Goal: Task Accomplishment & Management: Complete application form

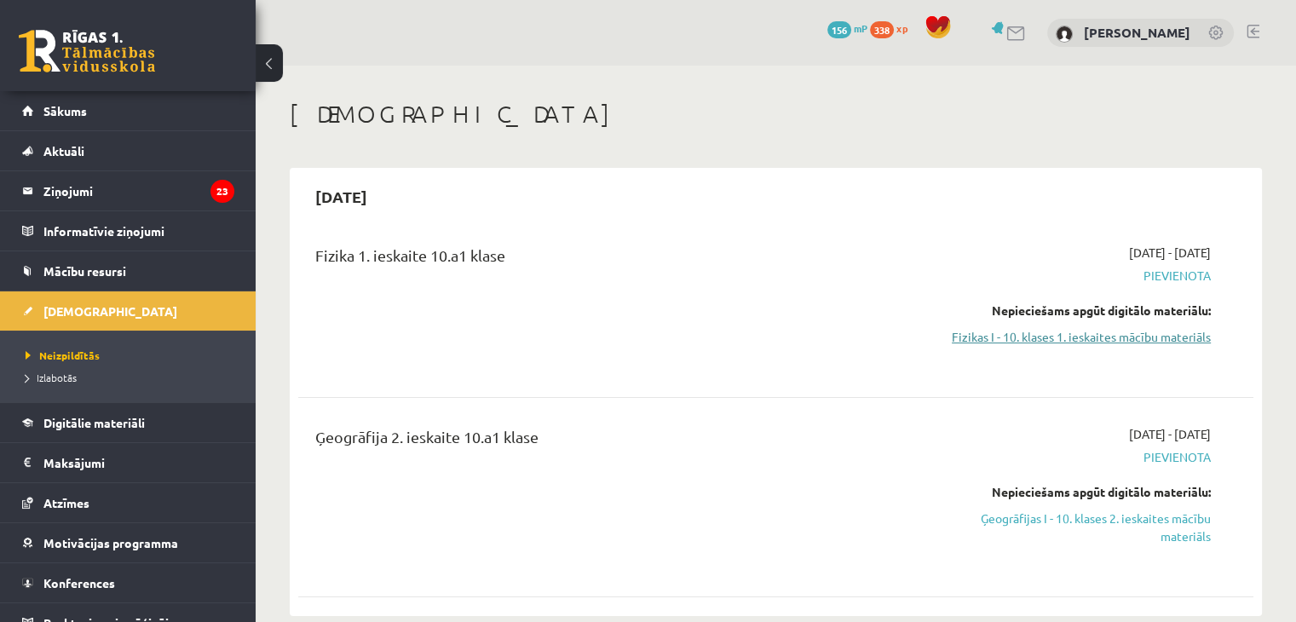
click at [1021, 336] on link "Fizikas I - 10. klases 1. ieskaites mācību materiāls" at bounding box center [1069, 337] width 281 height 18
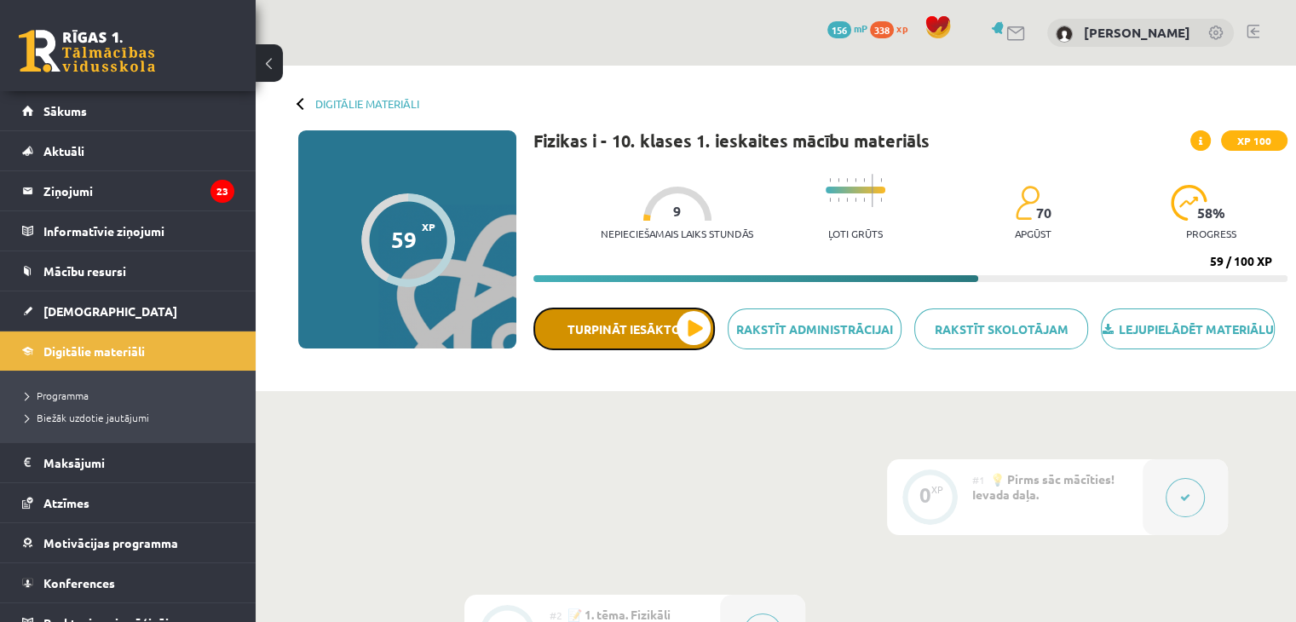
click at [693, 342] on button "Turpināt iesākto" at bounding box center [623, 328] width 181 height 43
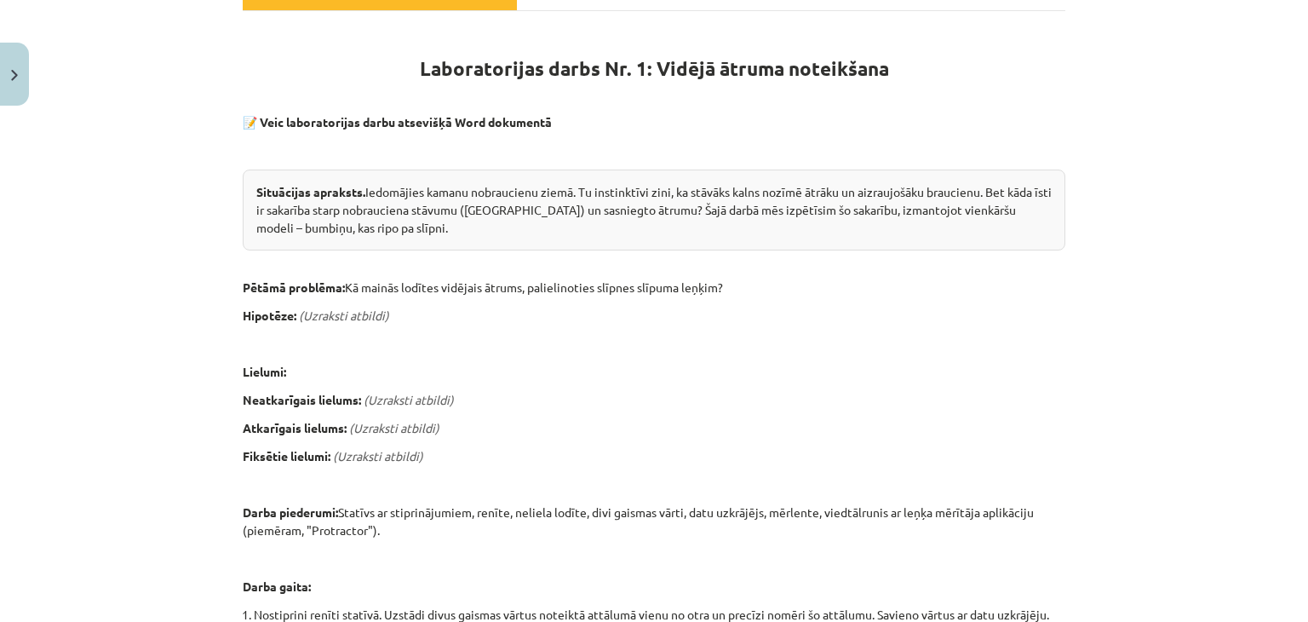
scroll to position [280, 0]
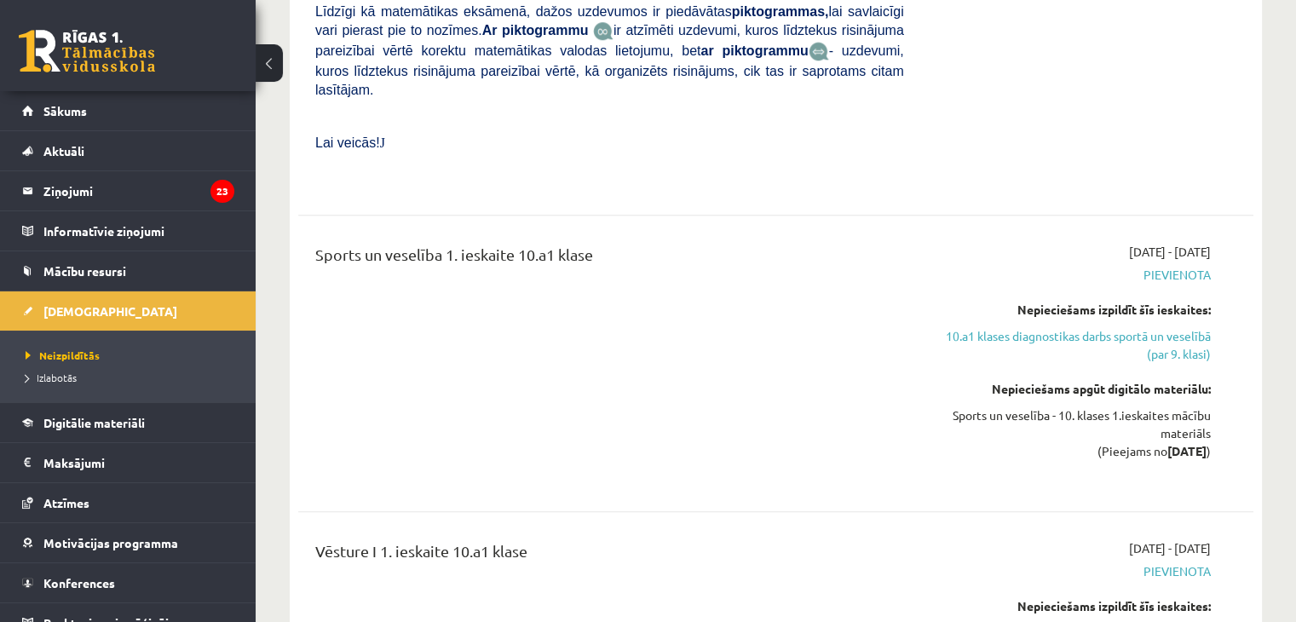
scroll to position [1359, 0]
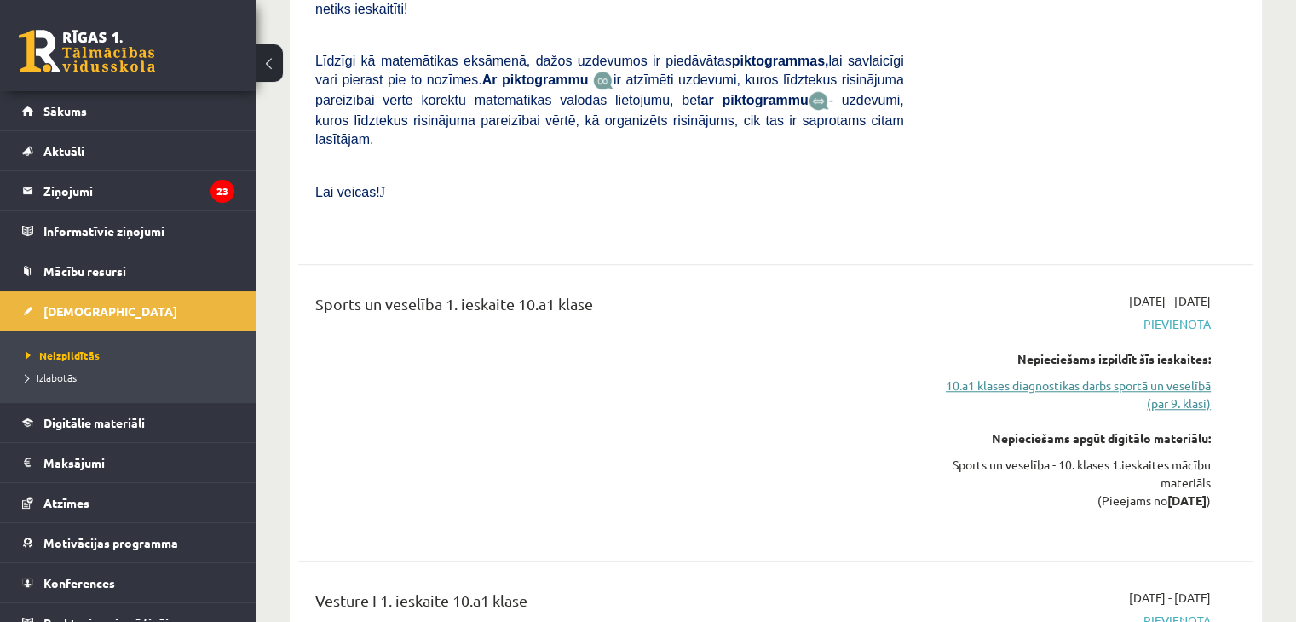
click at [1107, 376] on link "10.a1 klases diagnostikas darbs sportā un veselībā (par 9. klasi)" at bounding box center [1069, 394] width 281 height 36
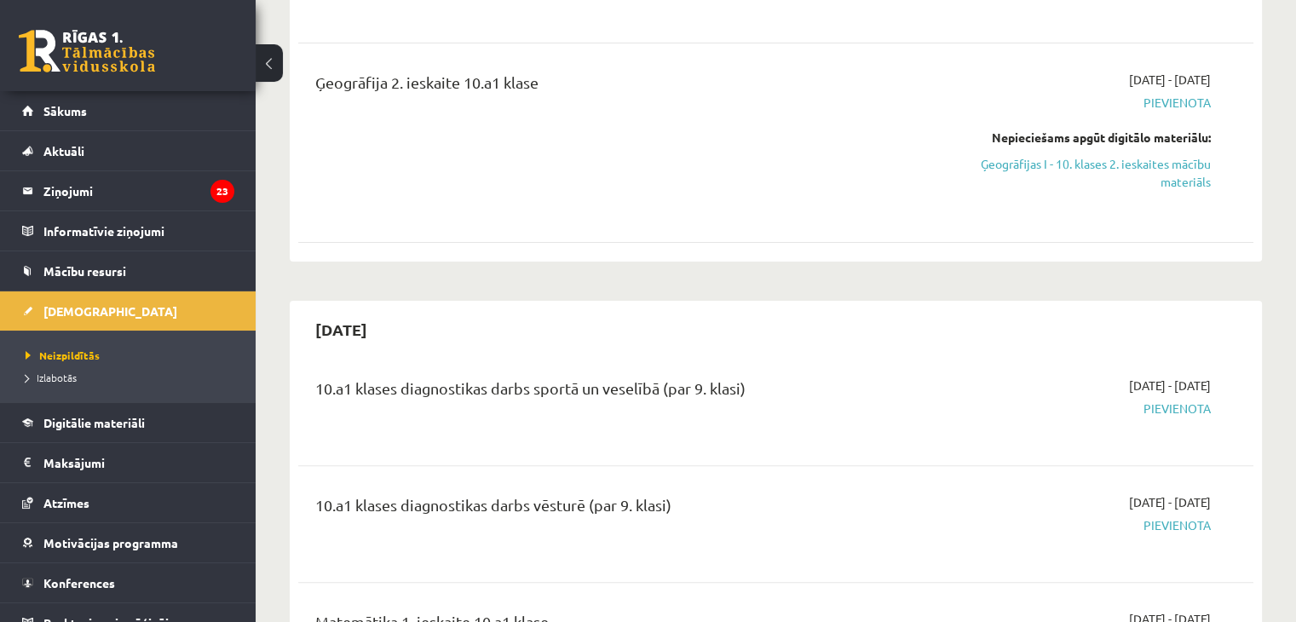
scroll to position [391, 0]
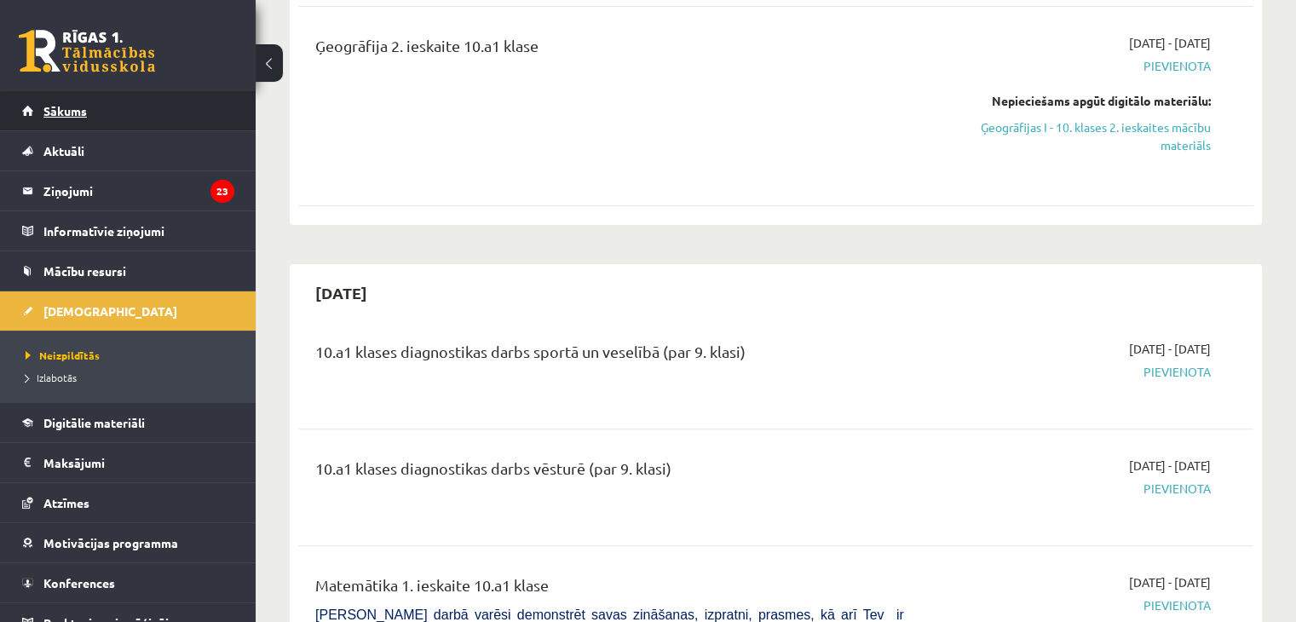
click at [82, 105] on span "Sākums" at bounding box center [64, 110] width 43 height 15
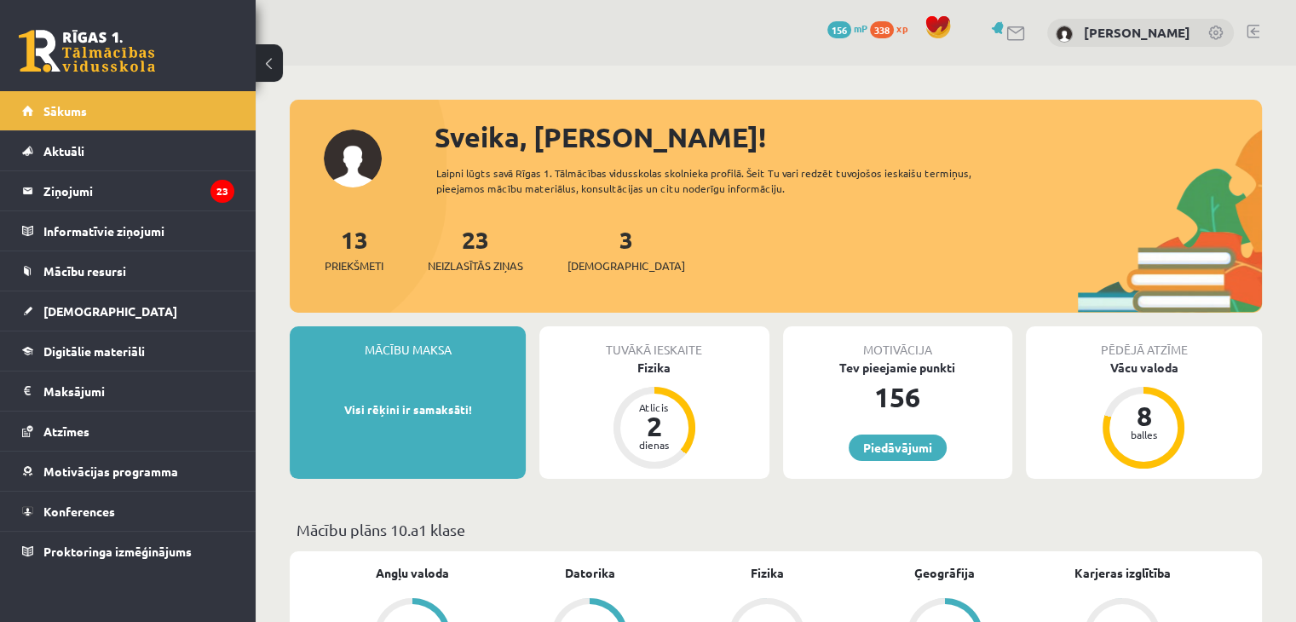
click at [641, 380] on div "Tuvākā ieskaite Fizika Atlicis 2 dienas" at bounding box center [653, 402] width 229 height 152
click at [650, 364] on div "Fizika" at bounding box center [653, 368] width 229 height 18
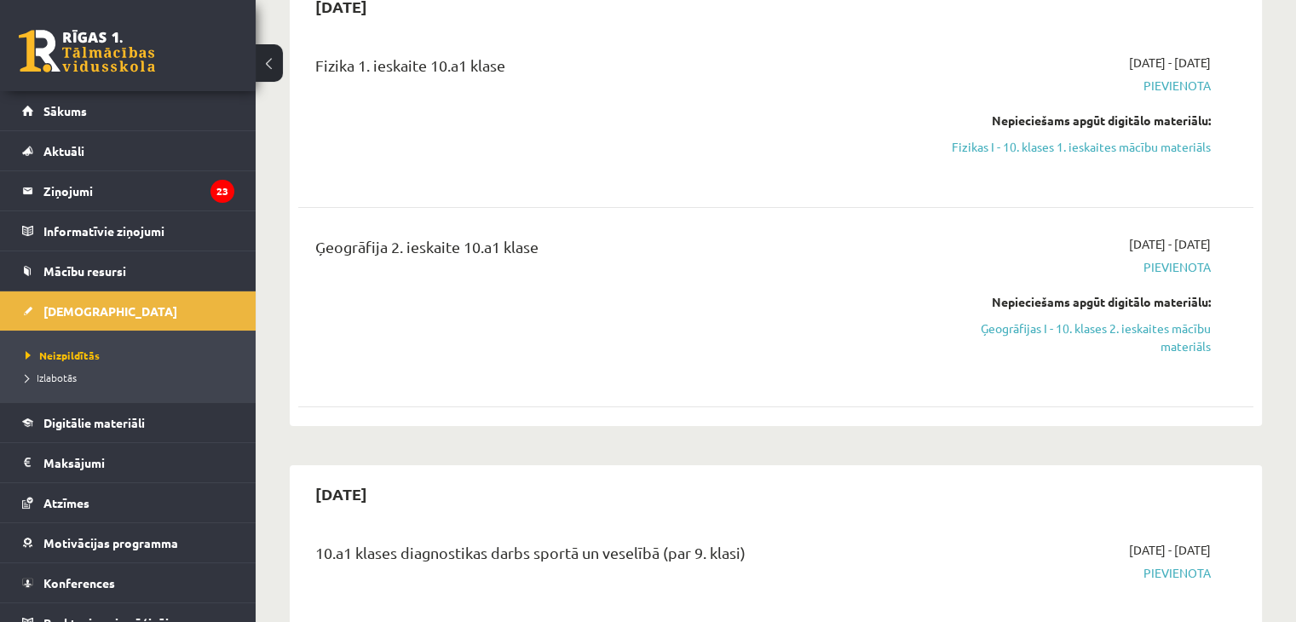
scroll to position [177, 0]
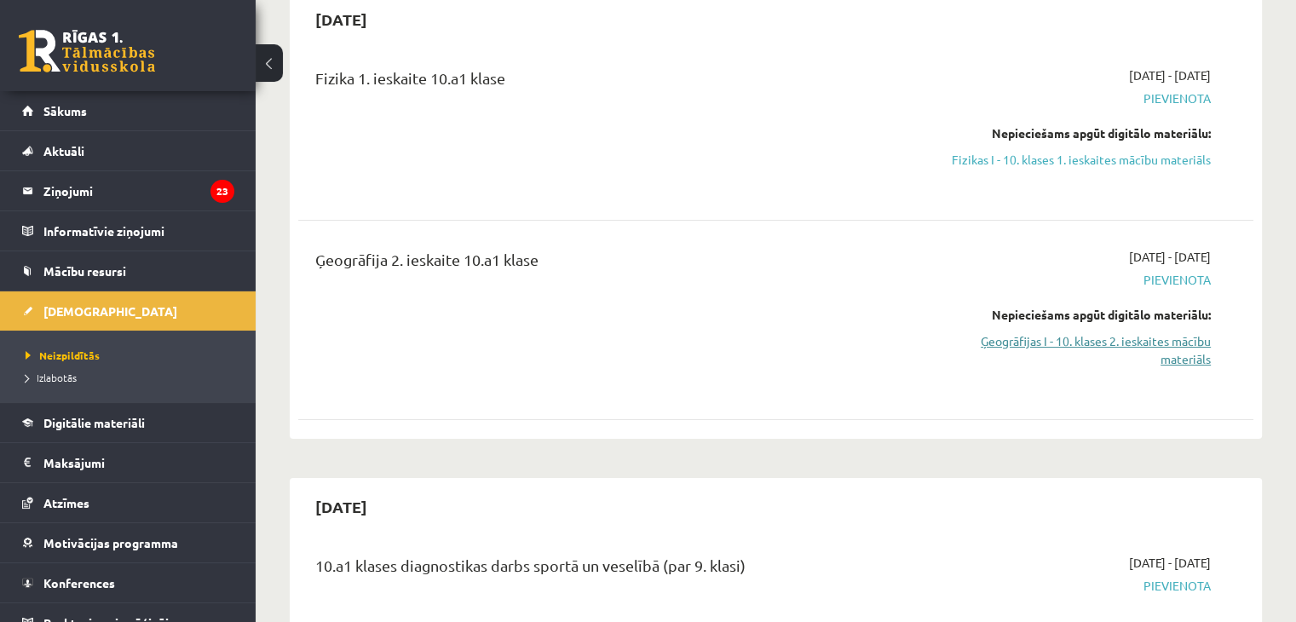
click at [1070, 353] on link "Ģeogrāfijas I - 10. klases 2. ieskaites mācību materiāls" at bounding box center [1069, 350] width 281 height 36
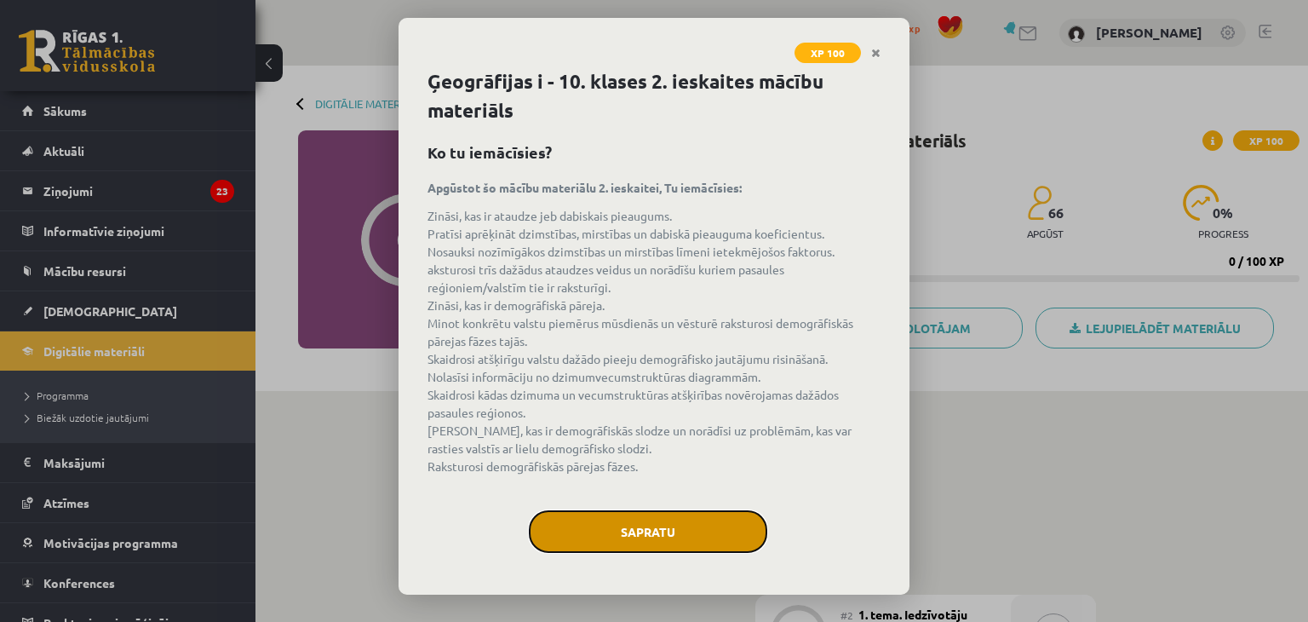
click at [610, 537] on button "Sapratu" at bounding box center [648, 531] width 238 height 43
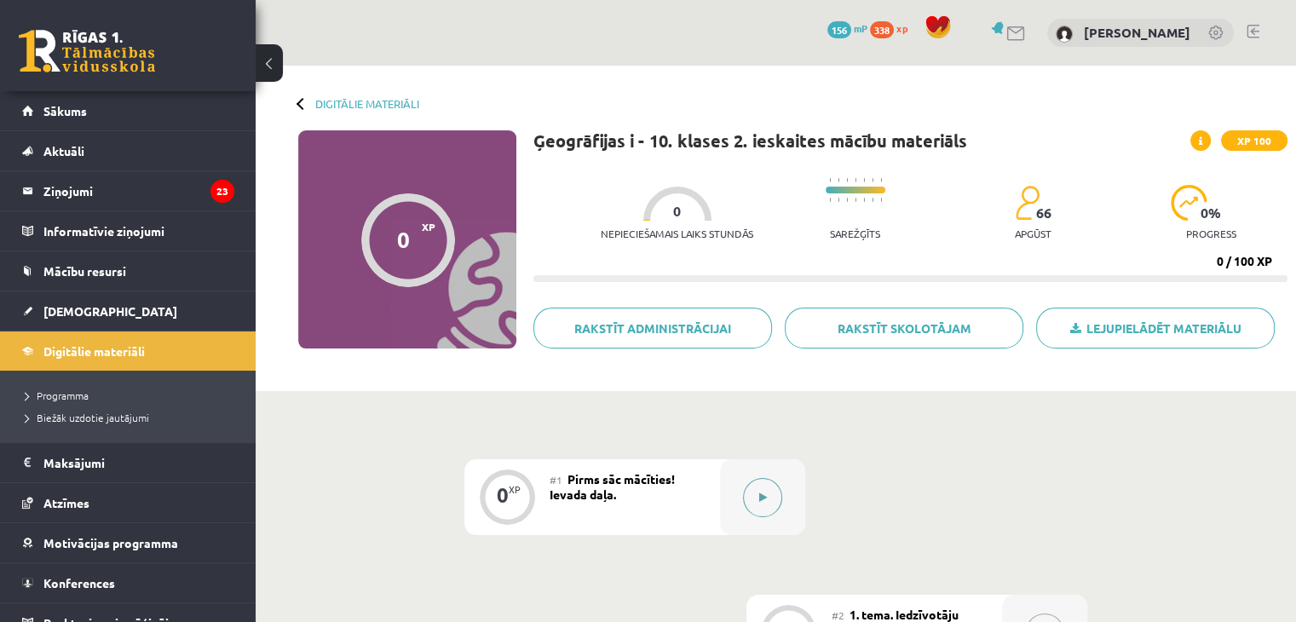
click at [764, 492] on icon at bounding box center [763, 497] width 8 height 10
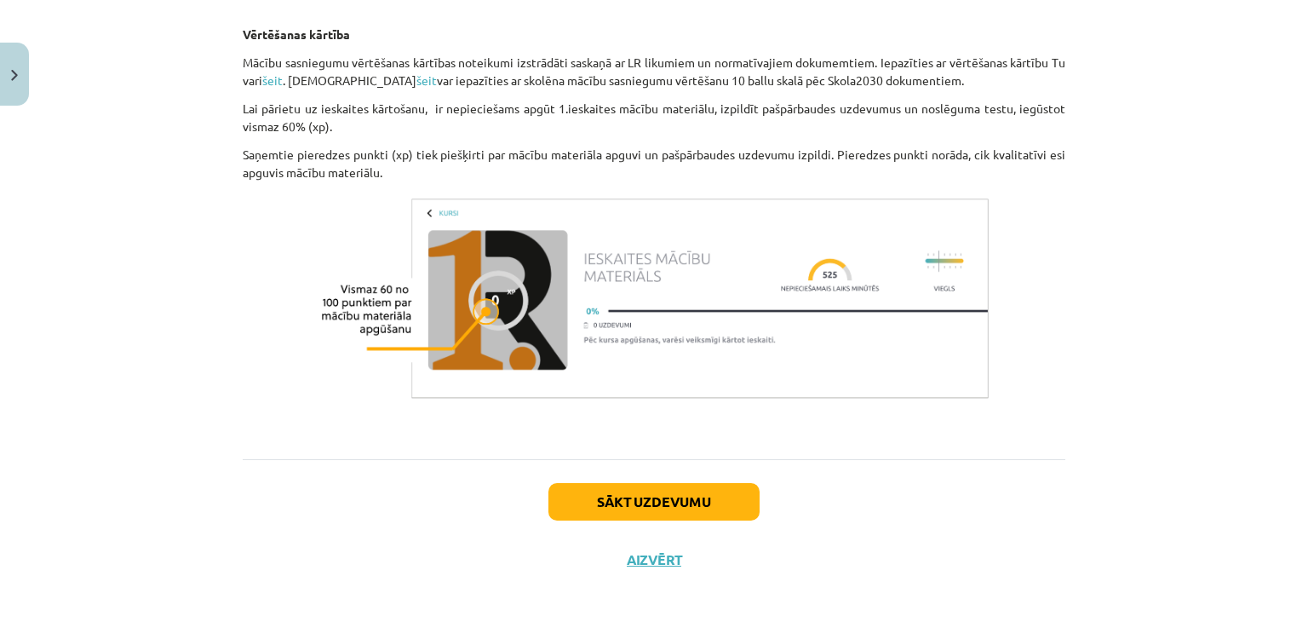
scroll to position [1057, 0]
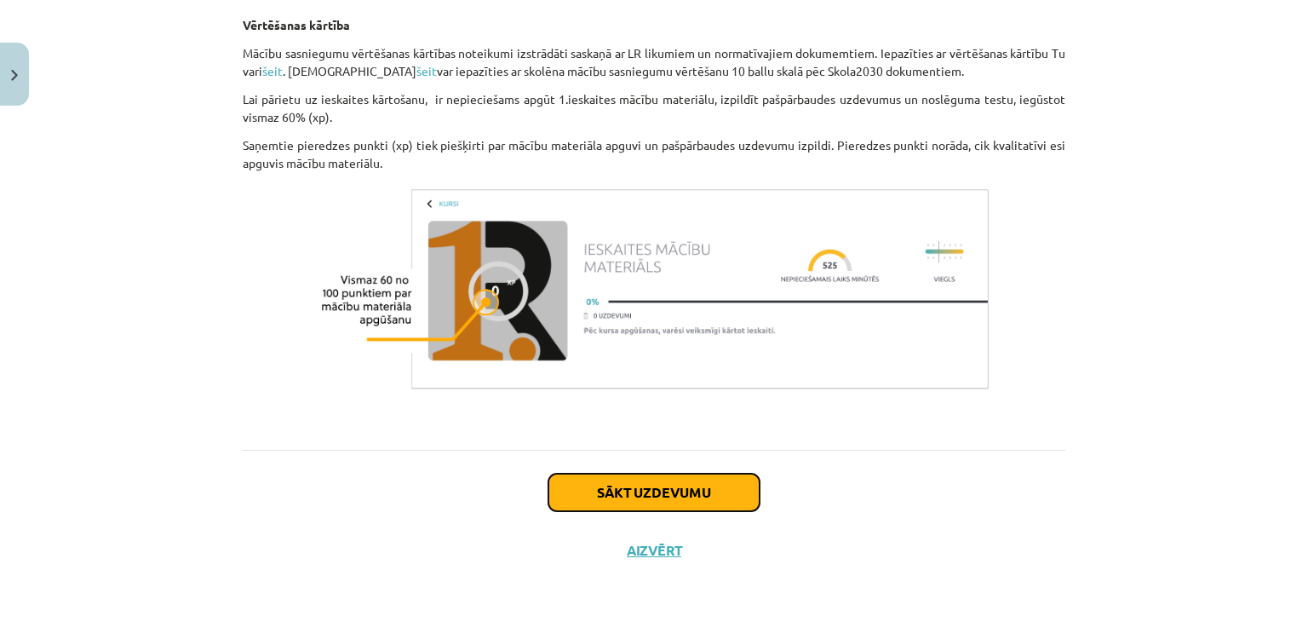
click at [699, 502] on button "Sākt uzdevumu" at bounding box center [654, 492] width 211 height 37
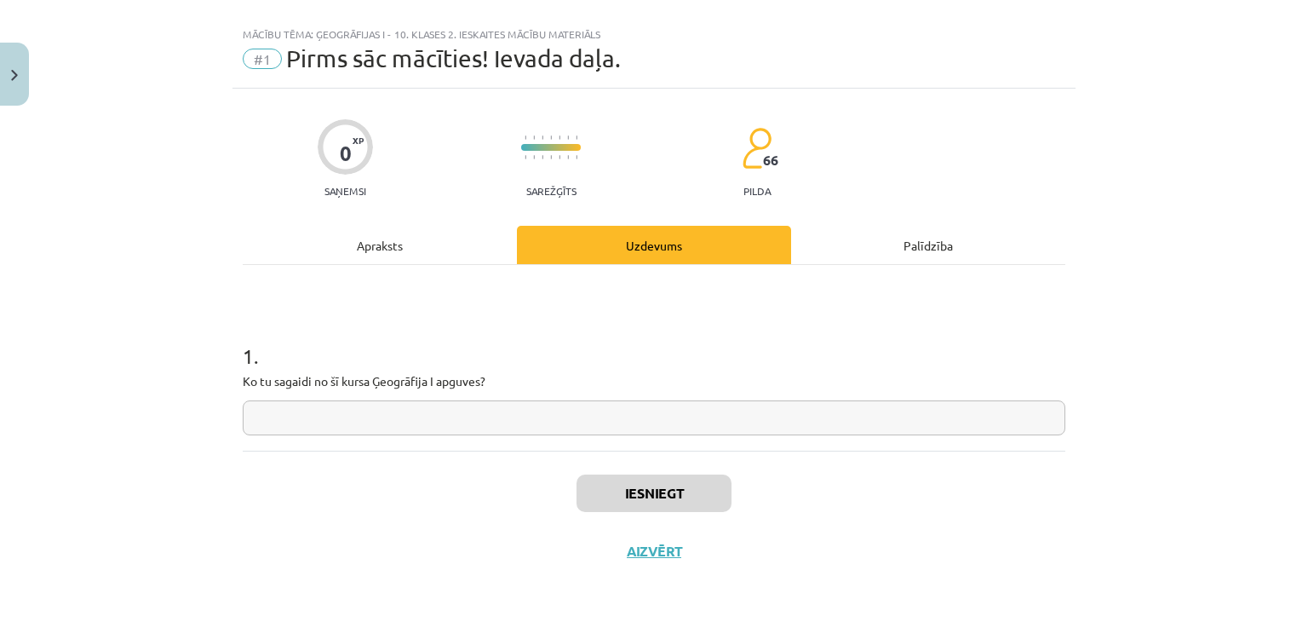
click at [710, 428] on input "text" at bounding box center [654, 417] width 823 height 35
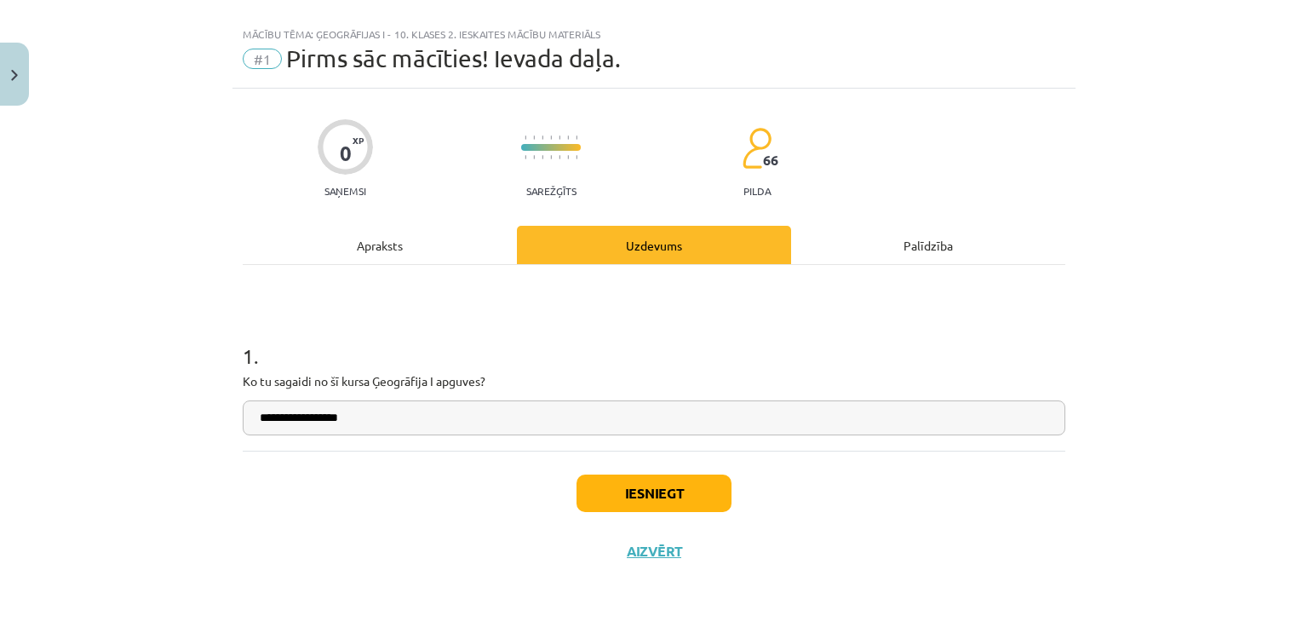
type input "**********"
click at [630, 482] on button "Iesniegt" at bounding box center [654, 492] width 155 height 37
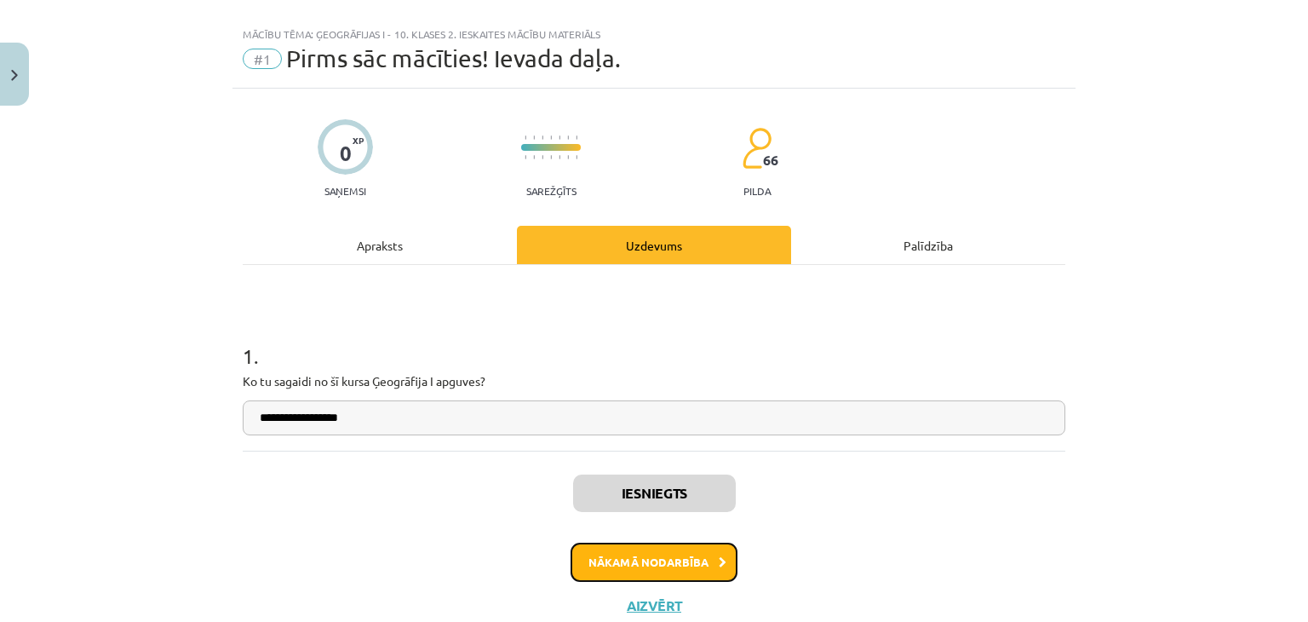
click at [640, 563] on button "Nākamā nodarbība" at bounding box center [654, 562] width 167 height 39
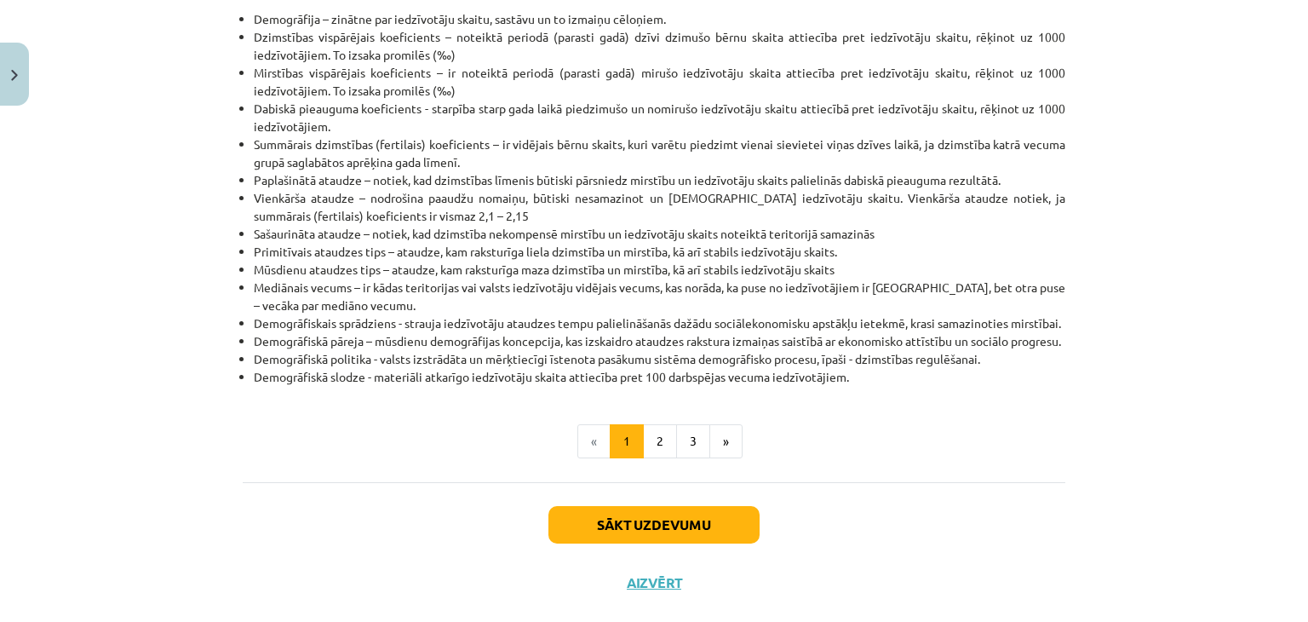
scroll to position [373, 0]
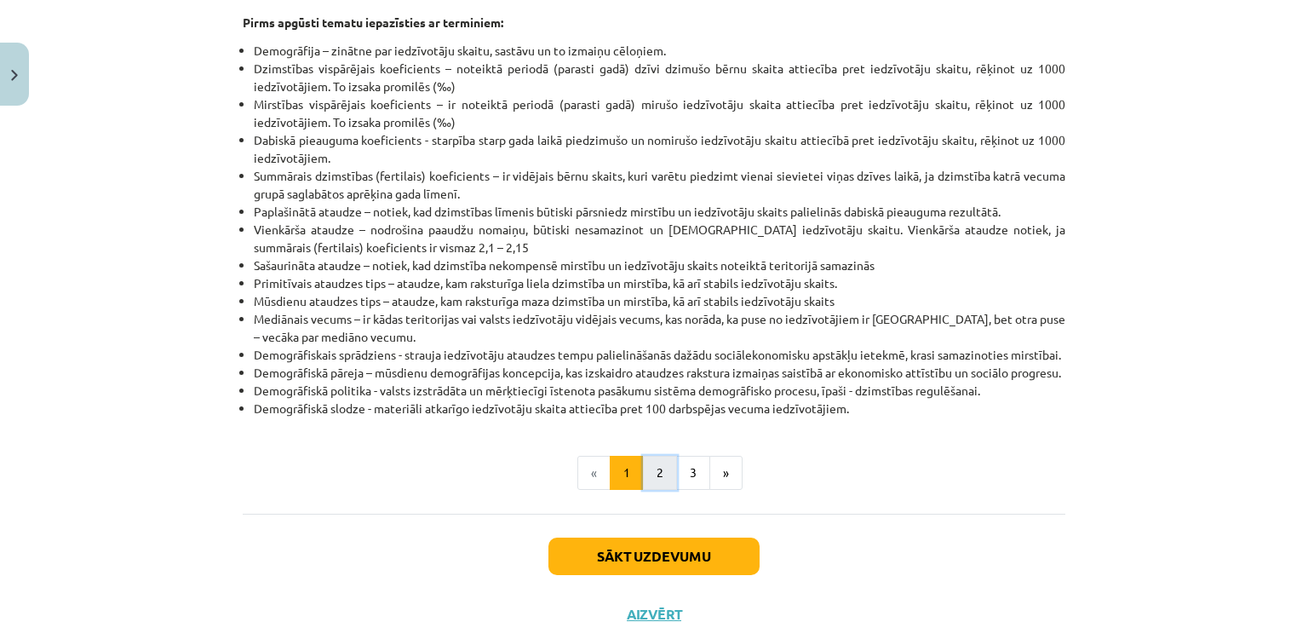
click at [645, 490] on button "2" at bounding box center [660, 473] width 34 height 34
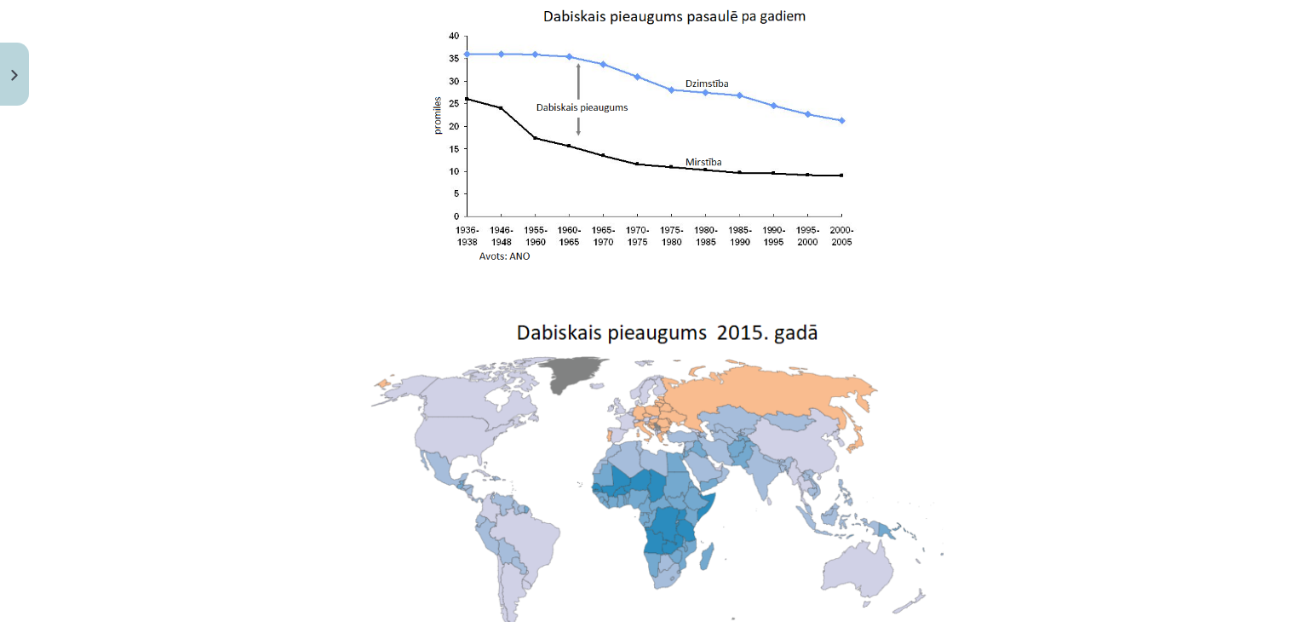
scroll to position [3728, 0]
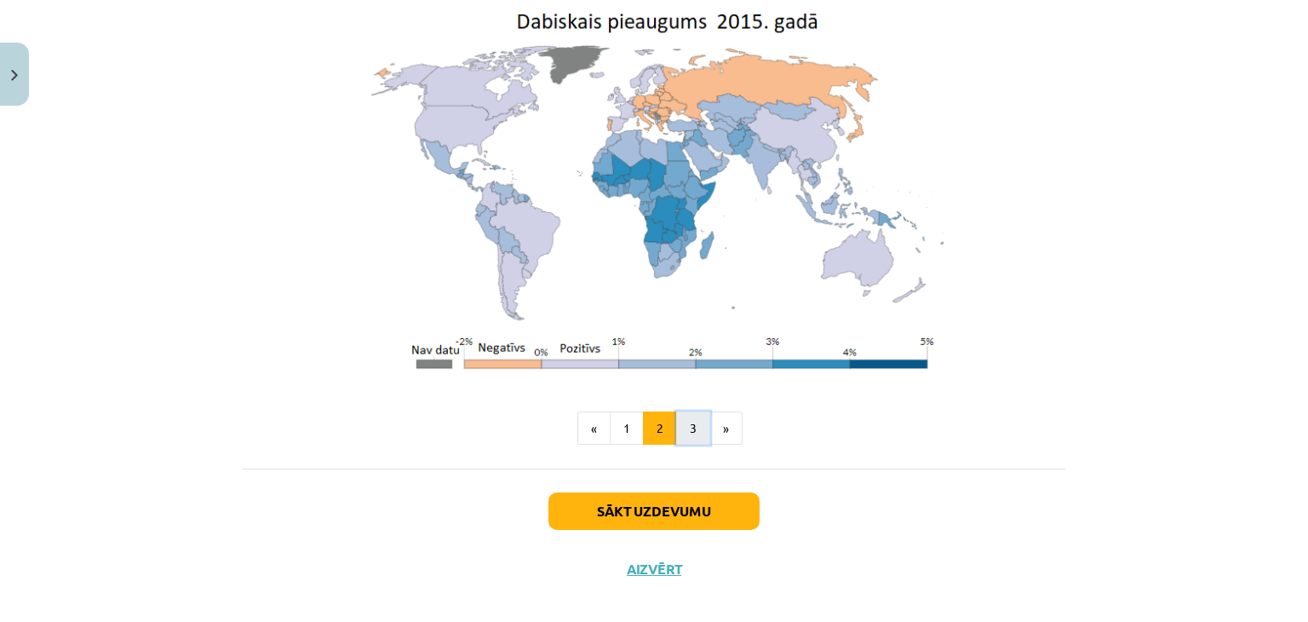
click at [679, 422] on button "3" at bounding box center [693, 428] width 34 height 34
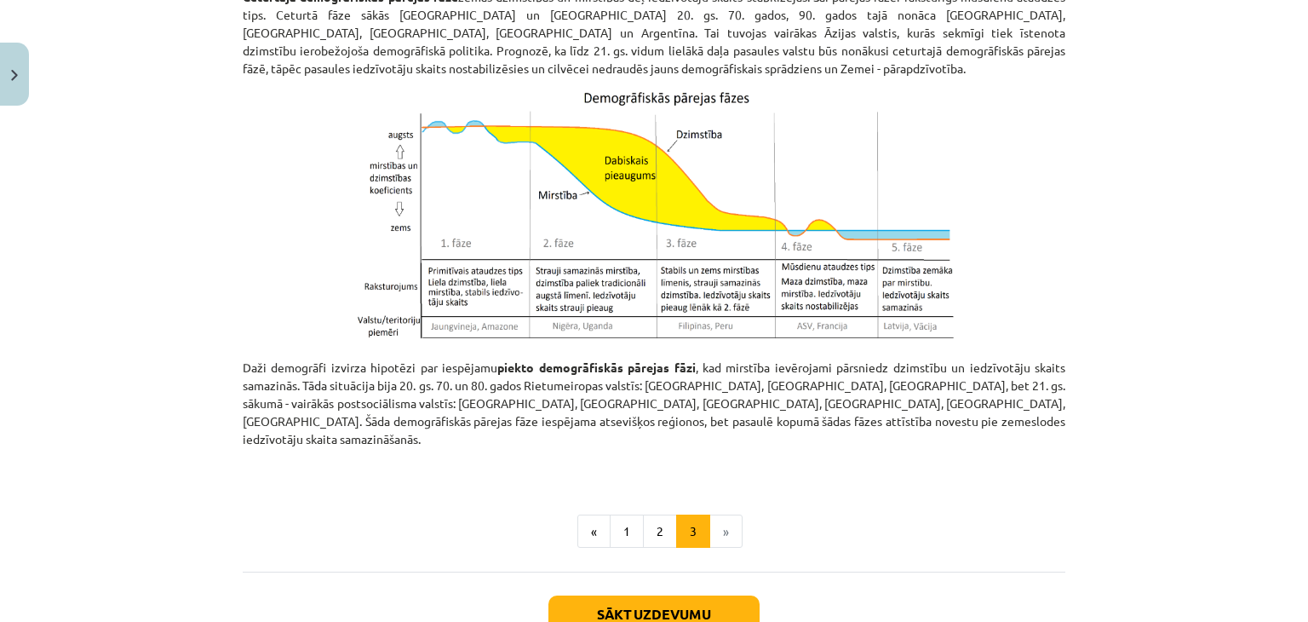
scroll to position [798, 0]
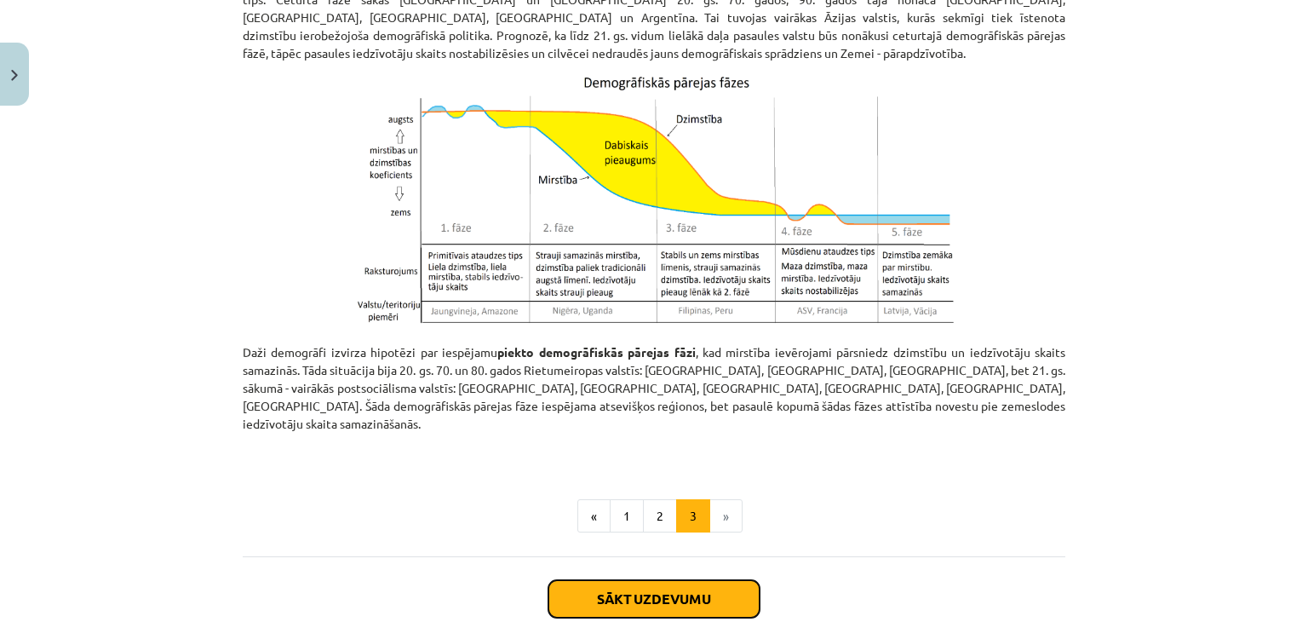
click at [578, 580] on button "Sākt uzdevumu" at bounding box center [654, 598] width 211 height 37
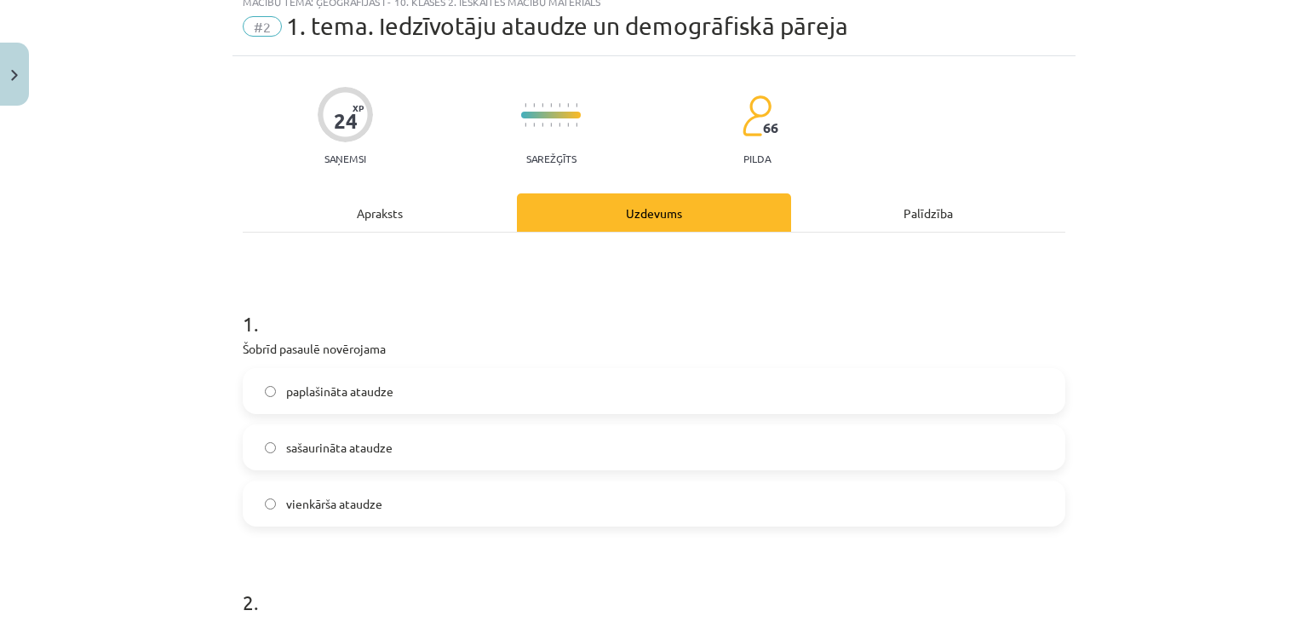
scroll to position [43, 0]
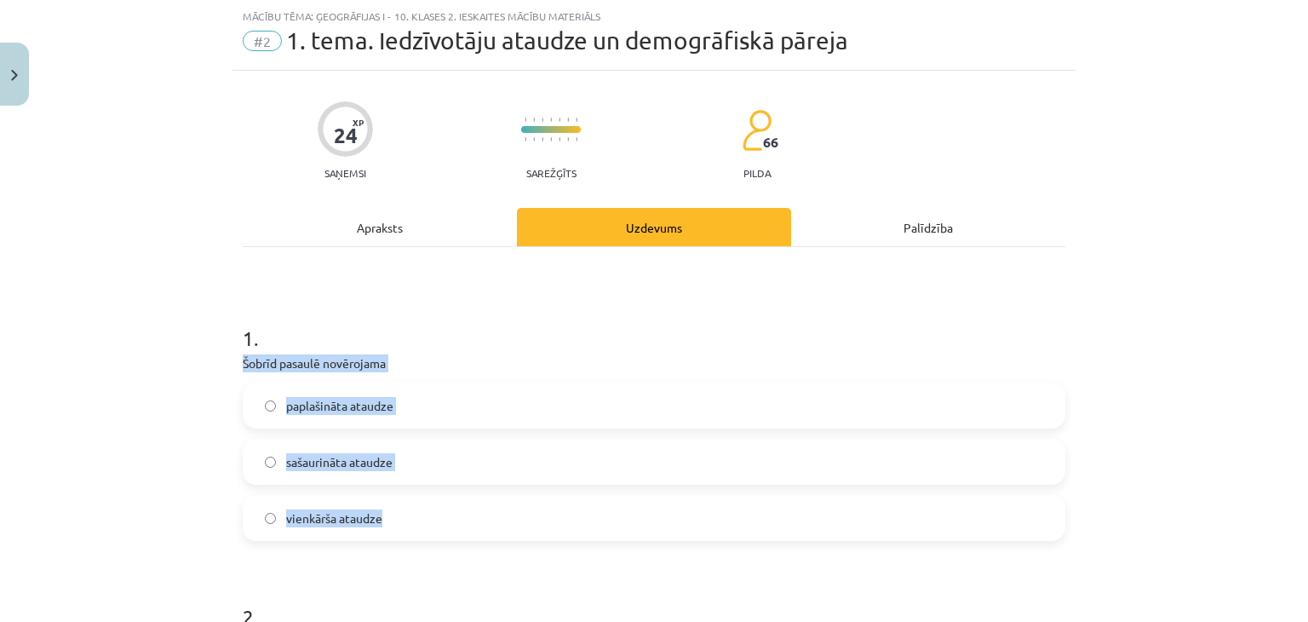
drag, startPoint x: 232, startPoint y: 361, endPoint x: 513, endPoint y: 537, distance: 331.8
copy div "Šobrīd pasaulē novērojama paplašināta ataudze sašaurināta ataudze vienkārša ata…"
click at [450, 415] on label "paplašināta ataudze" at bounding box center [653, 405] width 819 height 43
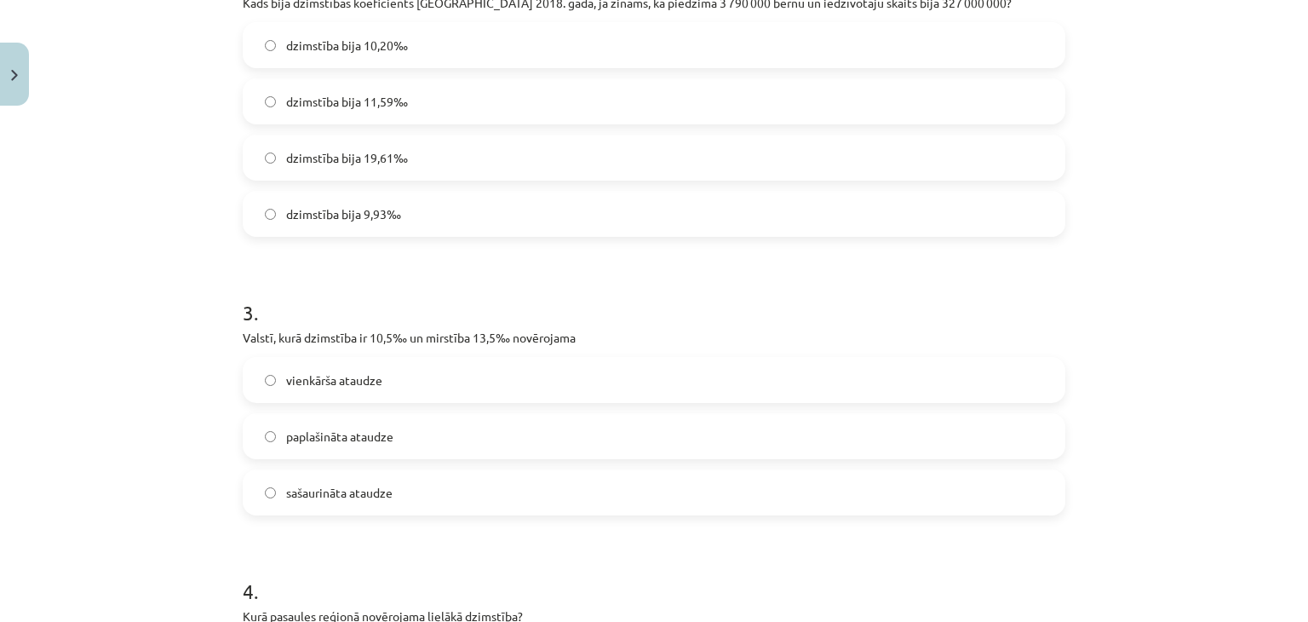
scroll to position [625, 0]
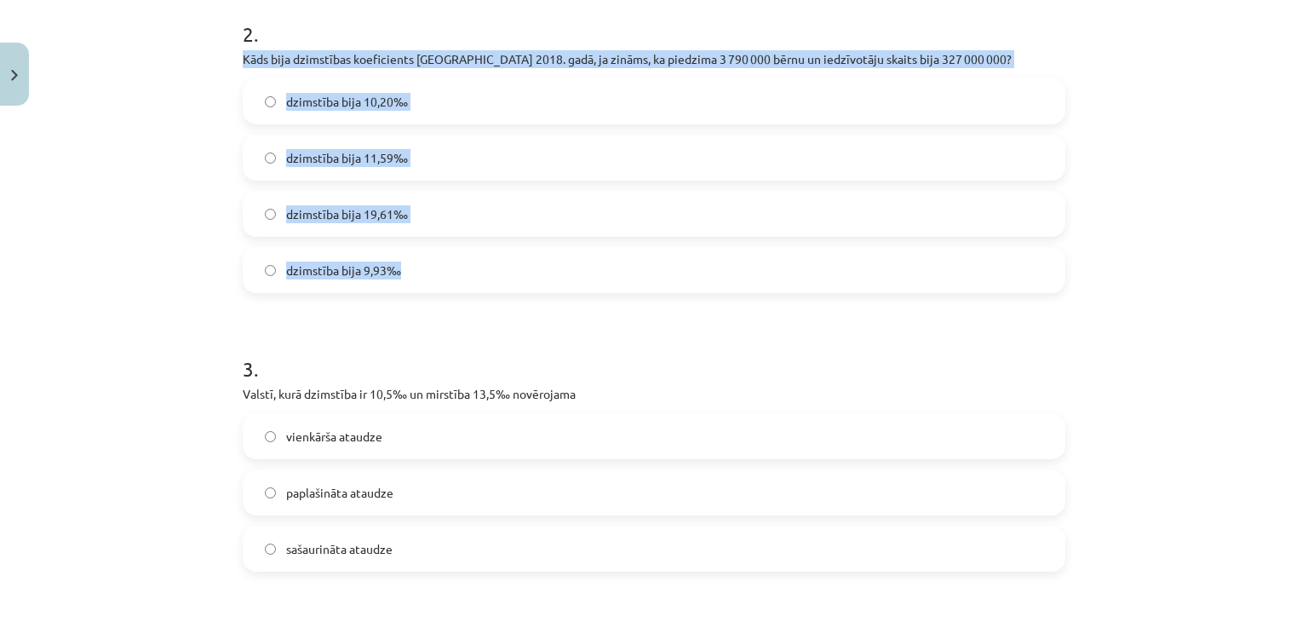
drag, startPoint x: 233, startPoint y: 54, endPoint x: 683, endPoint y: 270, distance: 499.8
copy div "Kāds bija dzimstības koeficients ASV 2018. gadā, ja zināms, ka piedzima 3 790 0…"
click at [424, 164] on label "dzimstība bija 11,59‰" at bounding box center [653, 157] width 819 height 43
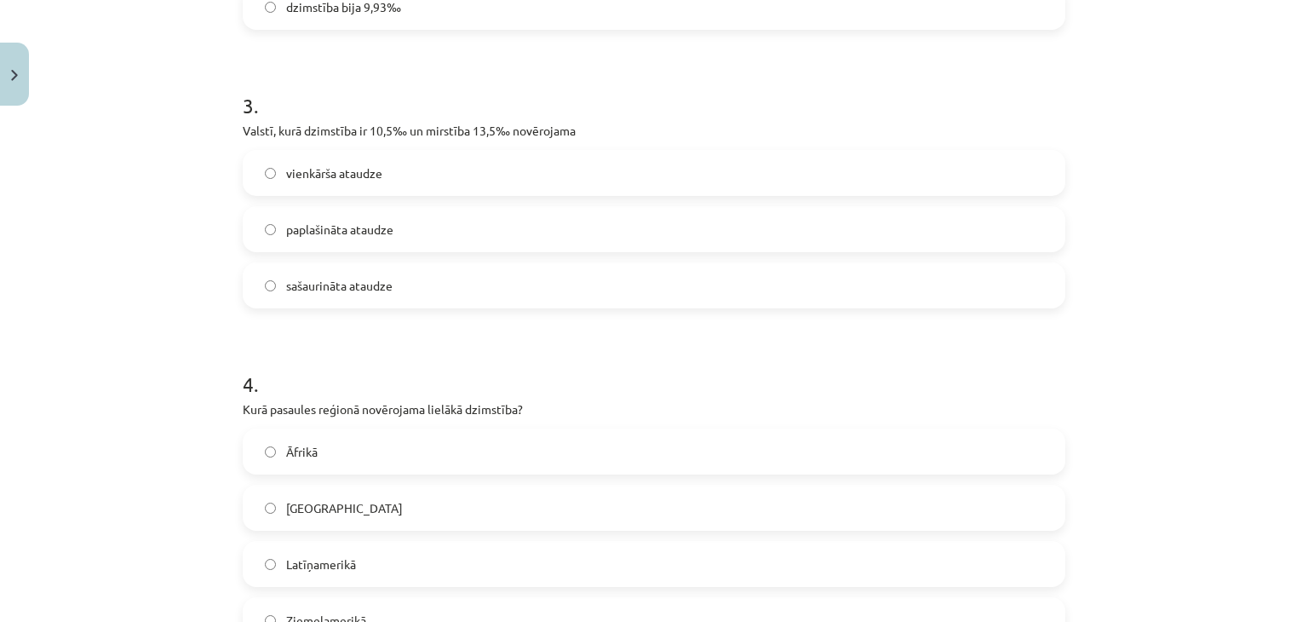
scroll to position [893, 0]
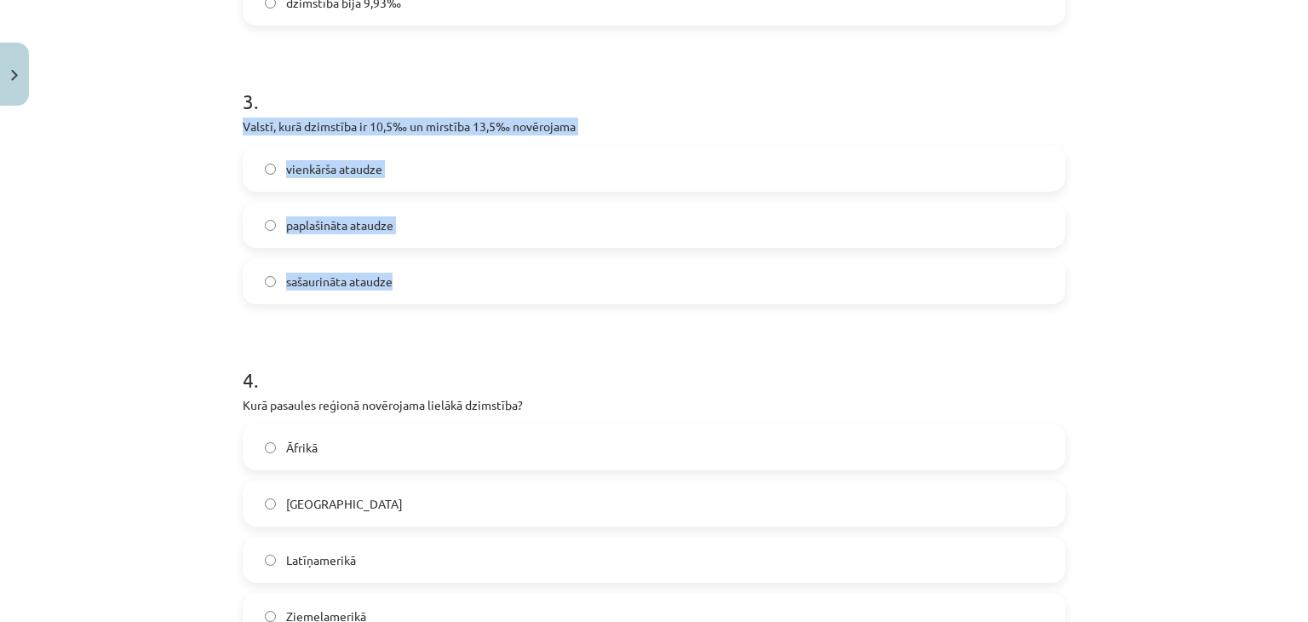
drag, startPoint x: 235, startPoint y: 129, endPoint x: 520, endPoint y: 250, distance: 309.1
copy div "Valstī, kurā dzimstība ir 10,5‰ un mirstība 13,5‰ novērojama vienkārša ataudze …"
click at [348, 270] on label "sašaurināta ataudze" at bounding box center [653, 281] width 819 height 43
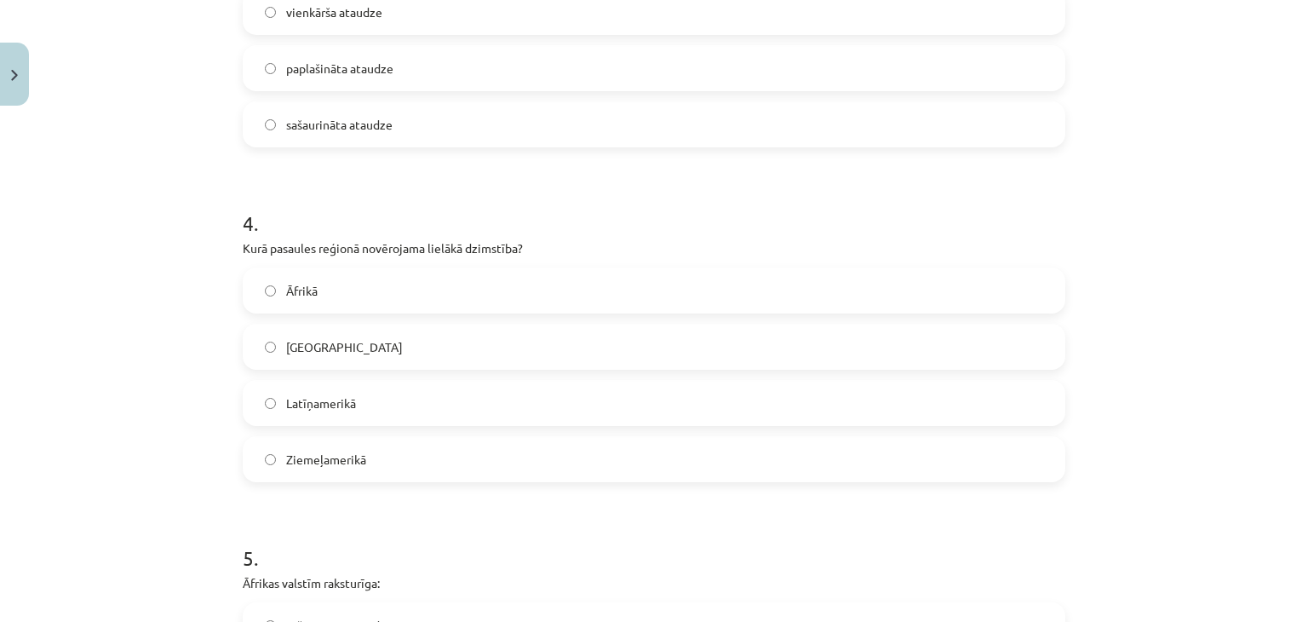
scroll to position [1082, 0]
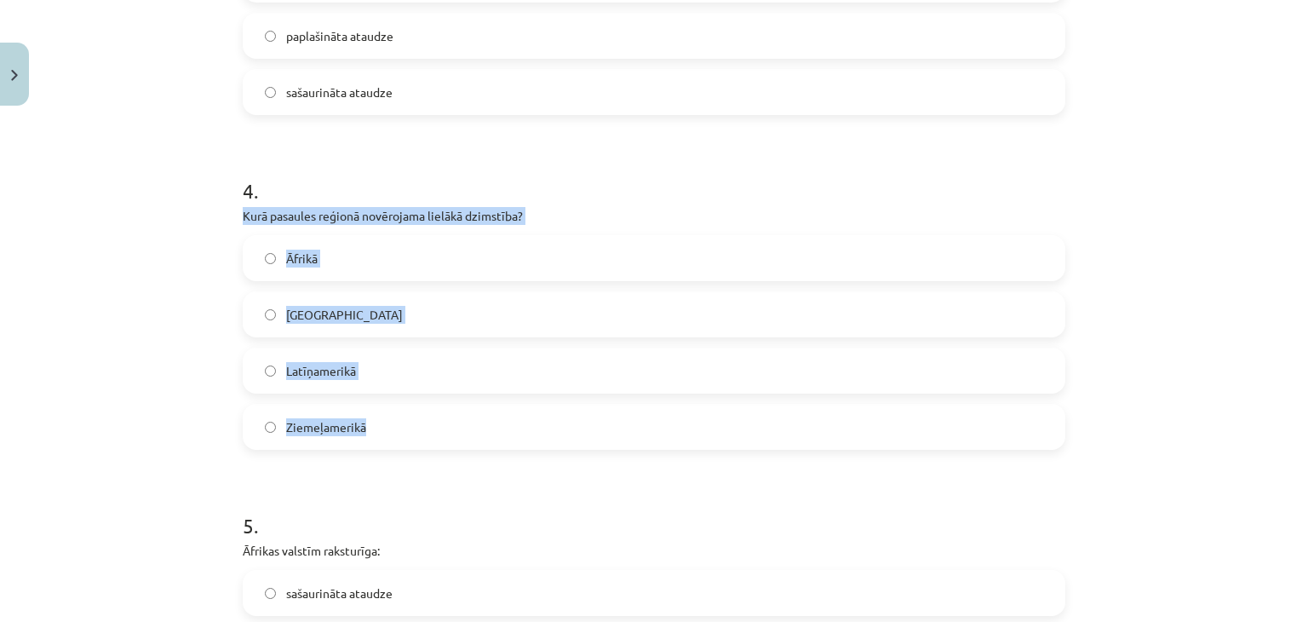
drag, startPoint x: 227, startPoint y: 222, endPoint x: 488, endPoint y: 424, distance: 330.4
copy div "Kurā pasaules reģionā novērojama lielākā dzimstība? Āfrikā Austrumāzijā Latīņam…"
click at [530, 251] on label "Āfrikā" at bounding box center [653, 258] width 819 height 43
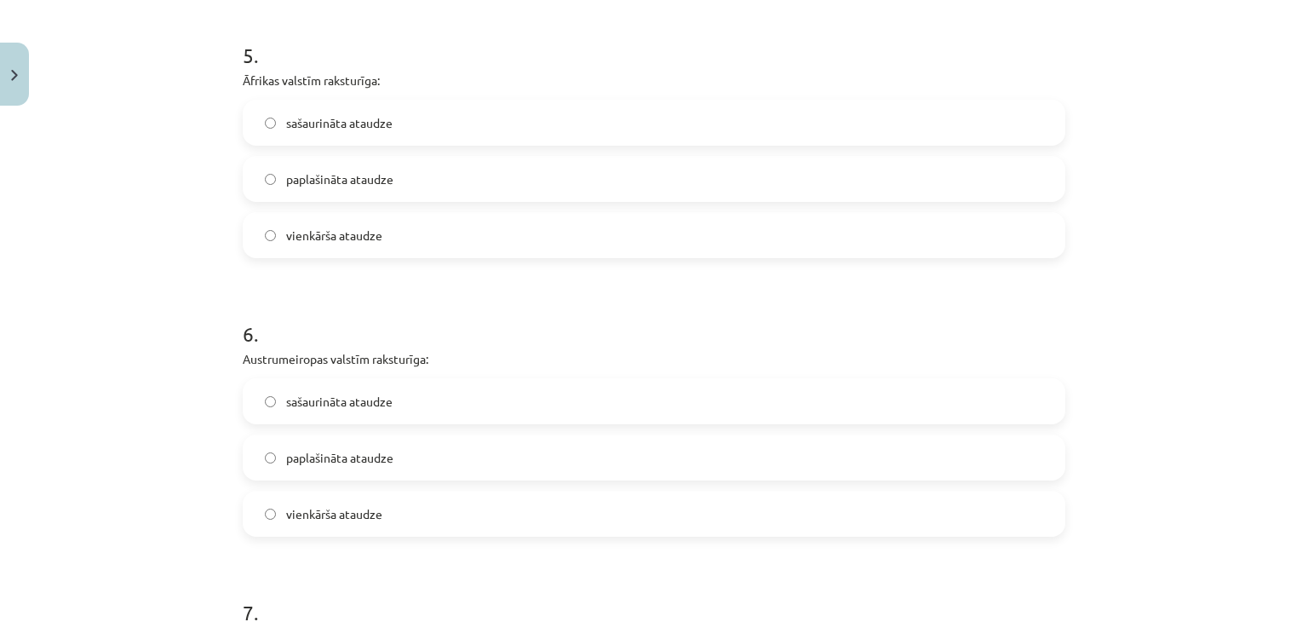
scroll to position [1514, 0]
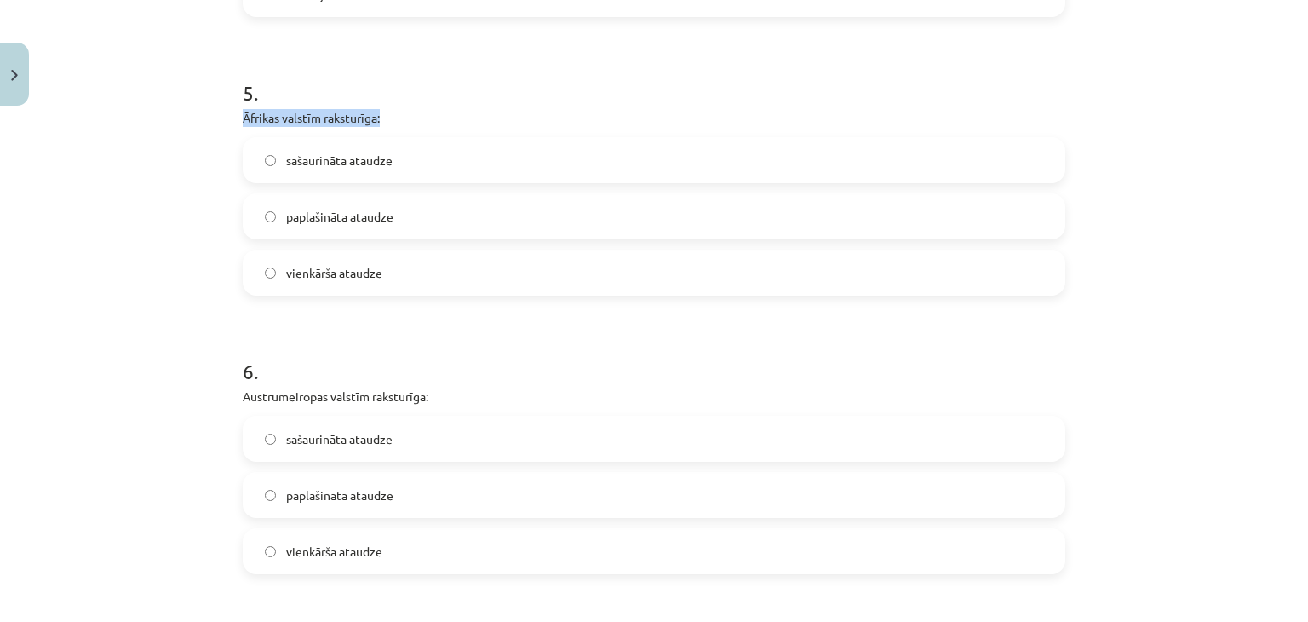
drag, startPoint x: 233, startPoint y: 108, endPoint x: 446, endPoint y: 119, distance: 213.2
click at [446, 119] on div "24 XP Saņemsi Sarežģīts 66 pilda Apraksts Uzdevums Palīdzība 1 . Šobrīd pasaulē…" at bounding box center [654, 528] width 843 height 3858
copy p "Āfrikas valstīm raksturīga:"
click at [409, 215] on label "paplašināta ataudze" at bounding box center [653, 216] width 819 height 43
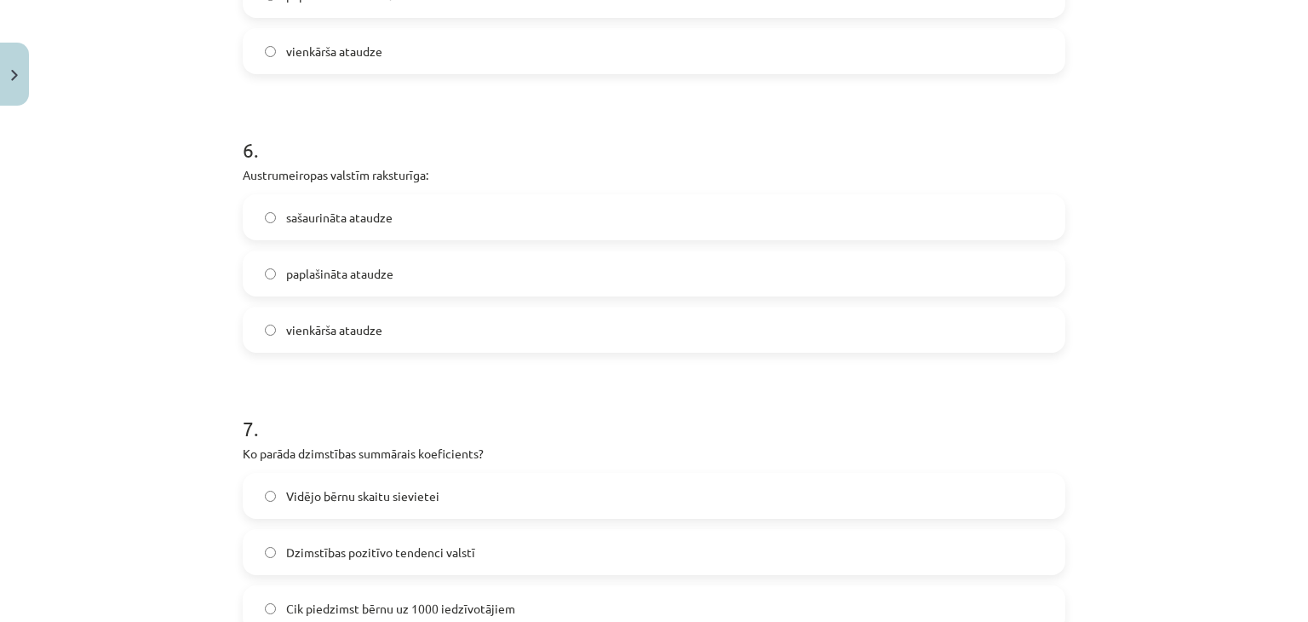
scroll to position [1745, 0]
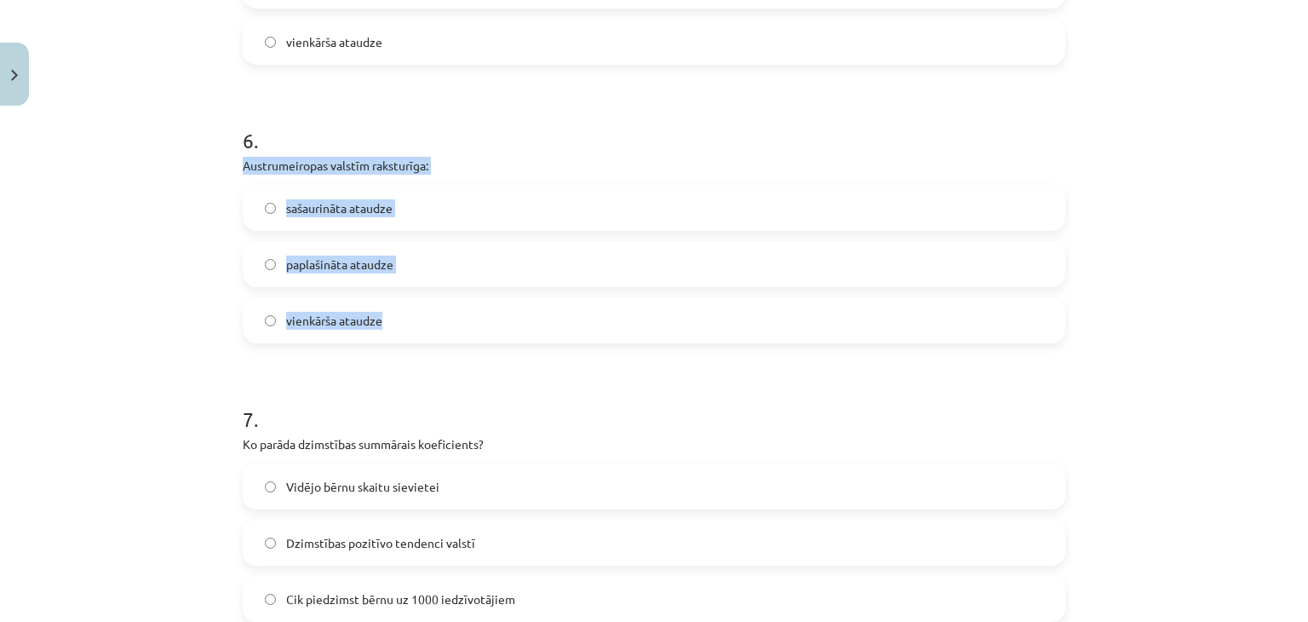
drag, startPoint x: 232, startPoint y: 162, endPoint x: 480, endPoint y: 330, distance: 299.8
click at [480, 330] on div "24 XP Saņemsi Sarežģīts 66 pilda Apraksts Uzdevums Palīdzība 1 . Šobrīd pasaulē…" at bounding box center [654, 297] width 843 height 3858
copy div "Austrumeiropas valstīm raksturīga: sašaurināta ataudze paplašināta ataudze vien…"
click at [545, 210] on label "sašaurināta ataudze" at bounding box center [653, 208] width 819 height 43
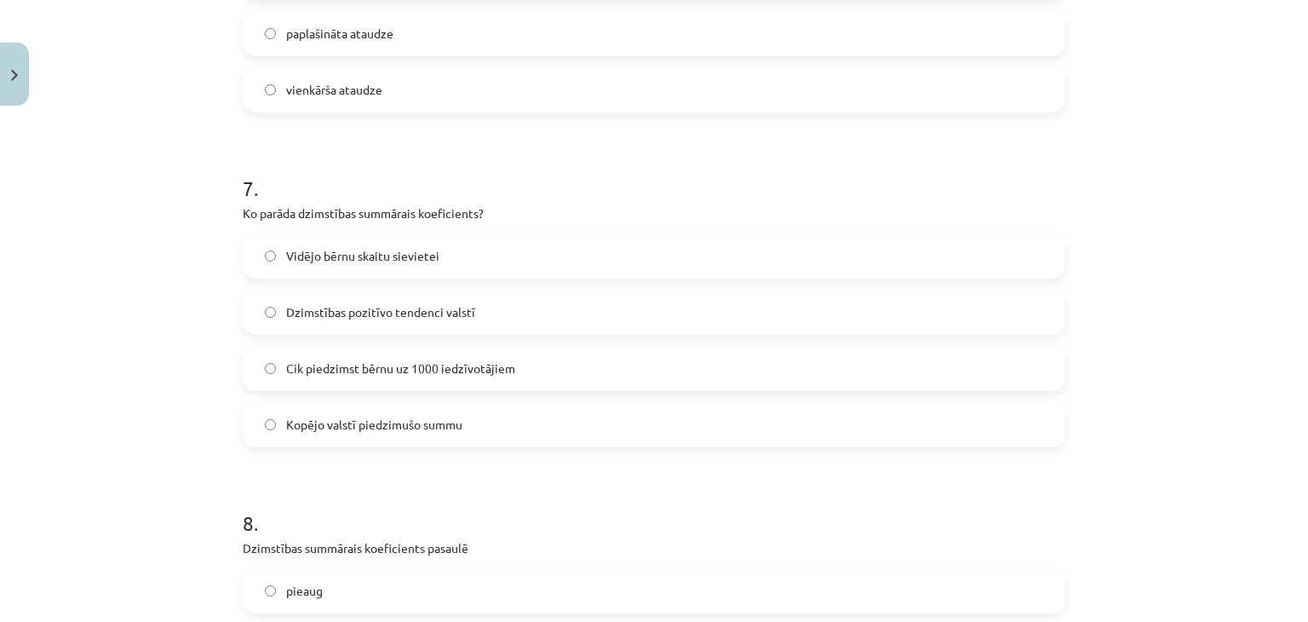
scroll to position [1986, 0]
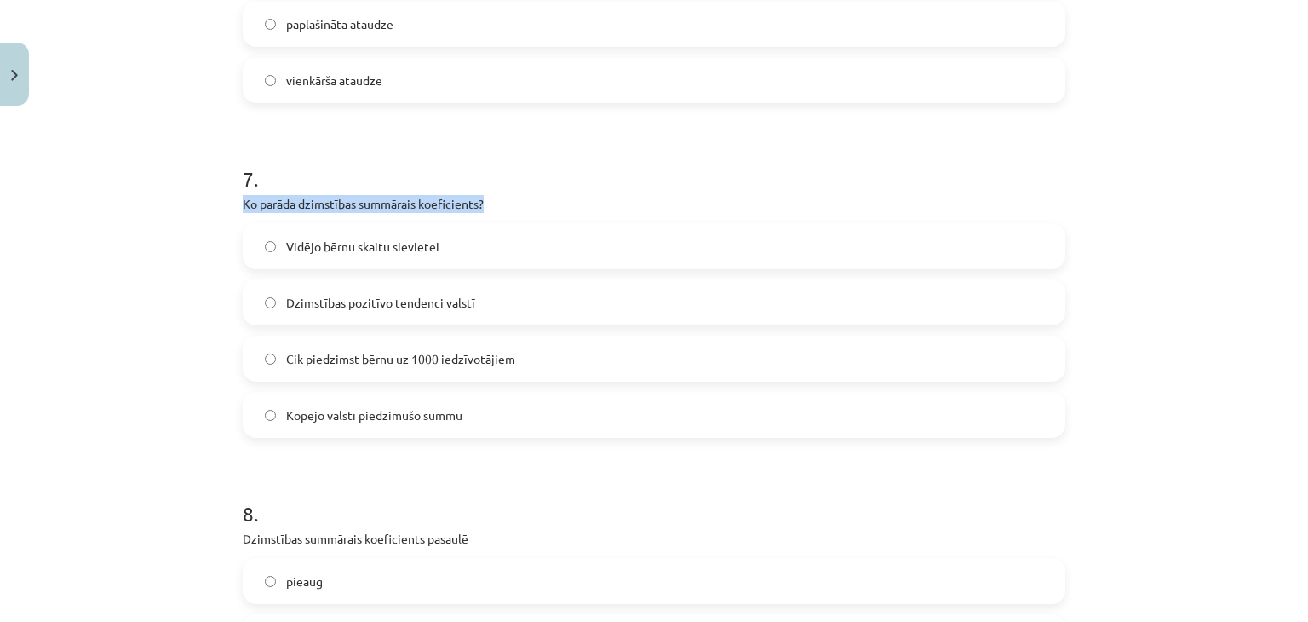
drag, startPoint x: 233, startPoint y: 198, endPoint x: 494, endPoint y: 209, distance: 261.7
click at [494, 209] on div "24 XP Saņemsi Sarežģīts 66 pilda Apraksts Uzdevums Palīdzība 1 . Šobrīd pasaulē…" at bounding box center [654, 57] width 843 height 3858
copy p "Ko parāda dzimstības summārais koeficients?"
click at [579, 246] on label "Vidējo bērnu skaitu sievietei" at bounding box center [653, 246] width 819 height 43
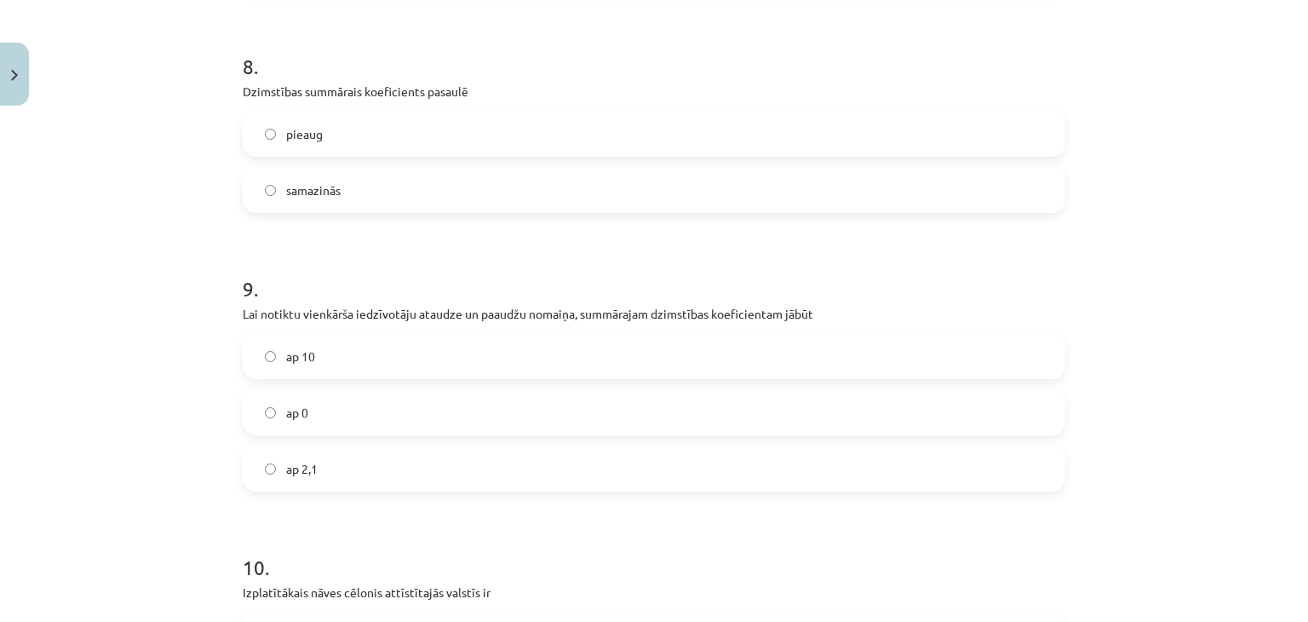
scroll to position [2424, 0]
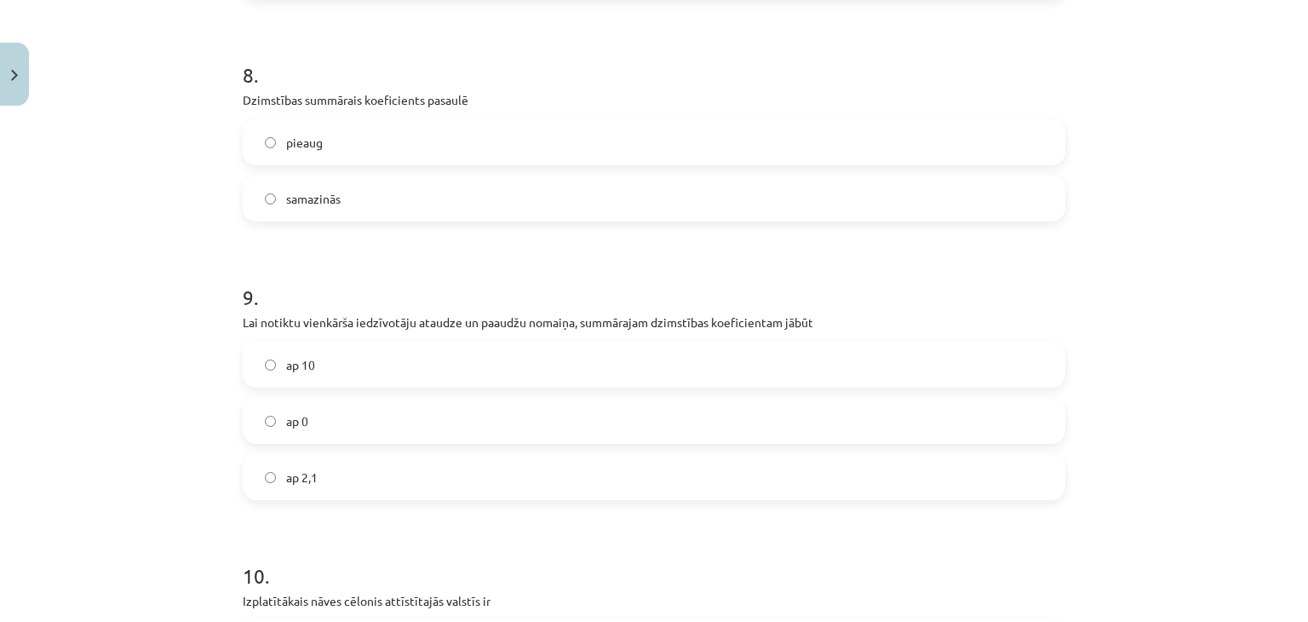
drag, startPoint x: 237, startPoint y: 100, endPoint x: 477, endPoint y: 94, distance: 240.3
click at [477, 94] on p "Dzimstības summārais koeficients pasaulē" at bounding box center [654, 100] width 823 height 18
copy p "Dzimstības summārais koeficients pasaulē"
click at [484, 195] on label "samazinās" at bounding box center [653, 198] width 819 height 43
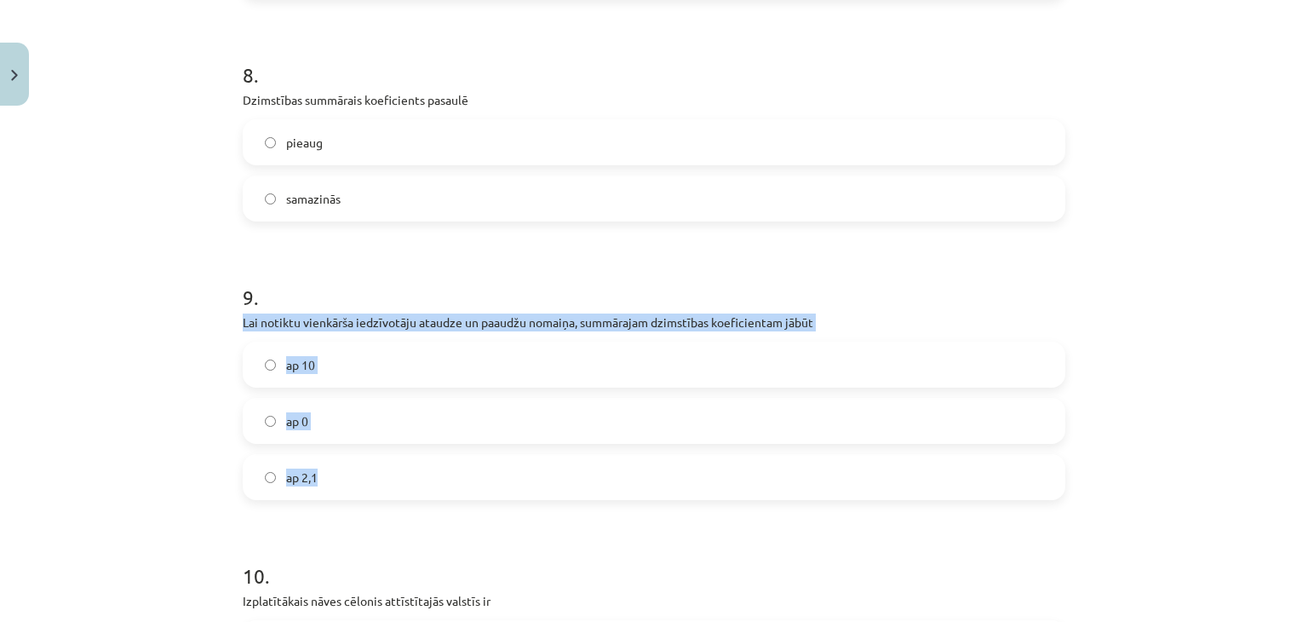
drag, startPoint x: 234, startPoint y: 321, endPoint x: 478, endPoint y: 485, distance: 293.4
copy div "Lai notiktu vienkārša iedzīvotāju ataudze un paaudžu nomaiņa, summārajam dzimst…"
click at [528, 481] on label "ap 2,1" at bounding box center [653, 477] width 819 height 43
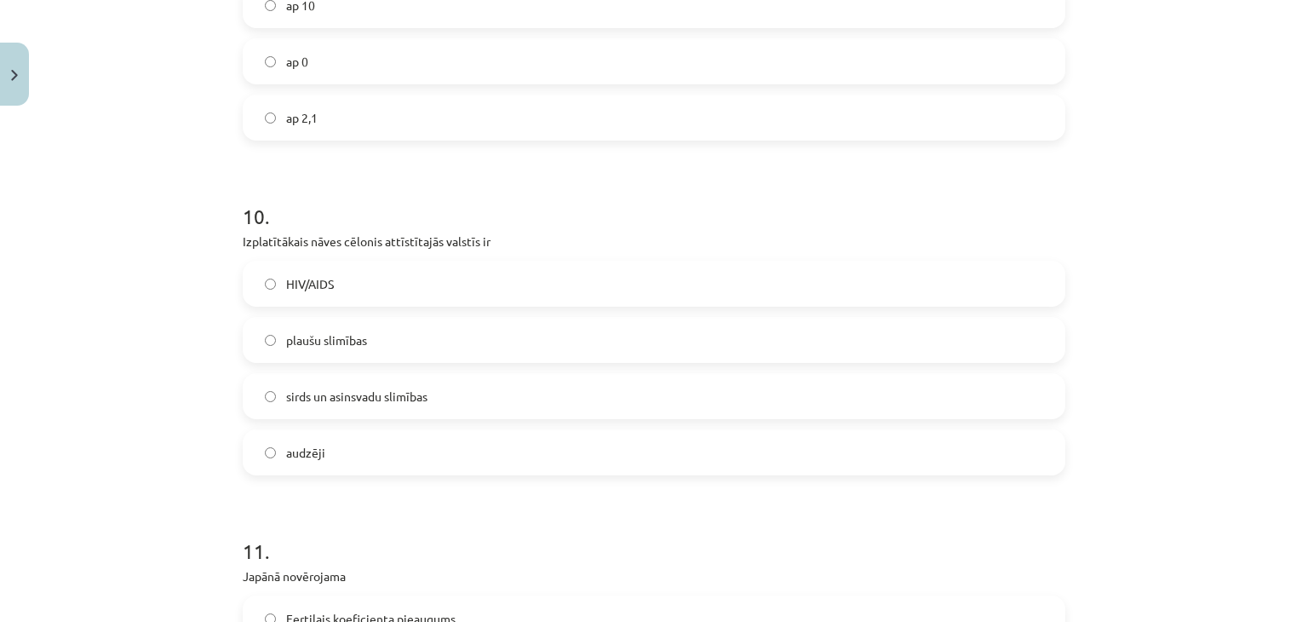
scroll to position [2803, 0]
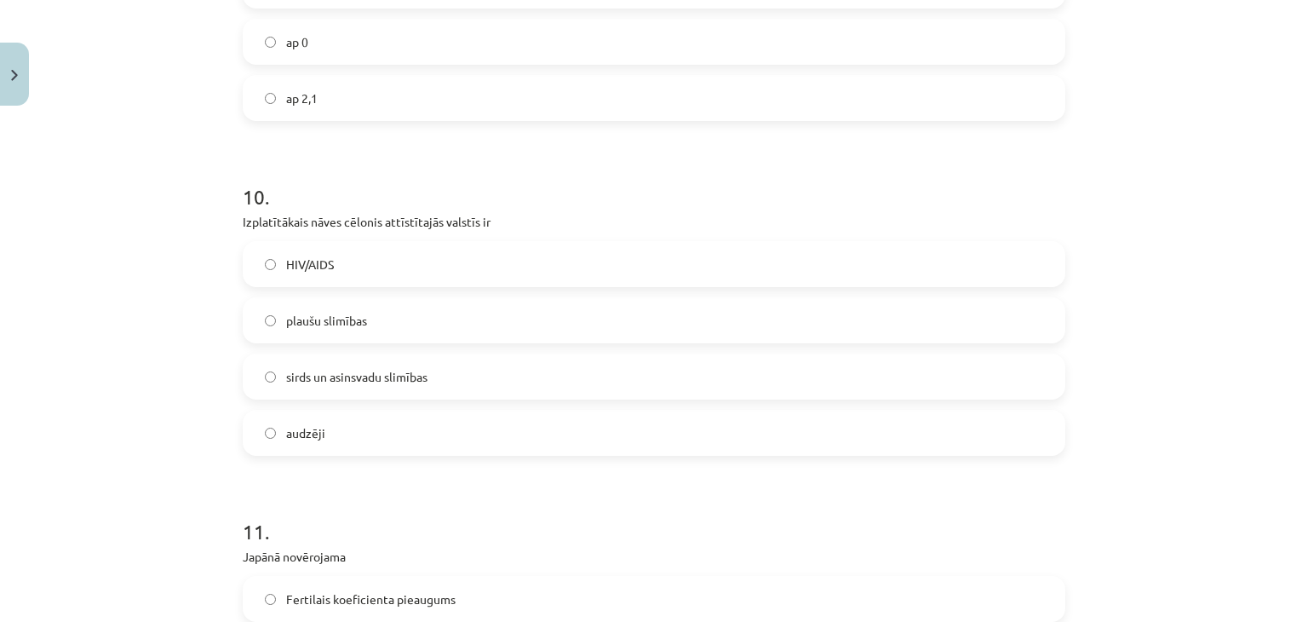
drag, startPoint x: 233, startPoint y: 216, endPoint x: 503, endPoint y: 210, distance: 270.9
copy p "Izplatītākais nāves cēlonis attīstītajās valstīs ir"
click at [400, 375] on span "sirds un asinsvadu slimības" at bounding box center [356, 377] width 141 height 18
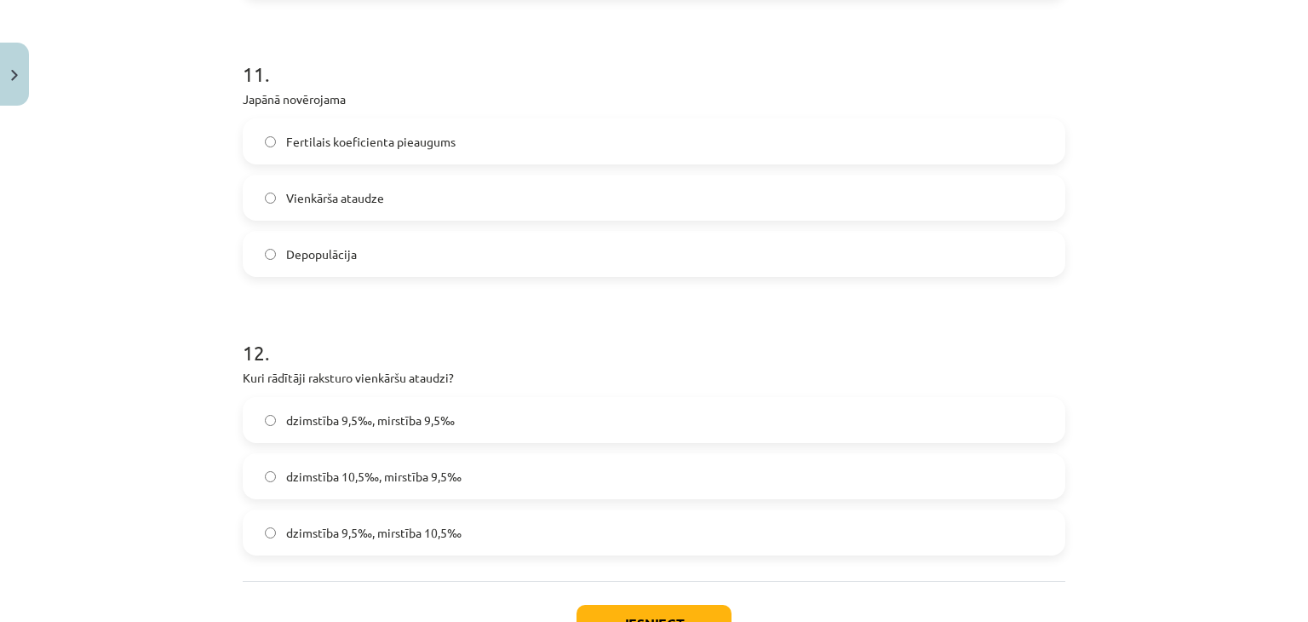
scroll to position [3233, 0]
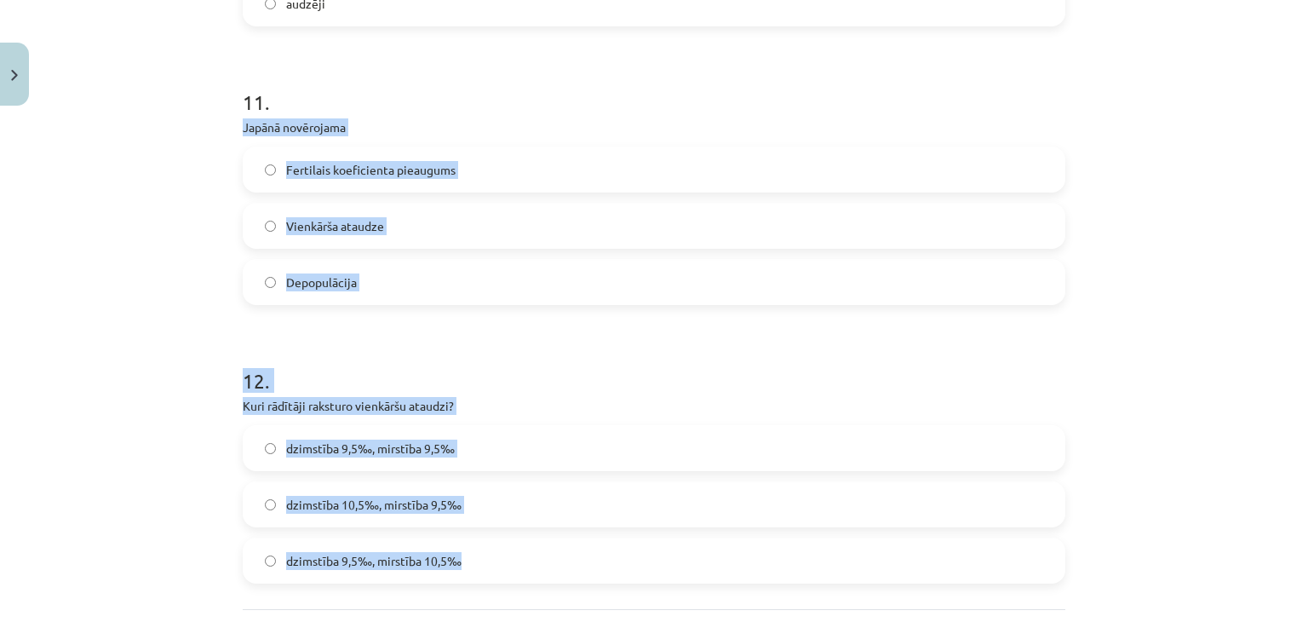
drag, startPoint x: 228, startPoint y: 126, endPoint x: 651, endPoint y: 550, distance: 598.7
click at [471, 296] on label "Depopulācija" at bounding box center [653, 282] width 819 height 43
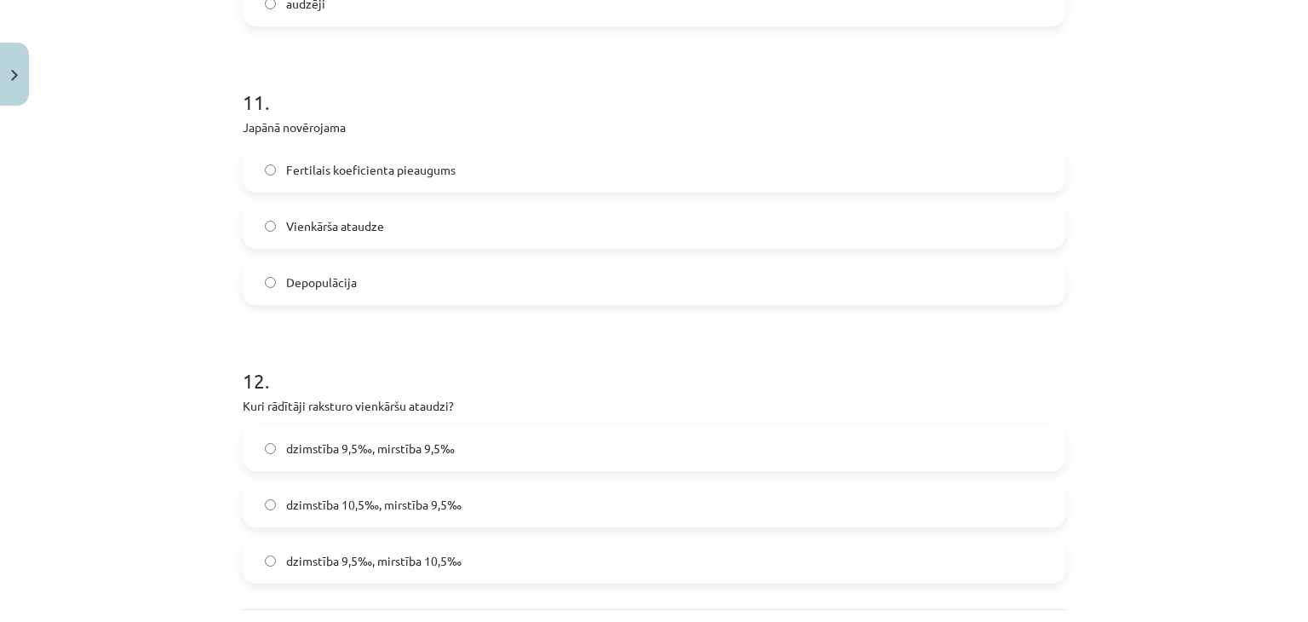
click at [443, 444] on span "dzimstība 9,5‰, mirstība 9,5‰" at bounding box center [370, 449] width 169 height 18
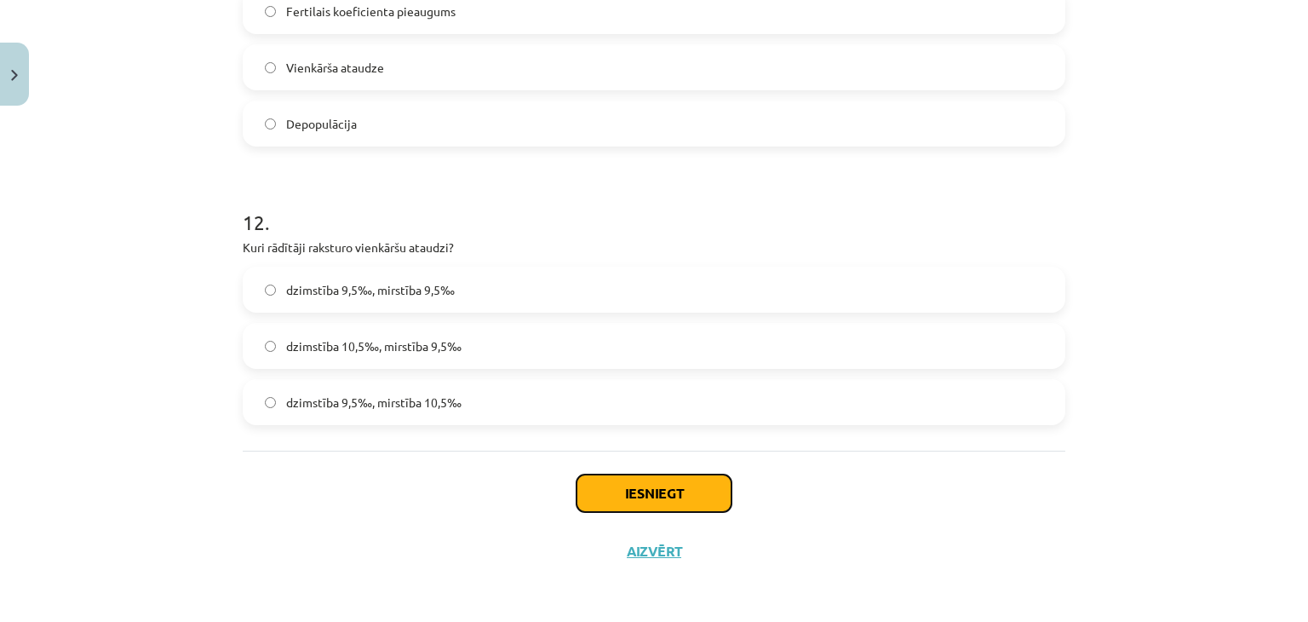
click at [618, 502] on button "Iesniegt" at bounding box center [654, 492] width 155 height 37
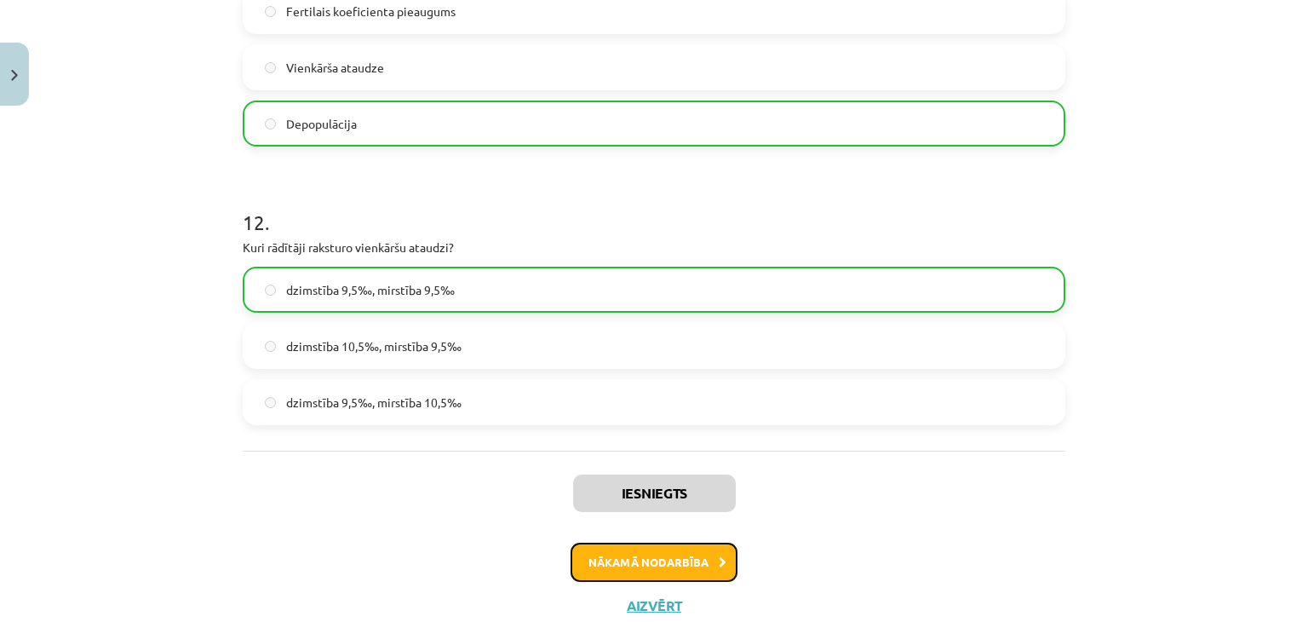
click at [619, 549] on button "Nākamā nodarbība" at bounding box center [654, 562] width 167 height 39
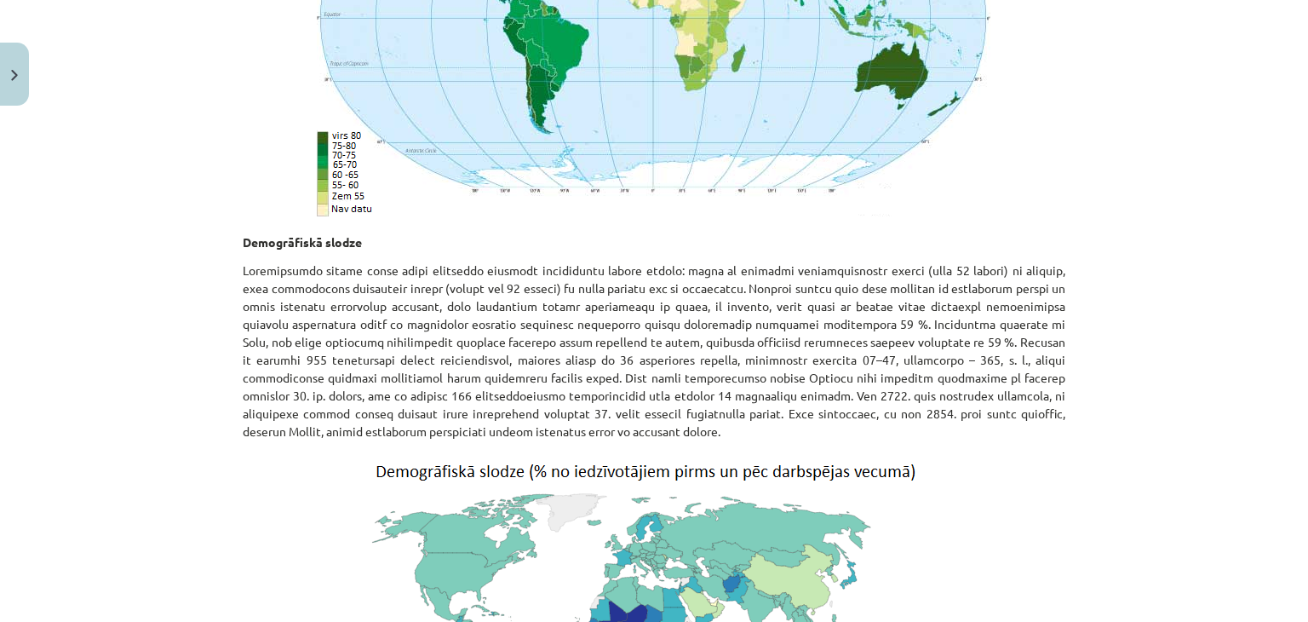
scroll to position [5656, 0]
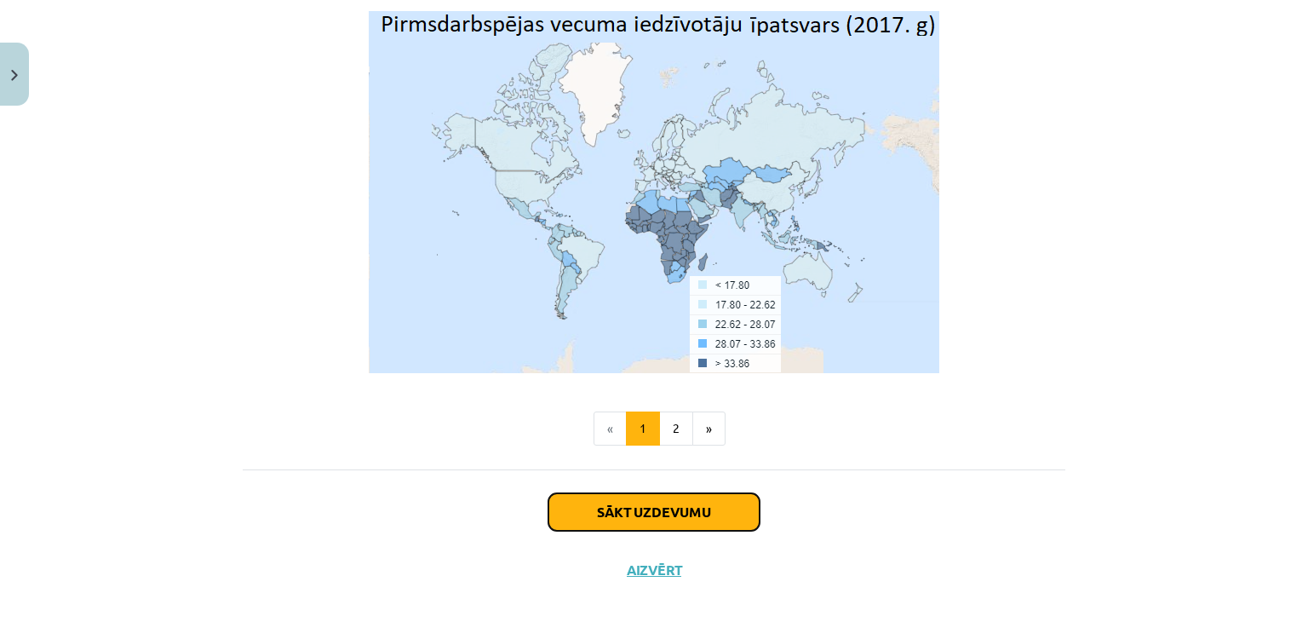
click at [685, 493] on button "Sākt uzdevumu" at bounding box center [654, 511] width 211 height 37
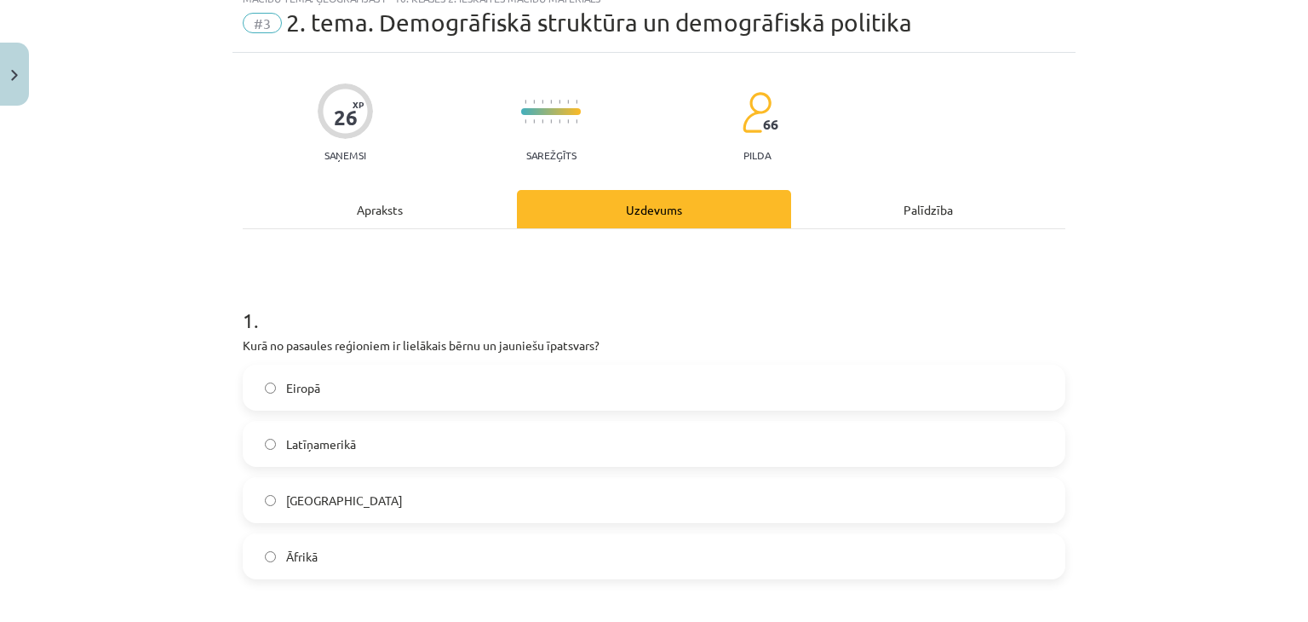
scroll to position [43, 0]
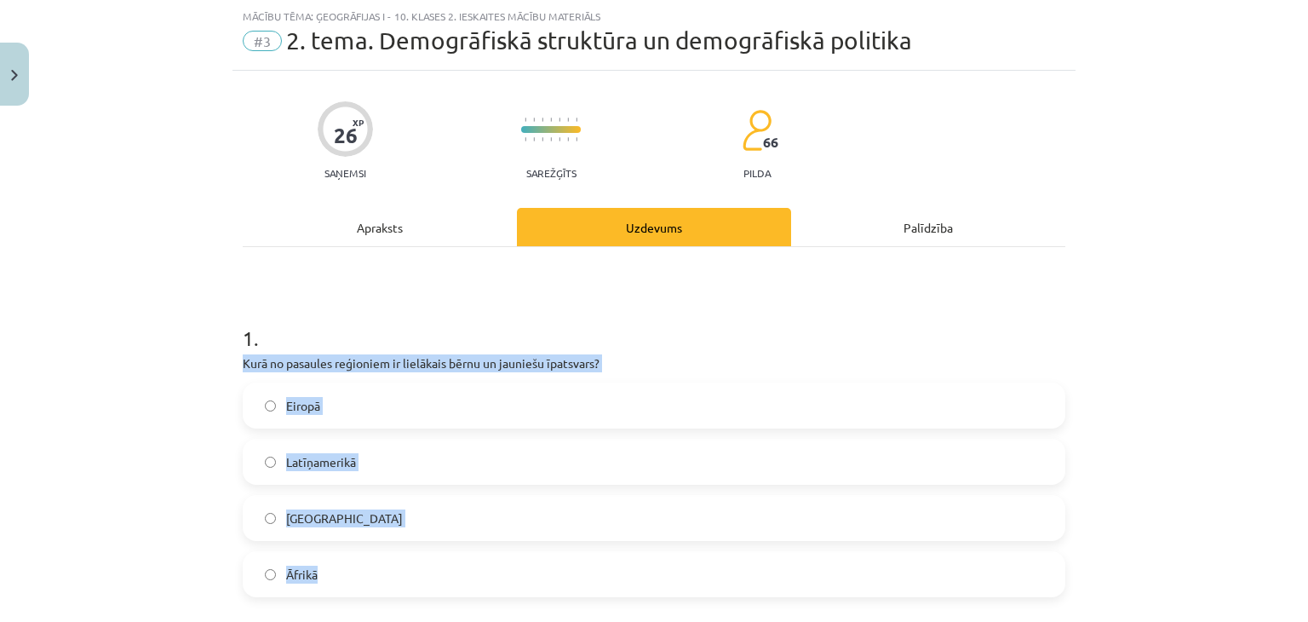
drag, startPoint x: 235, startPoint y: 357, endPoint x: 487, endPoint y: 568, distance: 328.9
click at [509, 566] on label "Āfrikā" at bounding box center [653, 574] width 819 height 43
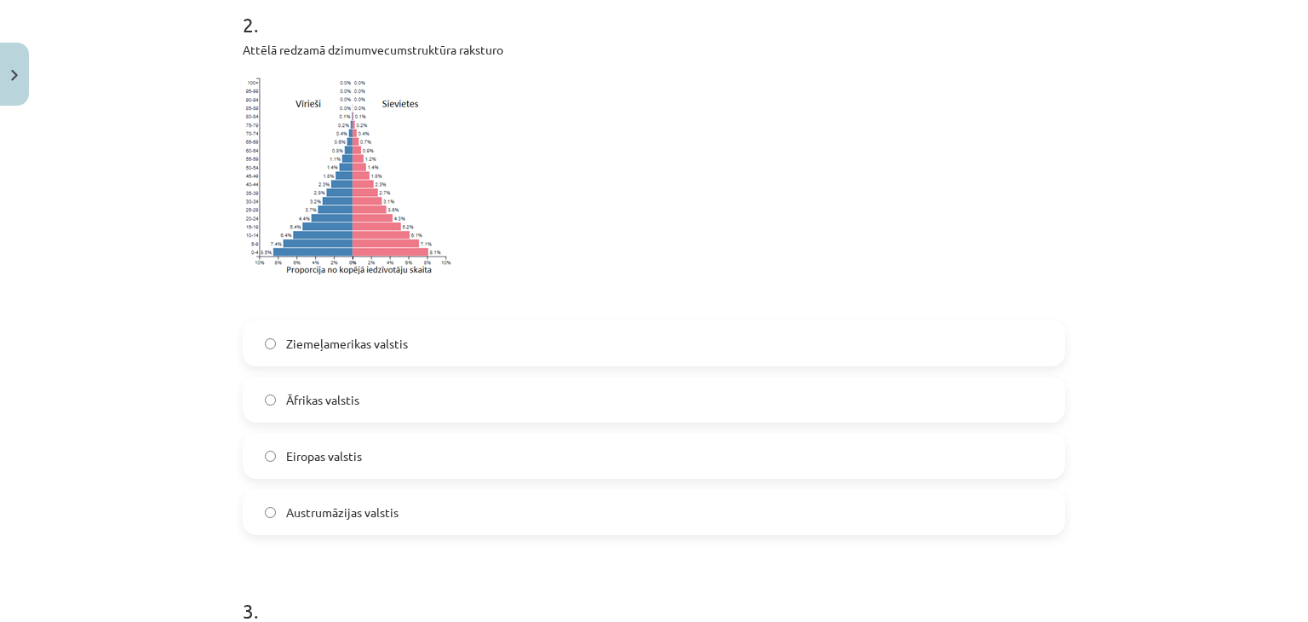
scroll to position [686, 0]
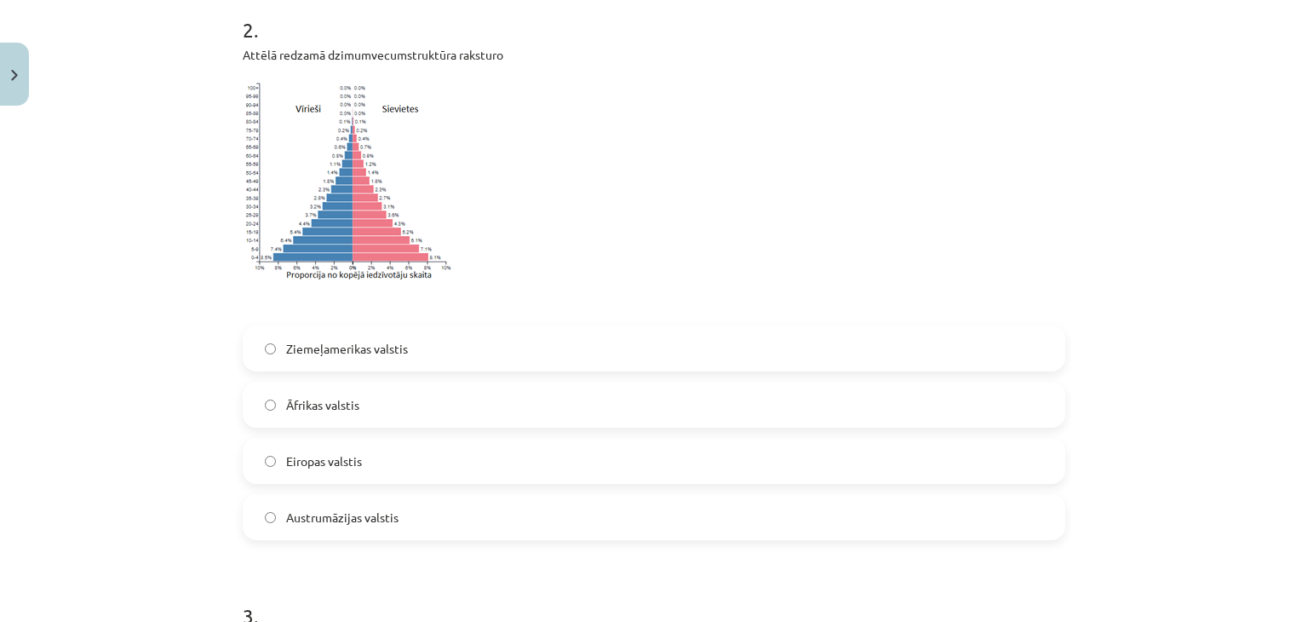
click at [378, 464] on label "Eiropas valstis" at bounding box center [653, 461] width 819 height 43
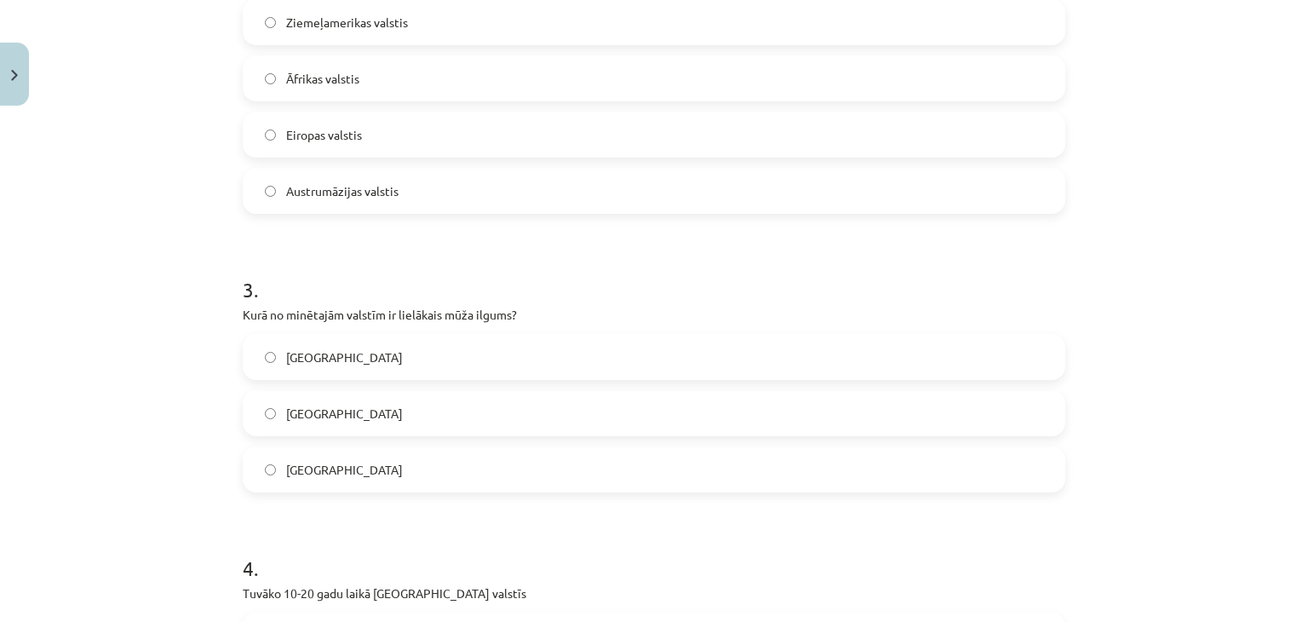
scroll to position [1053, 0]
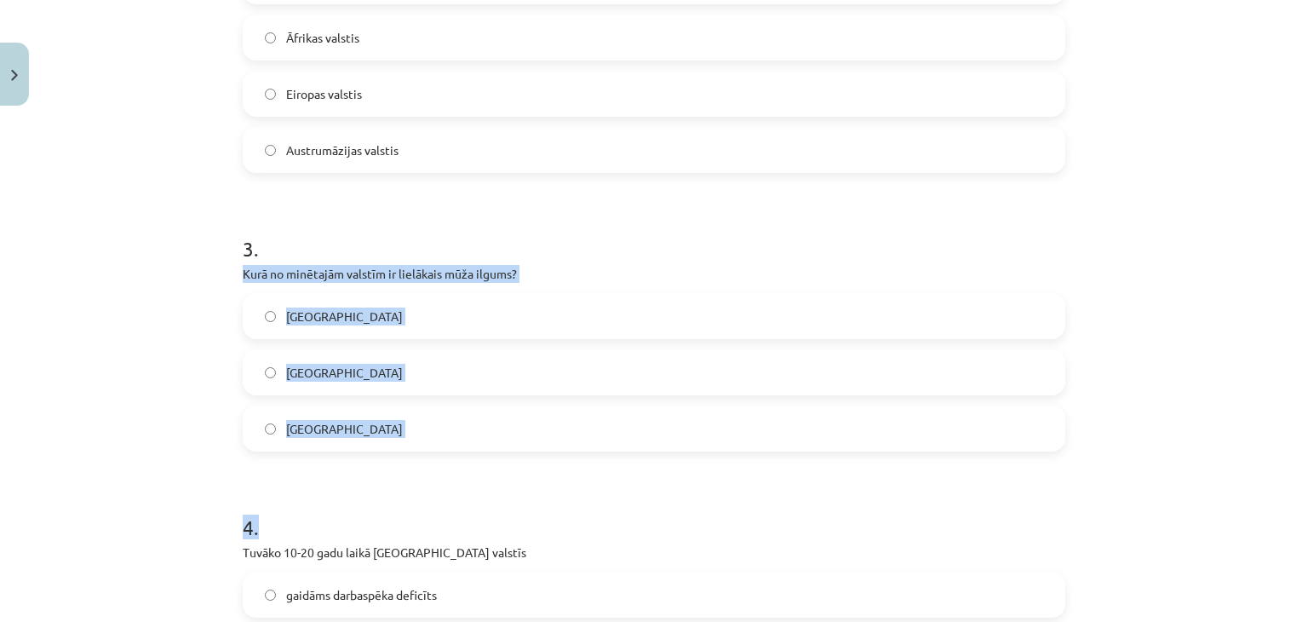
drag, startPoint x: 238, startPoint y: 270, endPoint x: 446, endPoint y: 471, distance: 289.8
click at [593, 365] on label "Japānā" at bounding box center [653, 372] width 819 height 43
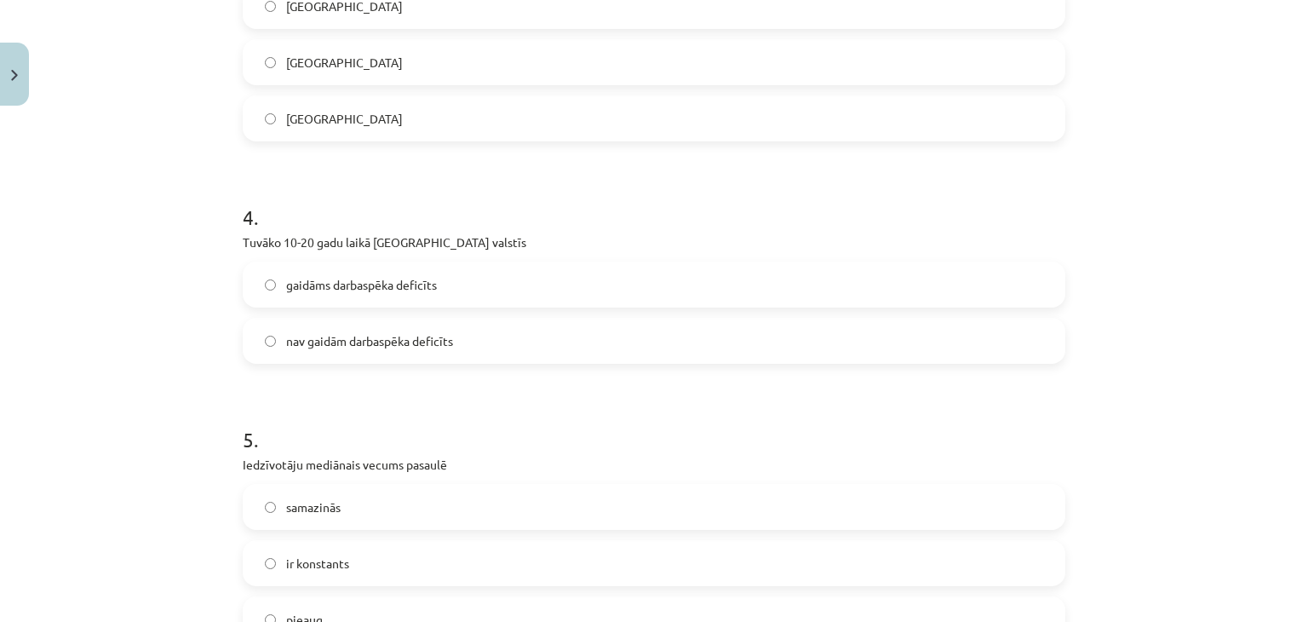
scroll to position [1368, 0]
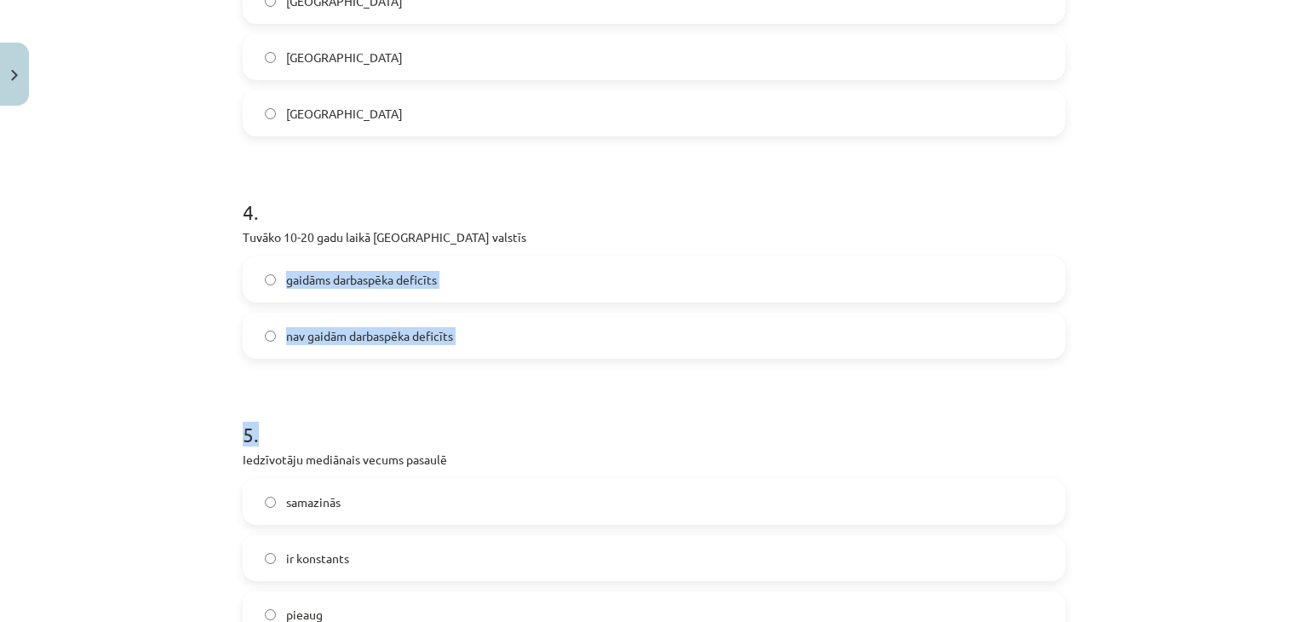
drag, startPoint x: 245, startPoint y: 250, endPoint x: 374, endPoint y: 359, distance: 168.1
click at [140, 263] on div "Mācību tēma: Ģeogrāfijas i - 10. klases 2. ieskaites mācību materiāls #3 2. tem…" at bounding box center [654, 311] width 1308 height 622
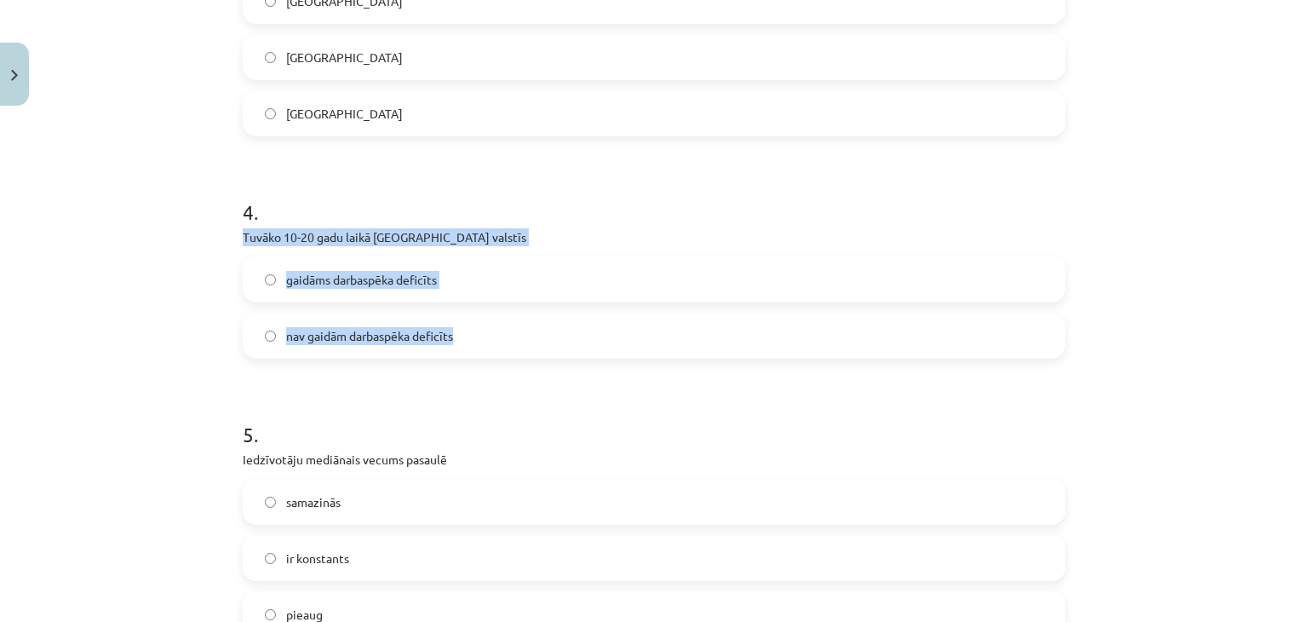
drag, startPoint x: 235, startPoint y: 232, endPoint x: 474, endPoint y: 340, distance: 261.9
click at [474, 340] on div "4 . Tuvāko 10-20 gadu laikā Āfrikas valstīs gaidāms darbaspēka deficīts nav gai…" at bounding box center [654, 264] width 823 height 188
click at [482, 327] on label "nav gaidām darbaspēka deficīts" at bounding box center [653, 335] width 819 height 43
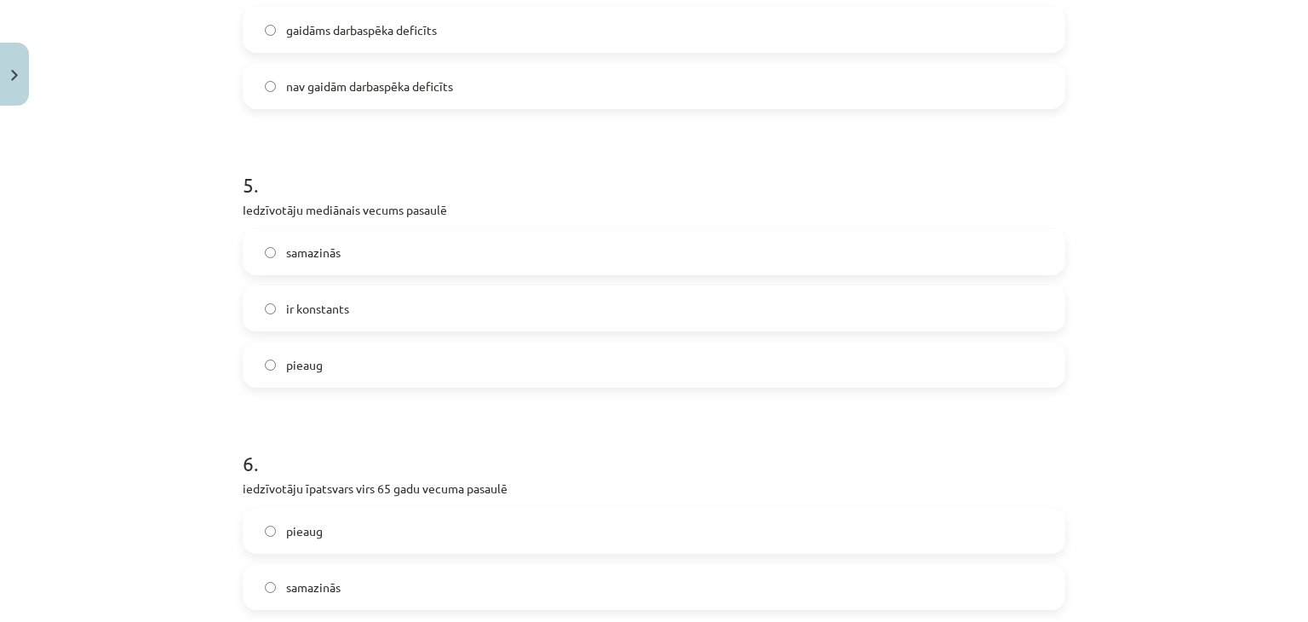
scroll to position [1623, 0]
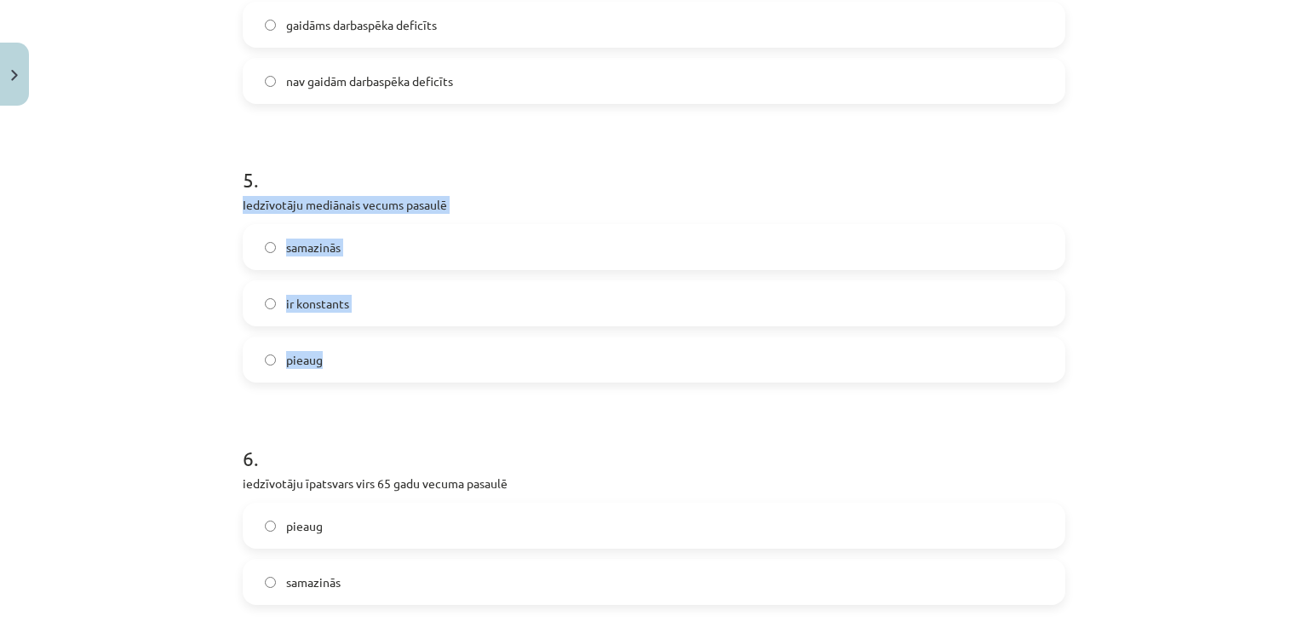
drag, startPoint x: 232, startPoint y: 196, endPoint x: 511, endPoint y: 355, distance: 321.6
click at [511, 355] on div "26 XP Saņemsi Sarežģīts 66 pilda Apraksts Uzdevums Palīdzība 1 . Kurā no pasaul…" at bounding box center [654, 628] width 843 height 4275
click at [400, 366] on label "pieaug" at bounding box center [653, 359] width 819 height 43
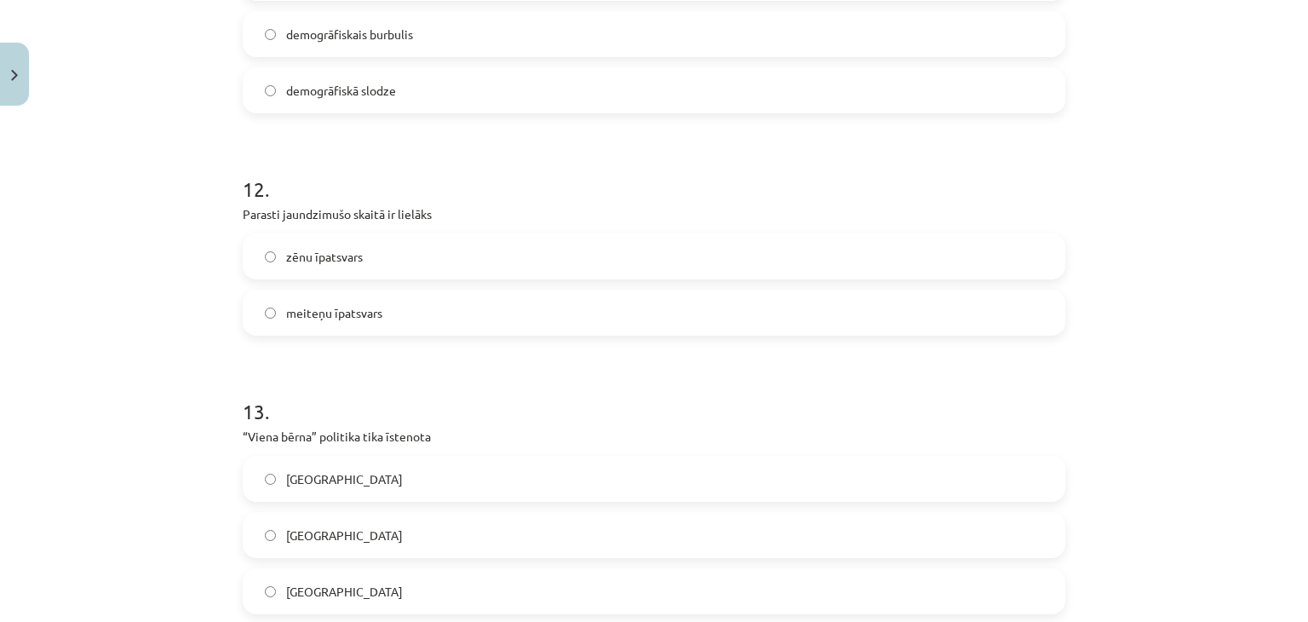
scroll to position [3809, 0]
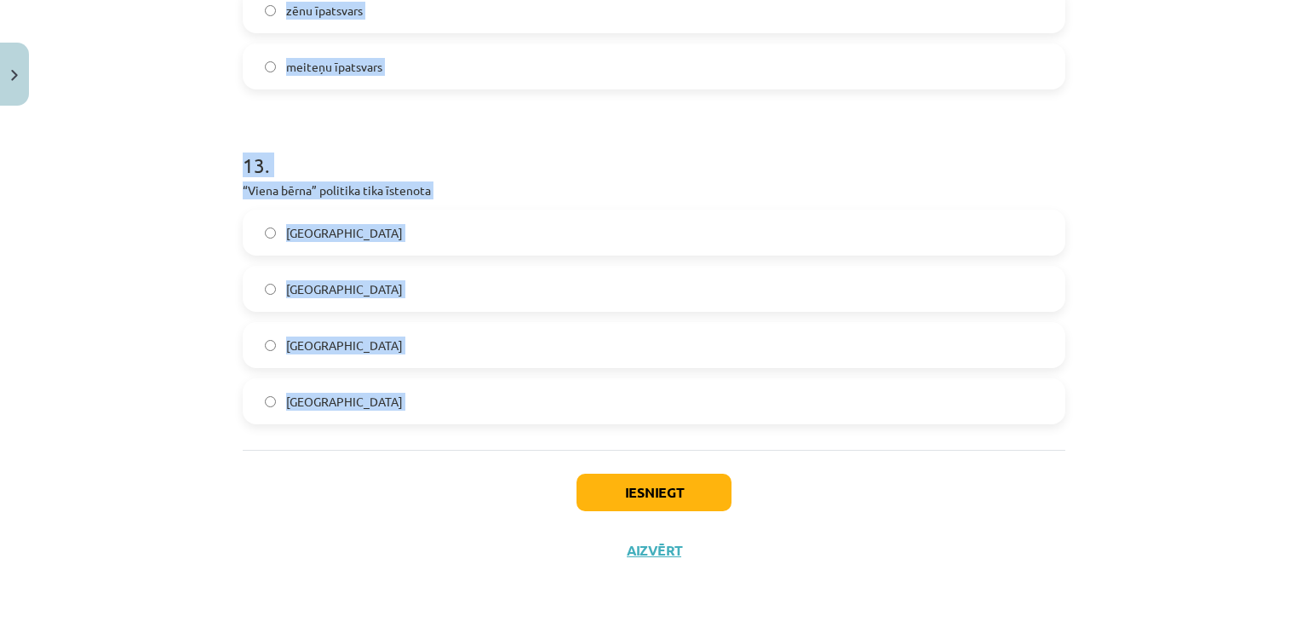
drag, startPoint x: 235, startPoint y: 171, endPoint x: 593, endPoint y: 475, distance: 469.5
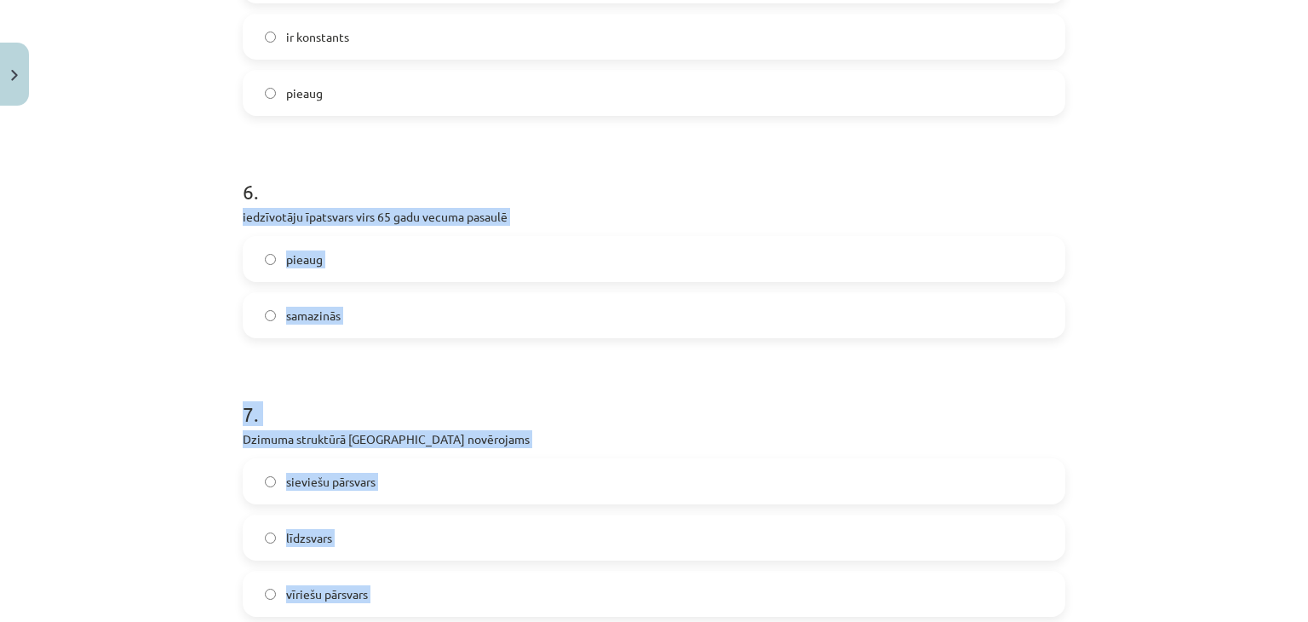
scroll to position [1869, 0]
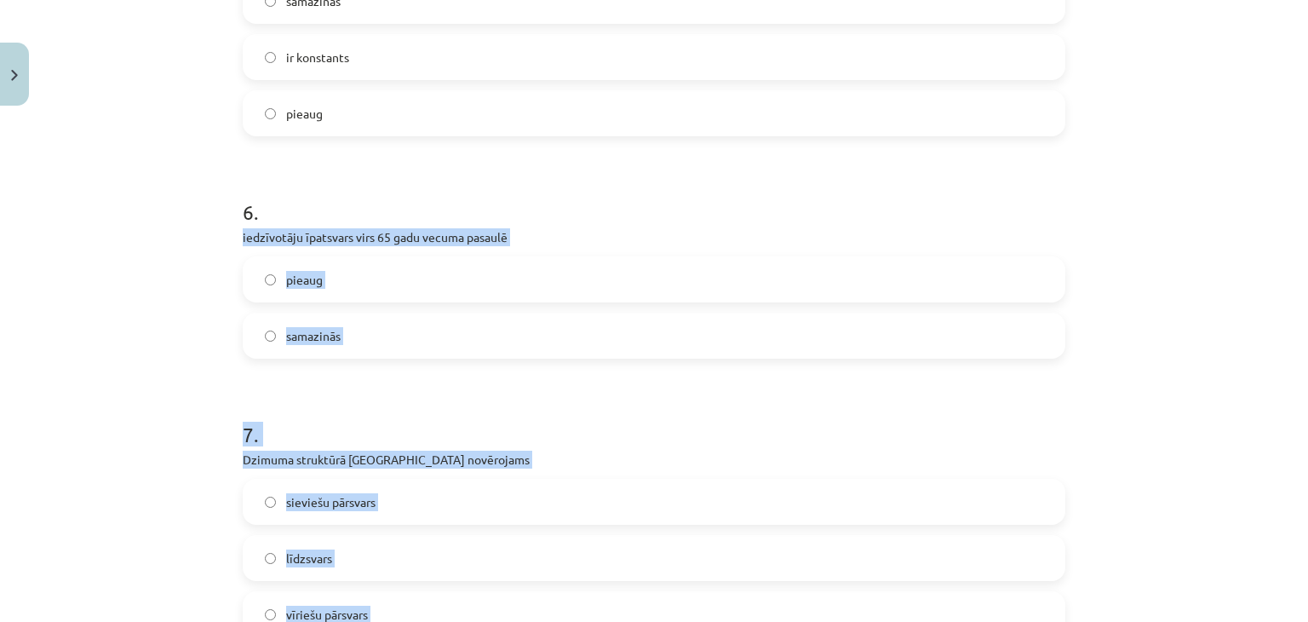
click at [1172, 411] on div "Mācību tēma: Ģeogrāfijas i - 10. klases 2. ieskaites mācību materiāls #3 2. tem…" at bounding box center [654, 311] width 1308 height 622
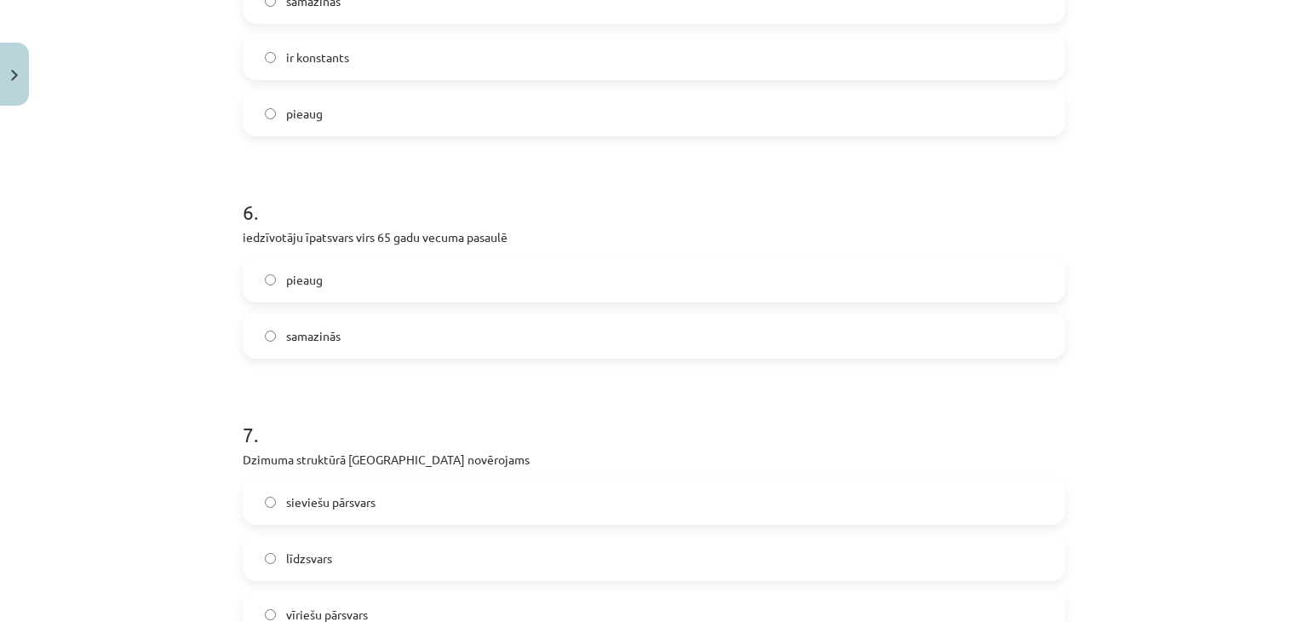
click at [838, 282] on label "pieaug" at bounding box center [653, 279] width 819 height 43
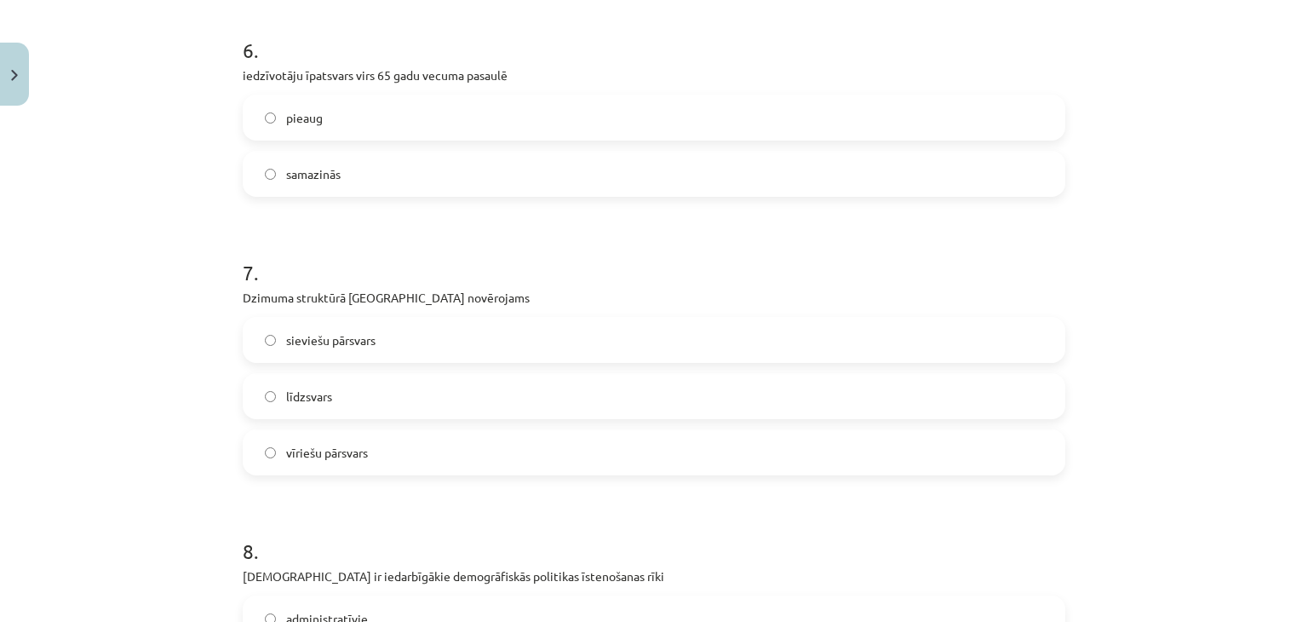
scroll to position [2088, 0]
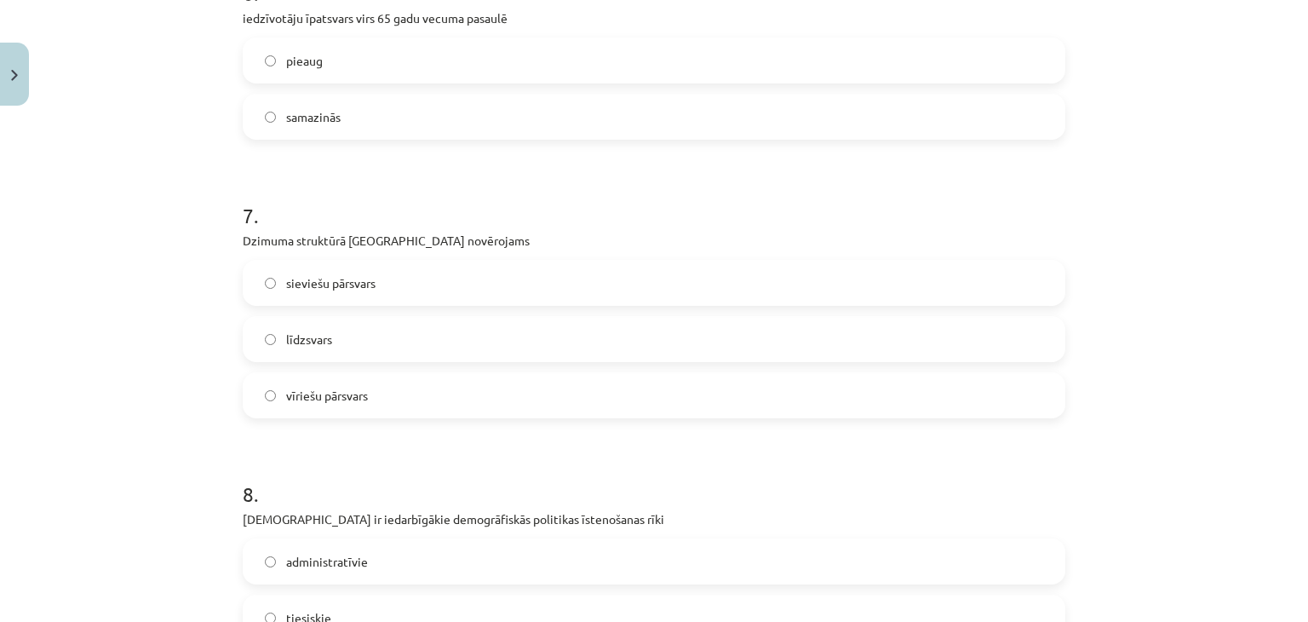
click at [480, 297] on label "sieviešu pārsvars" at bounding box center [653, 282] width 819 height 43
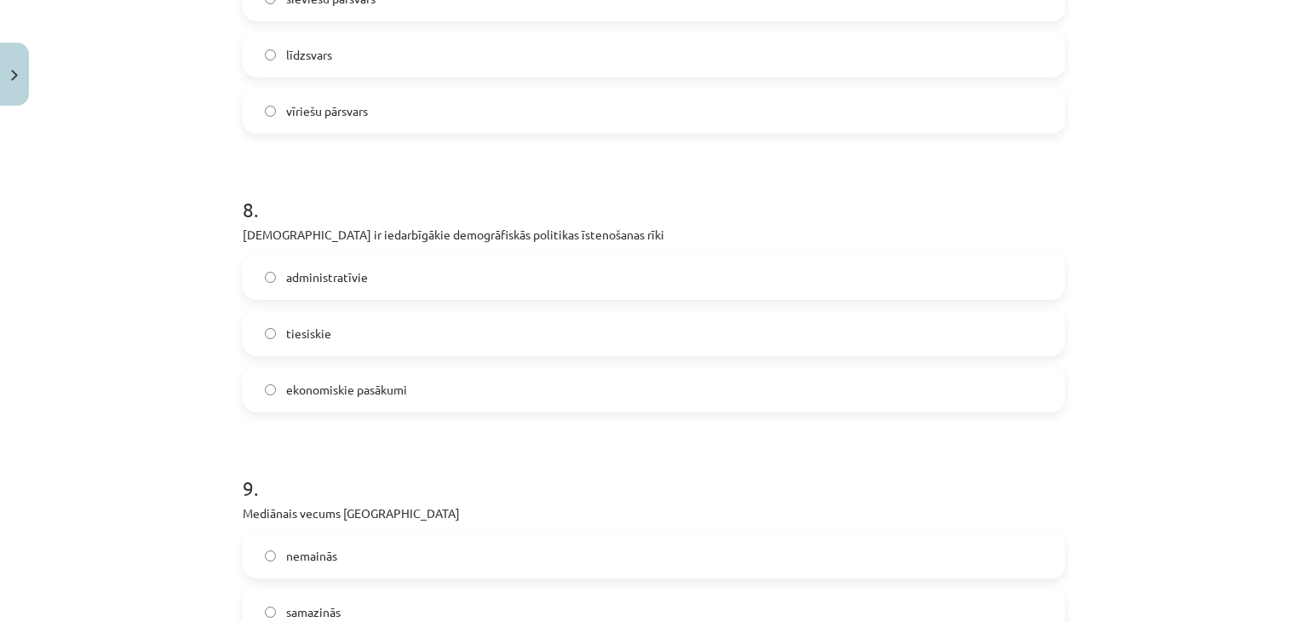
scroll to position [2408, 0]
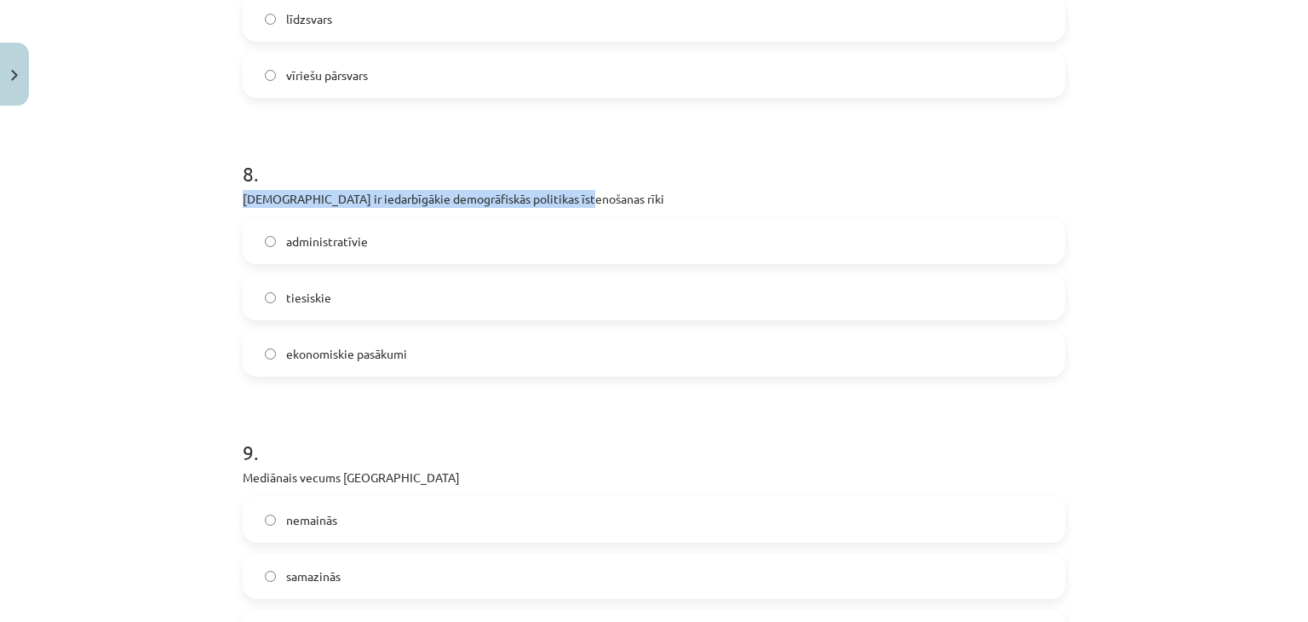
drag, startPoint x: 237, startPoint y: 193, endPoint x: 588, endPoint y: 198, distance: 351.0
click at [588, 198] on p "Kuri ir iedarbīgākie demogrāfiskās politikas īstenošanas rīki" at bounding box center [654, 199] width 823 height 18
click at [630, 348] on label "ekonomiskie pasākumi" at bounding box center [653, 353] width 819 height 43
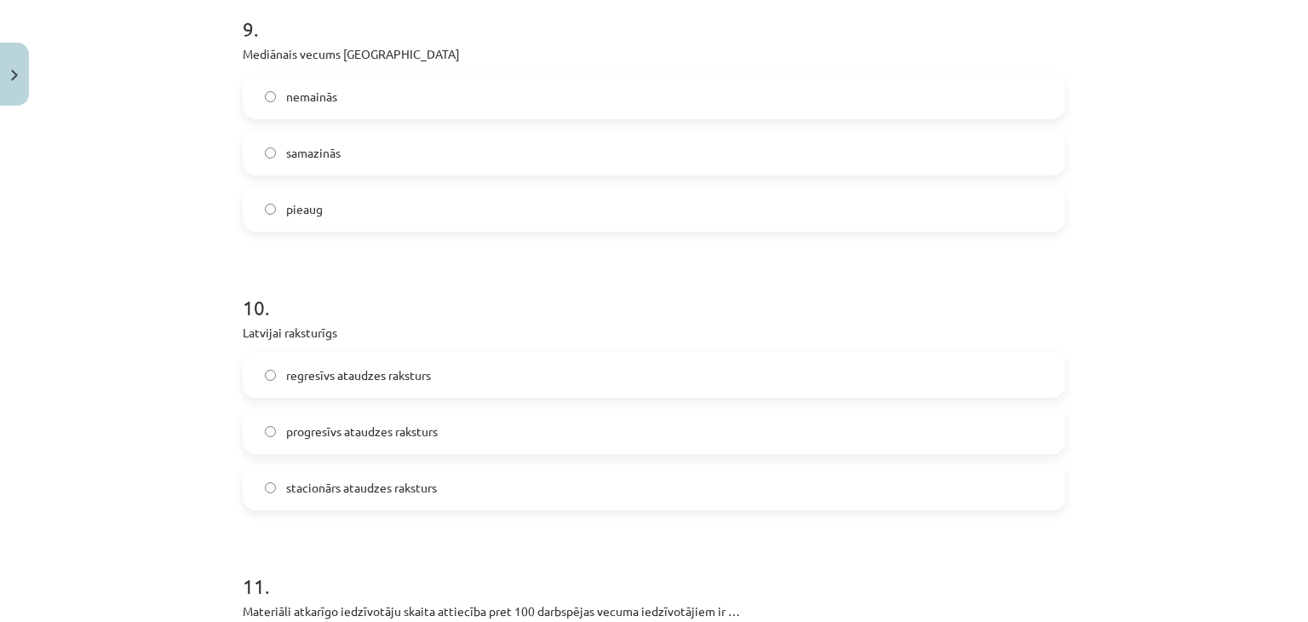
scroll to position [2826, 0]
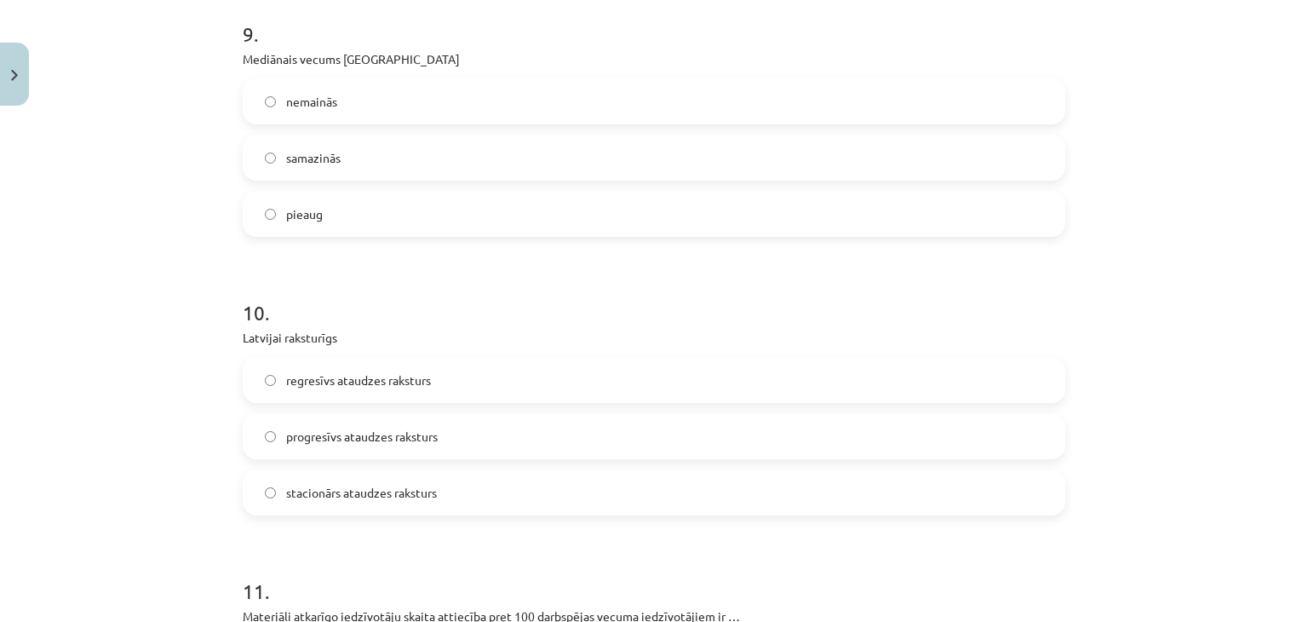
click at [568, 205] on label "pieaug" at bounding box center [653, 214] width 819 height 43
click at [561, 367] on label "regresīvs ataudzes raksturs" at bounding box center [653, 380] width 819 height 43
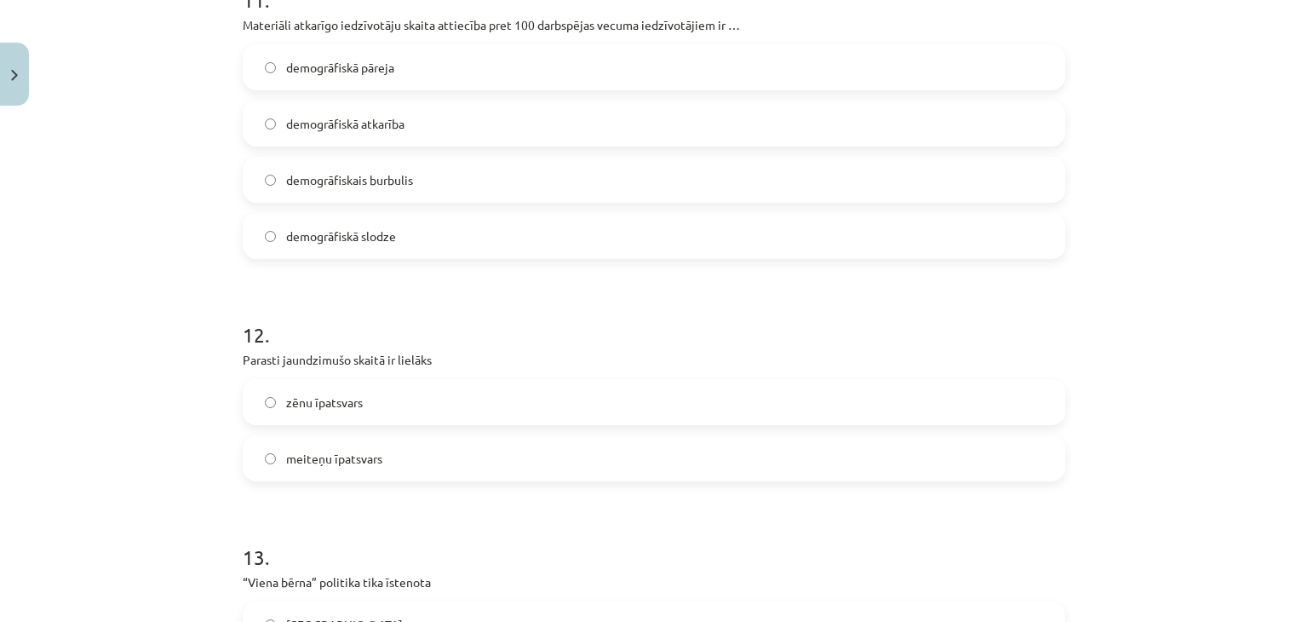
scroll to position [3376, 0]
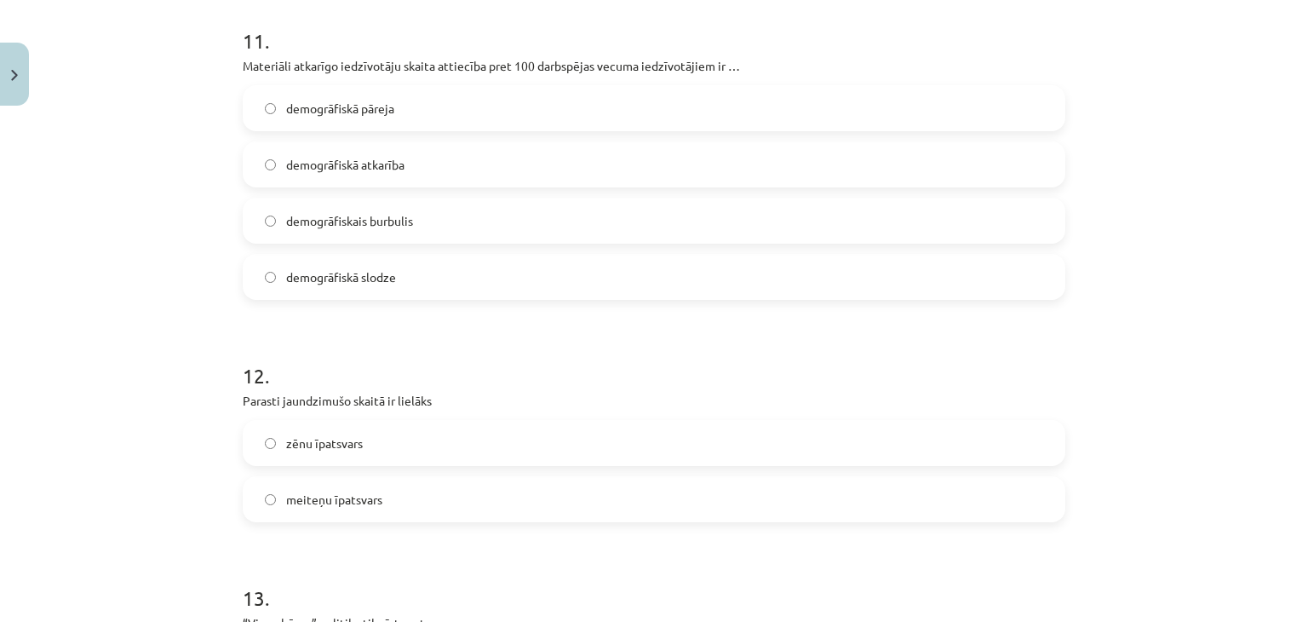
click at [525, 272] on label "demogrāfiskā slodze" at bounding box center [653, 277] width 819 height 43
click at [529, 450] on label "zēnu īpatsvars" at bounding box center [653, 443] width 819 height 43
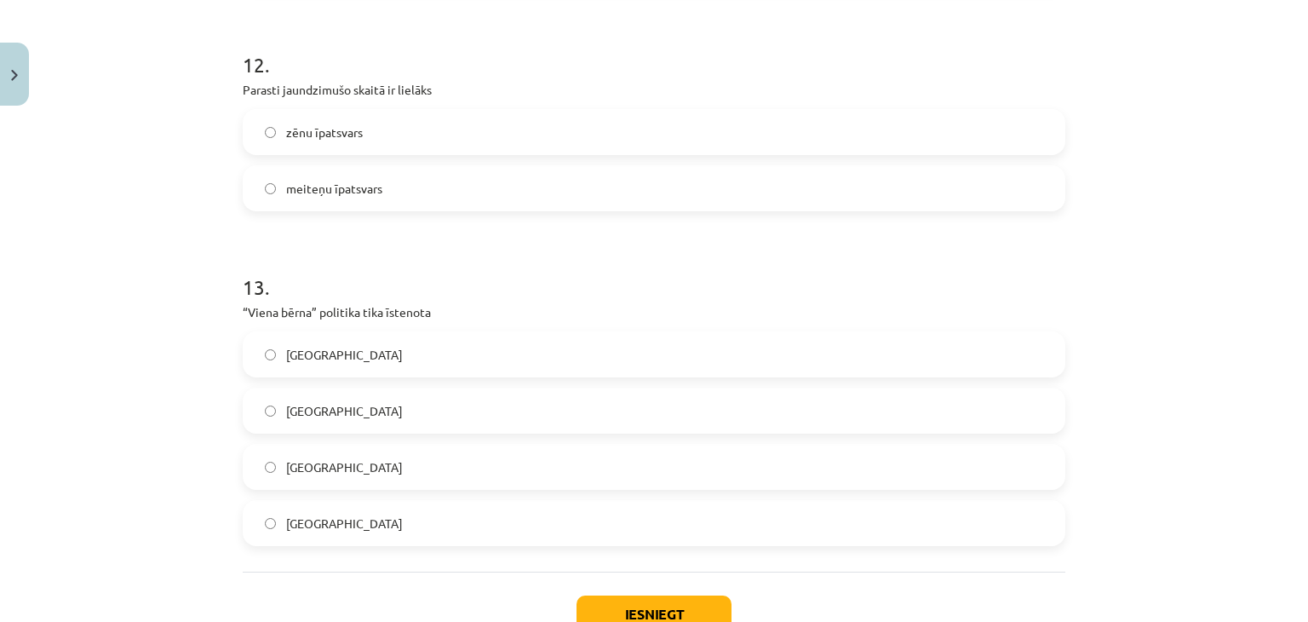
scroll to position [3755, 0]
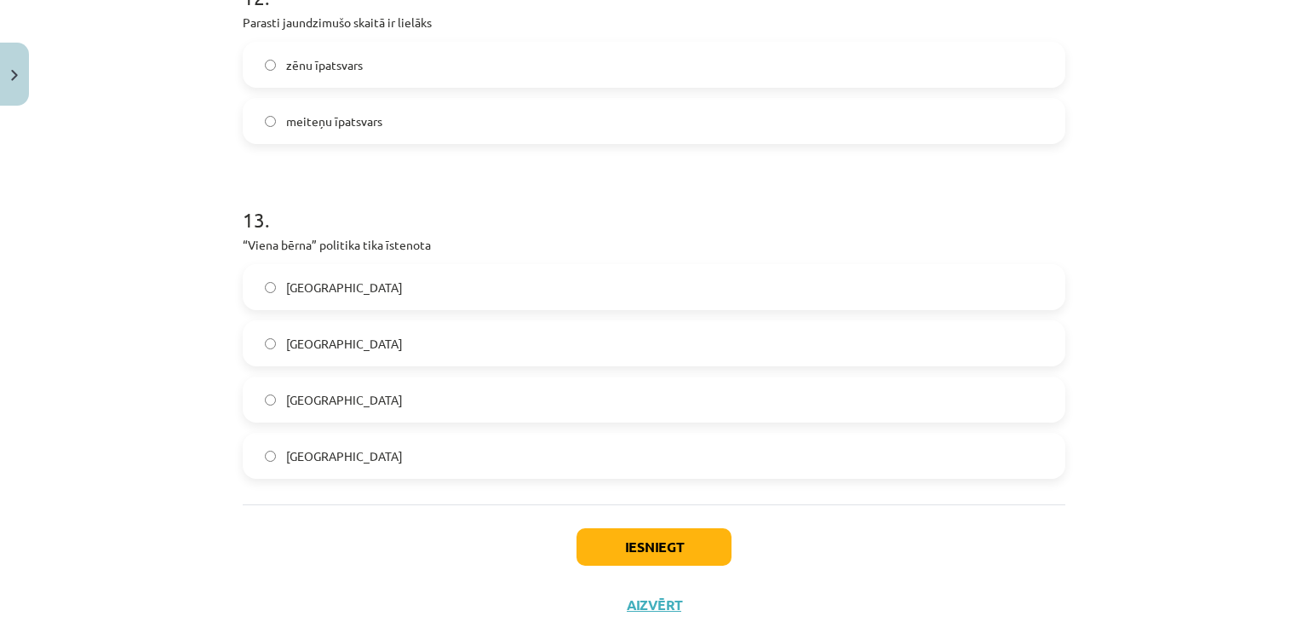
click at [617, 475] on label "Ķīnā" at bounding box center [653, 455] width 819 height 43
click at [647, 539] on button "Iesniegt" at bounding box center [654, 546] width 155 height 37
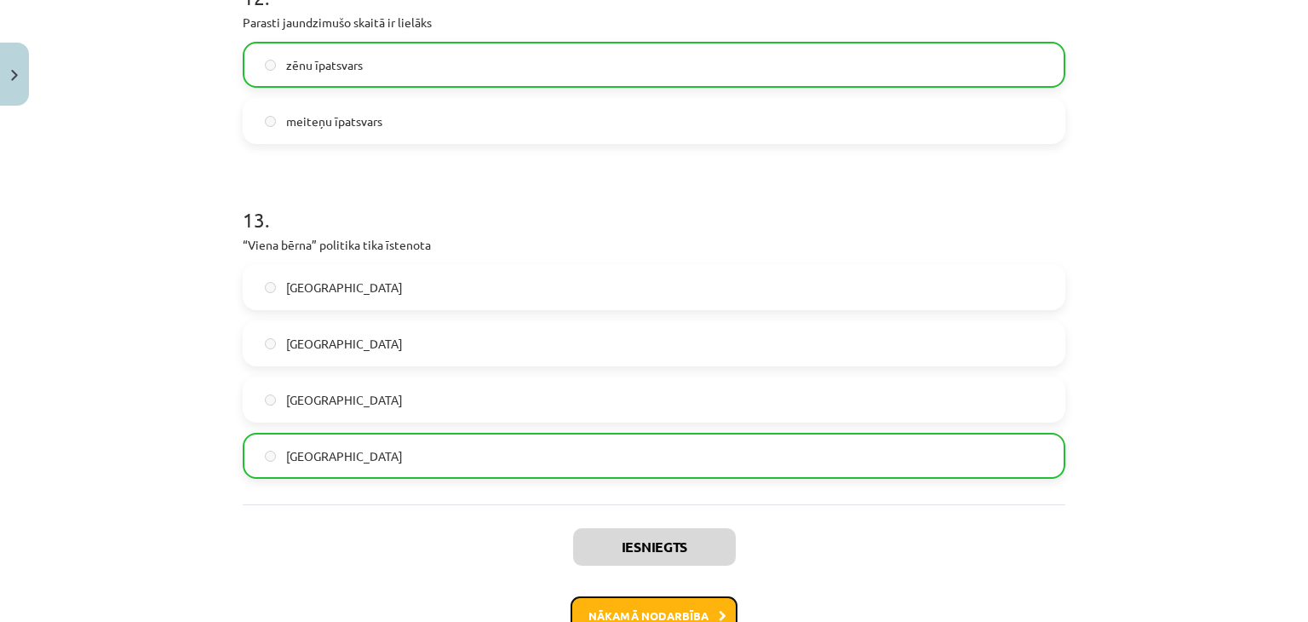
click at [670, 604] on button "Nākamā nodarbība" at bounding box center [654, 615] width 167 height 39
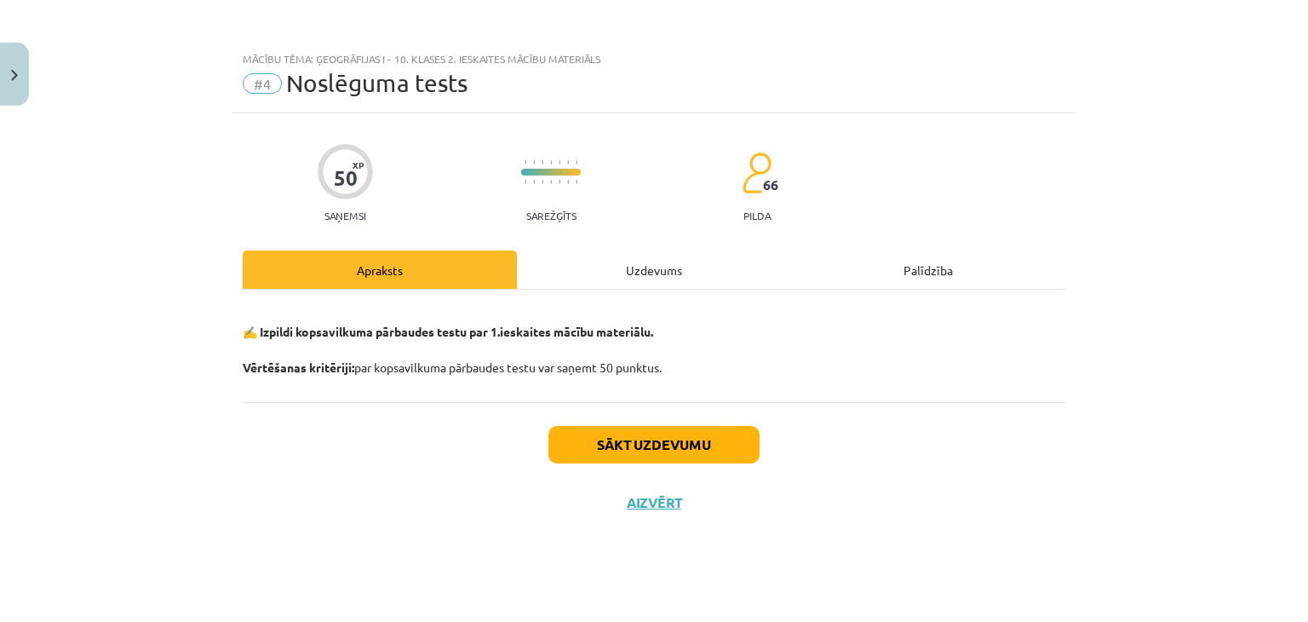
scroll to position [0, 0]
click at [600, 437] on button "Sākt uzdevumu" at bounding box center [654, 444] width 211 height 37
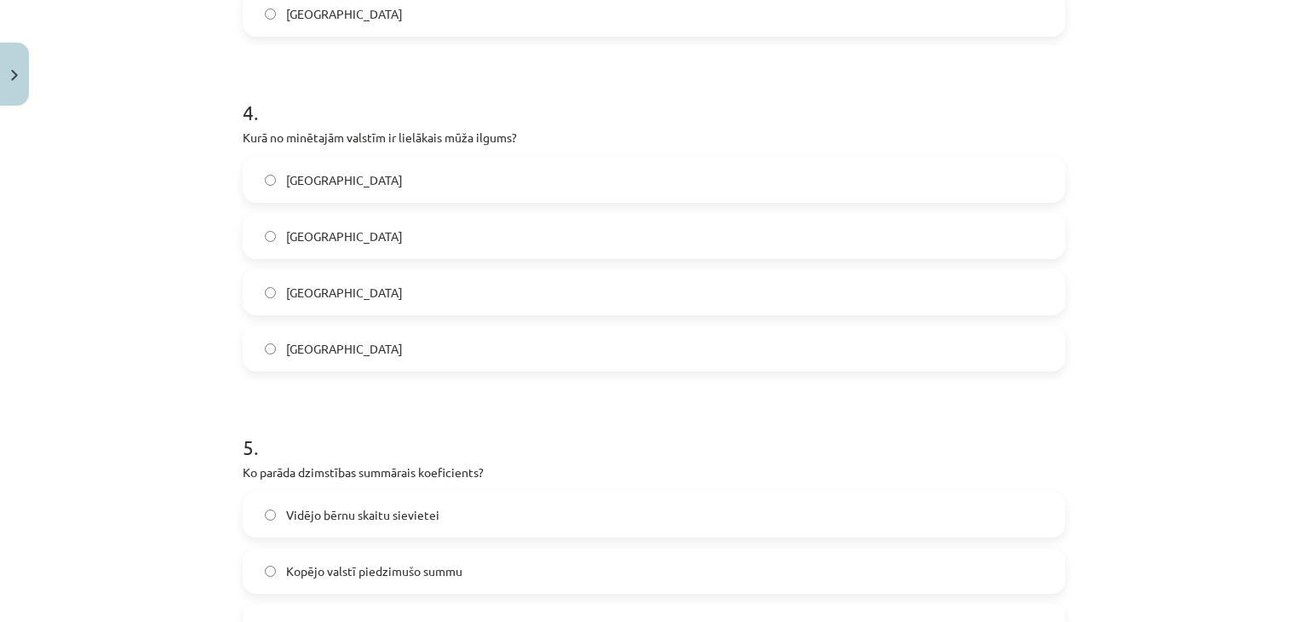
scroll to position [881, 0]
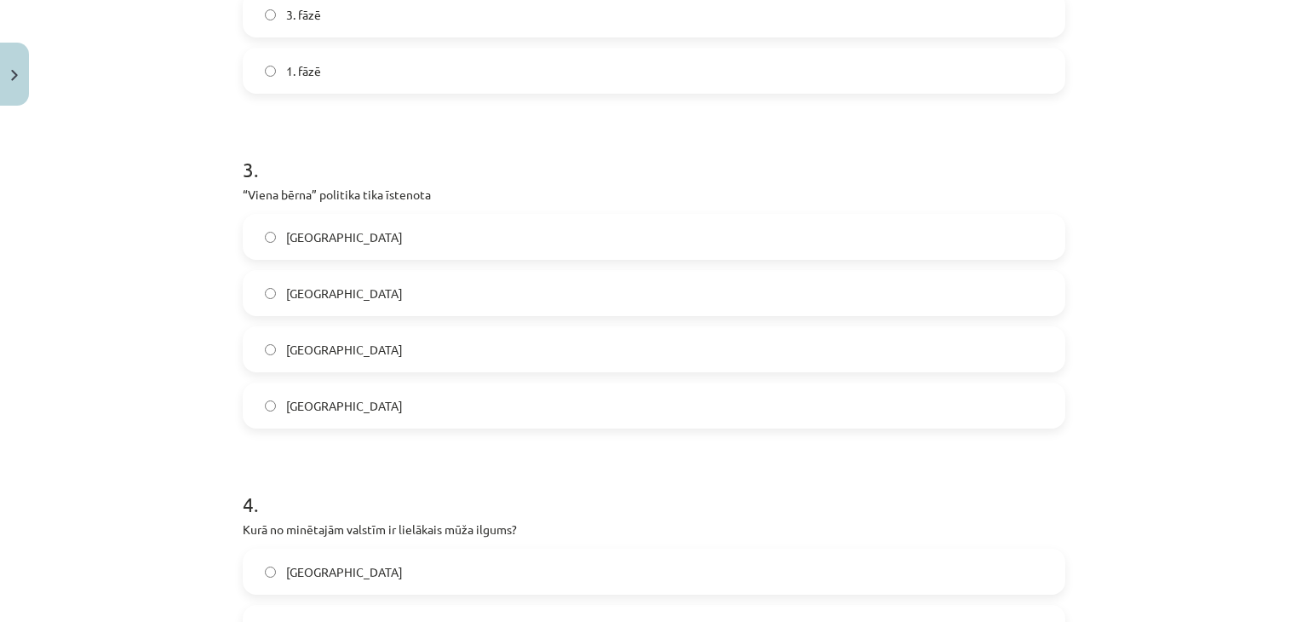
click at [1291, 208] on div "Mācību tēma: Ģeogrāfijas i - 10. klases 2. ieskaites mācību materiāls #4 Noslēg…" at bounding box center [654, 311] width 1308 height 622
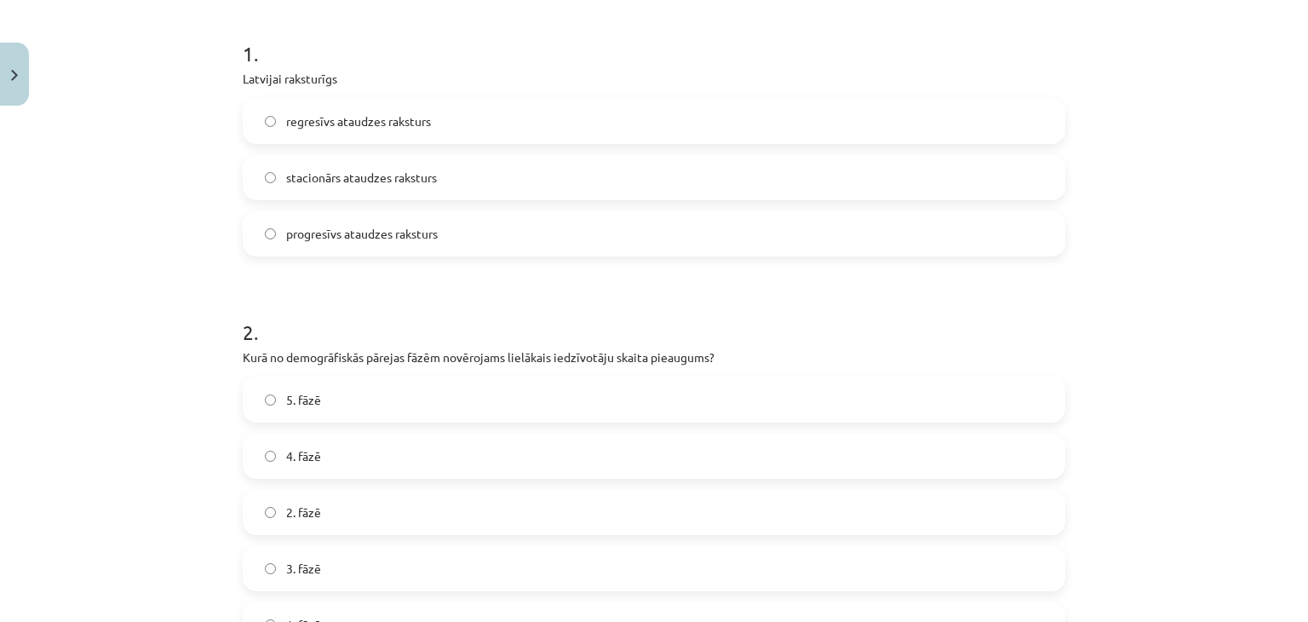
scroll to position [331, 0]
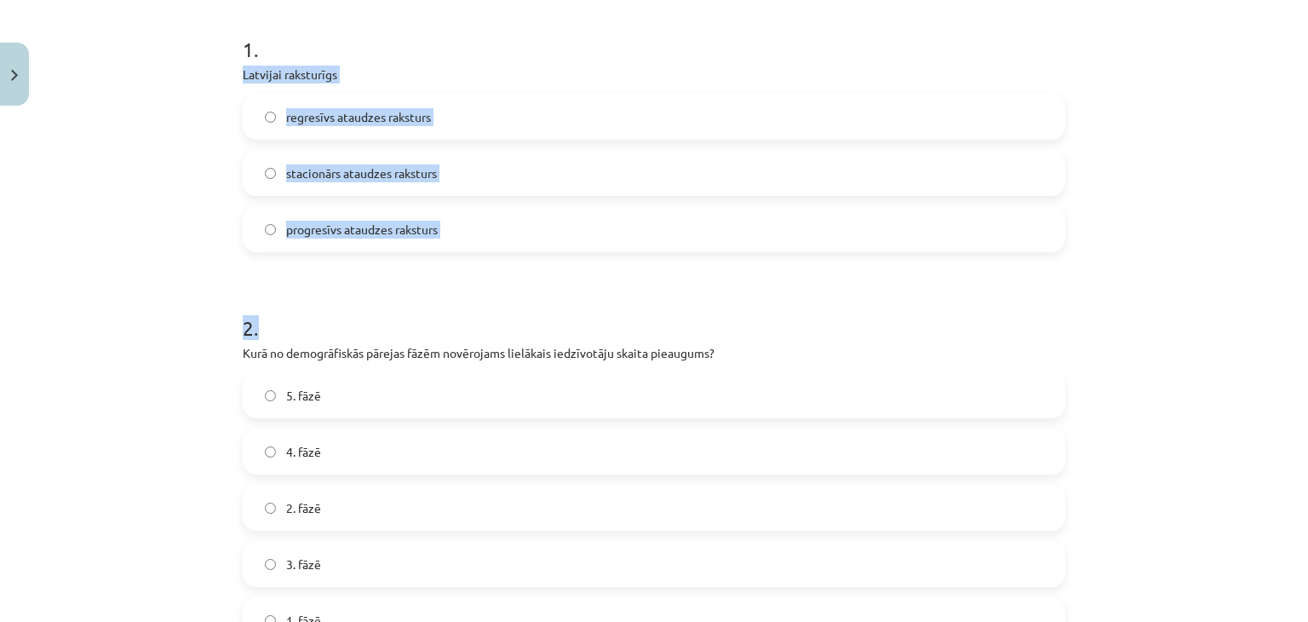
drag, startPoint x: 232, startPoint y: 70, endPoint x: 472, endPoint y: 251, distance: 301.0
click at [470, 108] on label "regresīvs ataudzes raksturs" at bounding box center [653, 116] width 819 height 43
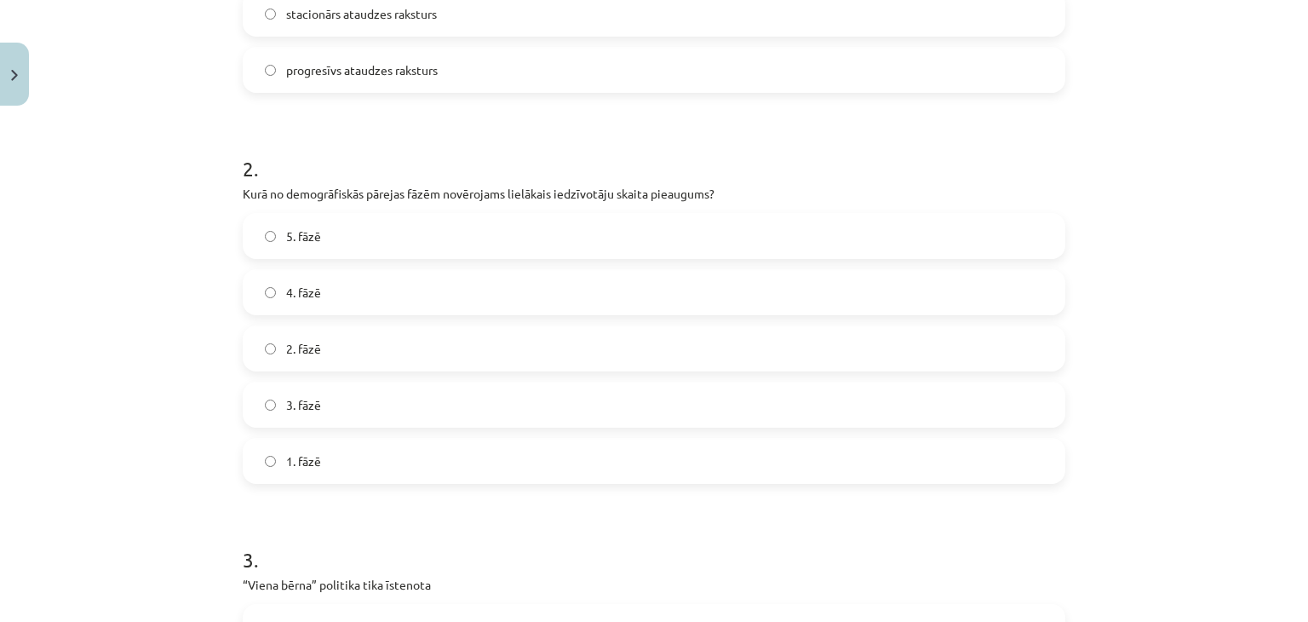
scroll to position [525, 0]
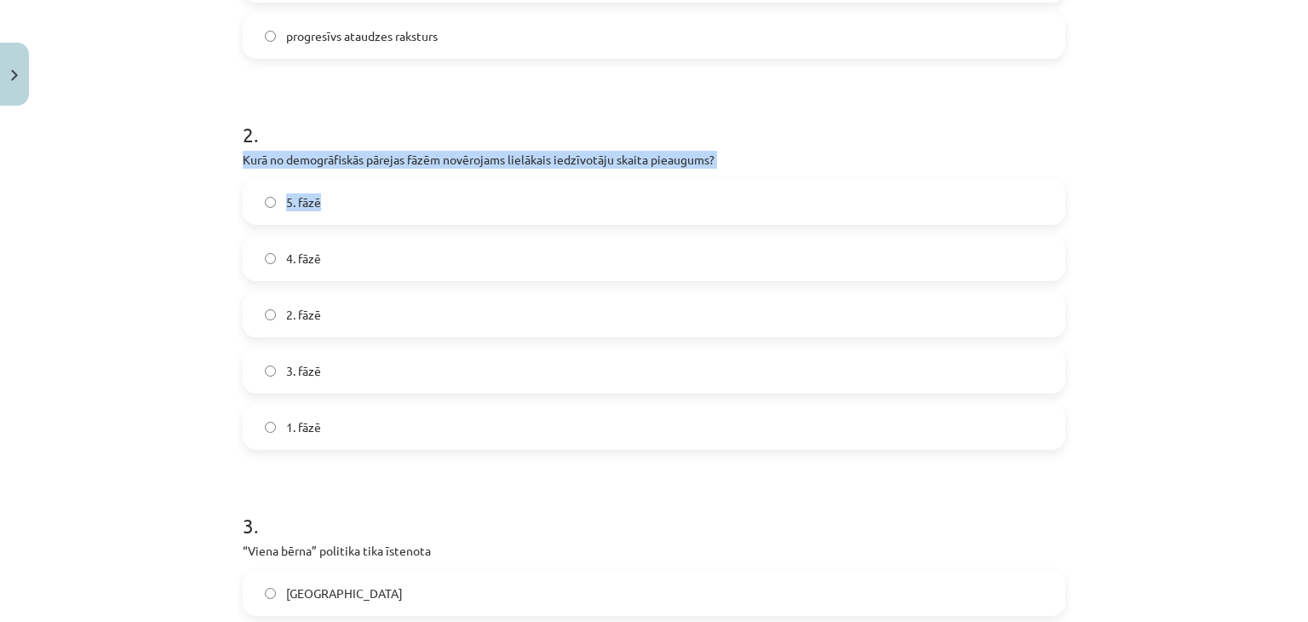
drag, startPoint x: 231, startPoint y: 157, endPoint x: 733, endPoint y: 171, distance: 501.9
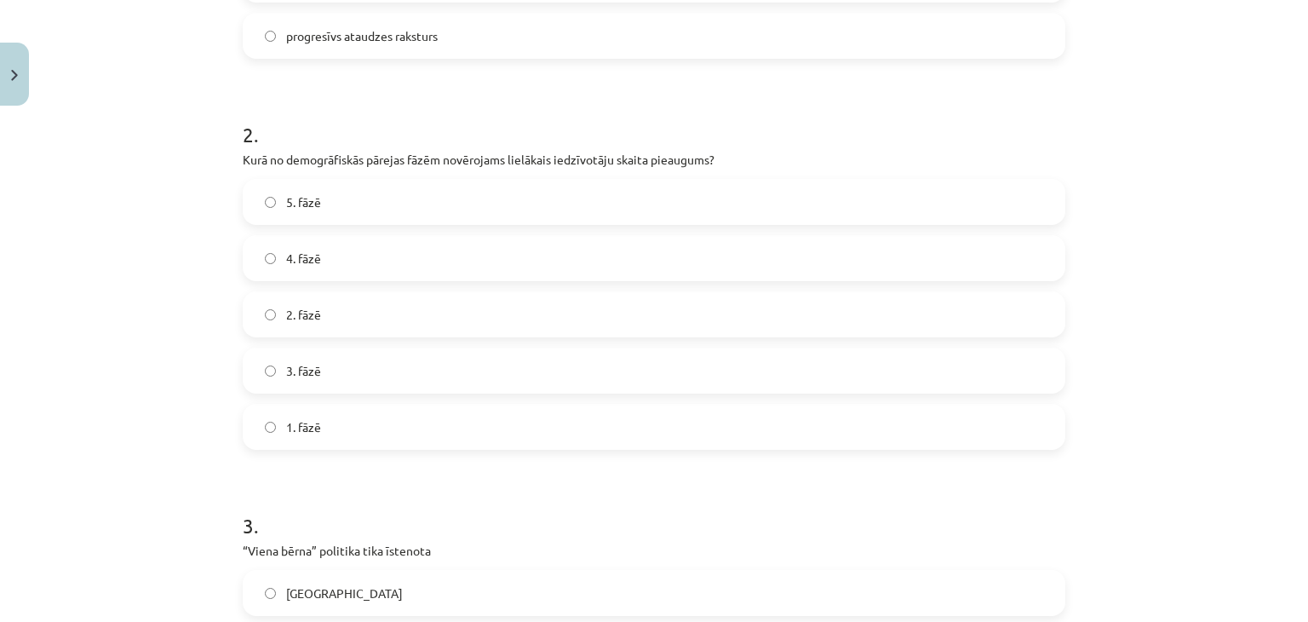
click at [286, 103] on h1 "2 ." at bounding box center [654, 119] width 823 height 53
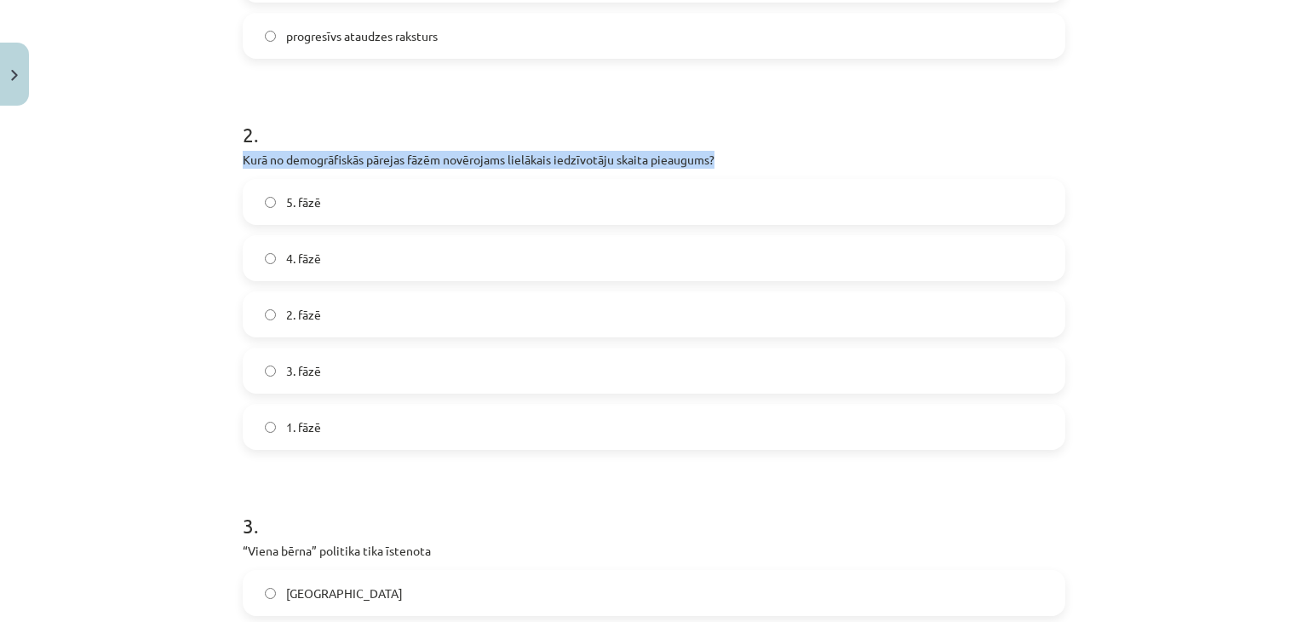
drag, startPoint x: 238, startPoint y: 154, endPoint x: 769, endPoint y: 154, distance: 531.5
click at [769, 154] on p "Kurā no demogrāfiskās pārejas fāzēm novērojams lielākais iedzīvotāju skaita pie…" at bounding box center [654, 160] width 823 height 18
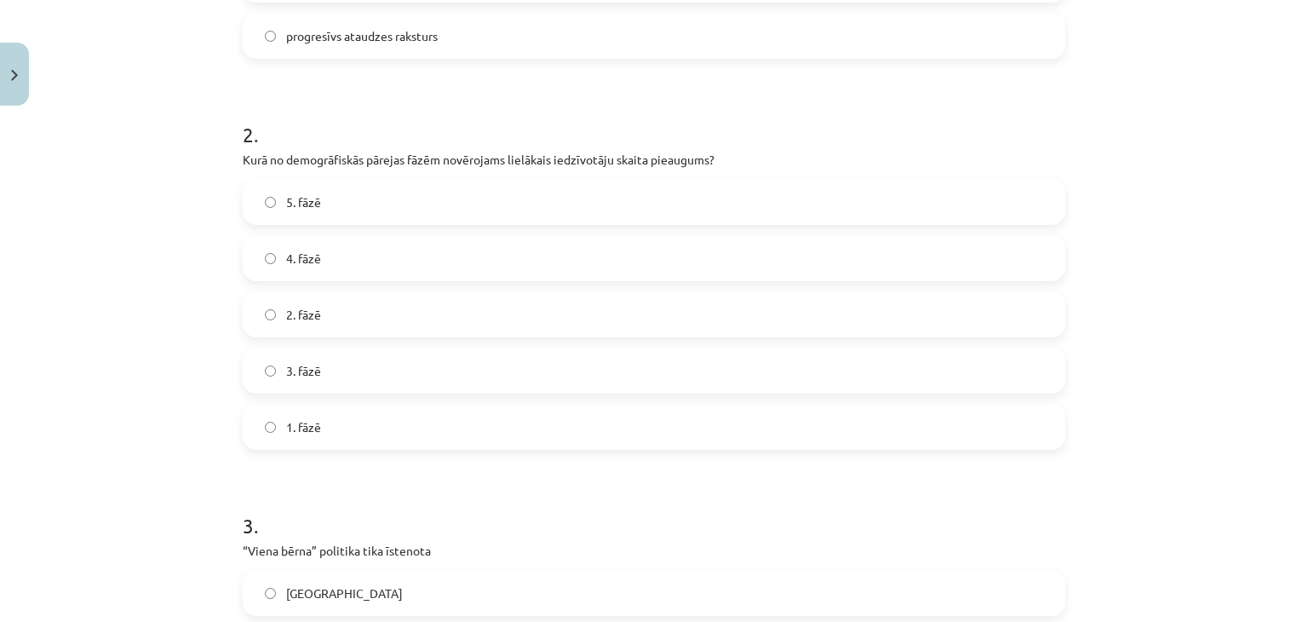
click at [538, 311] on label "2. fāzē" at bounding box center [653, 314] width 819 height 43
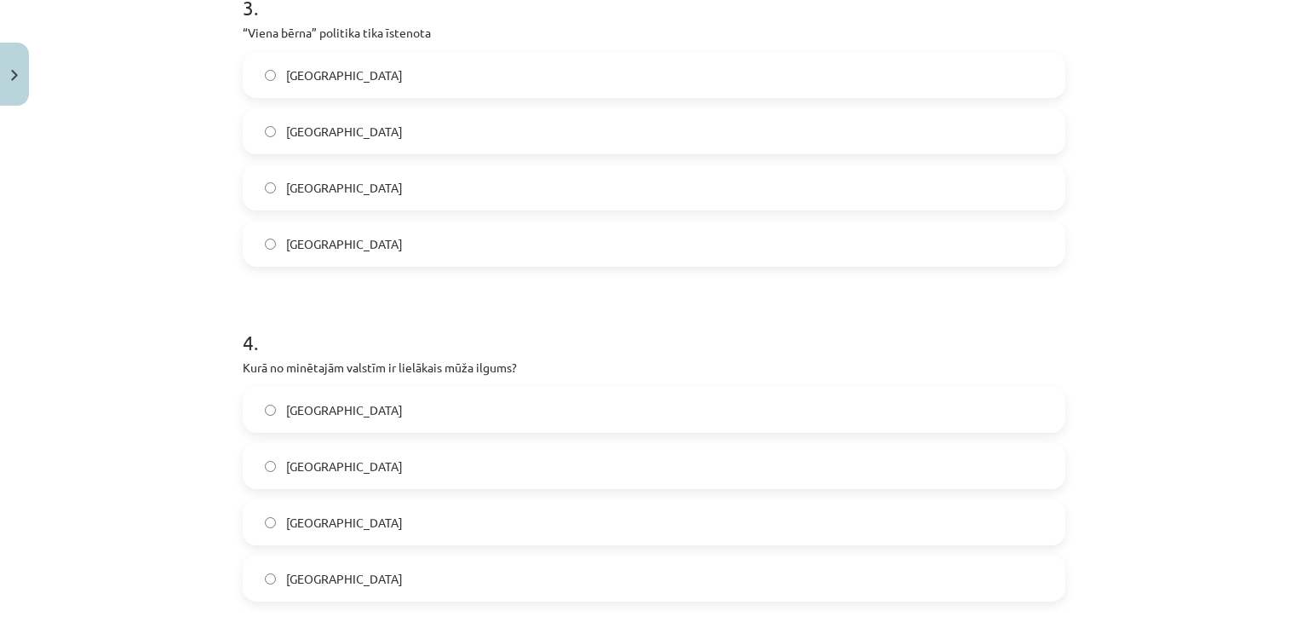
scroll to position [1046, 0]
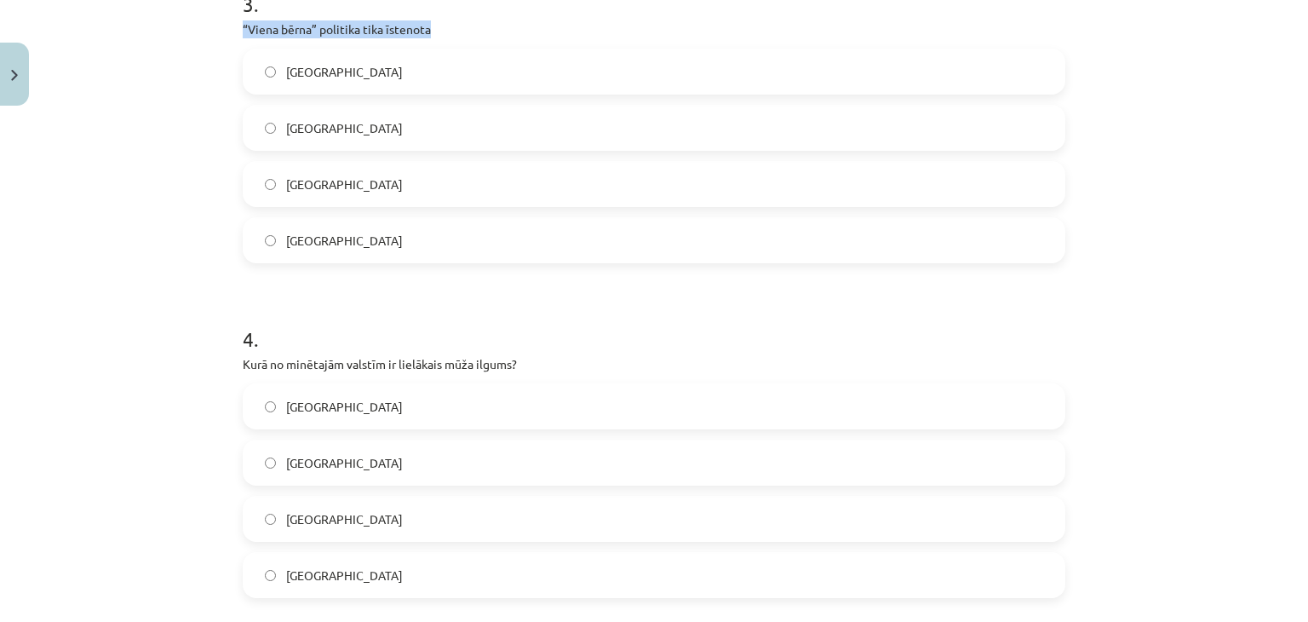
drag, startPoint x: 235, startPoint y: 21, endPoint x: 450, endPoint y: 22, distance: 214.7
click at [596, 451] on label "Ķīnā" at bounding box center [653, 462] width 819 height 43
click at [601, 163] on label "Ķīnā" at bounding box center [653, 184] width 819 height 43
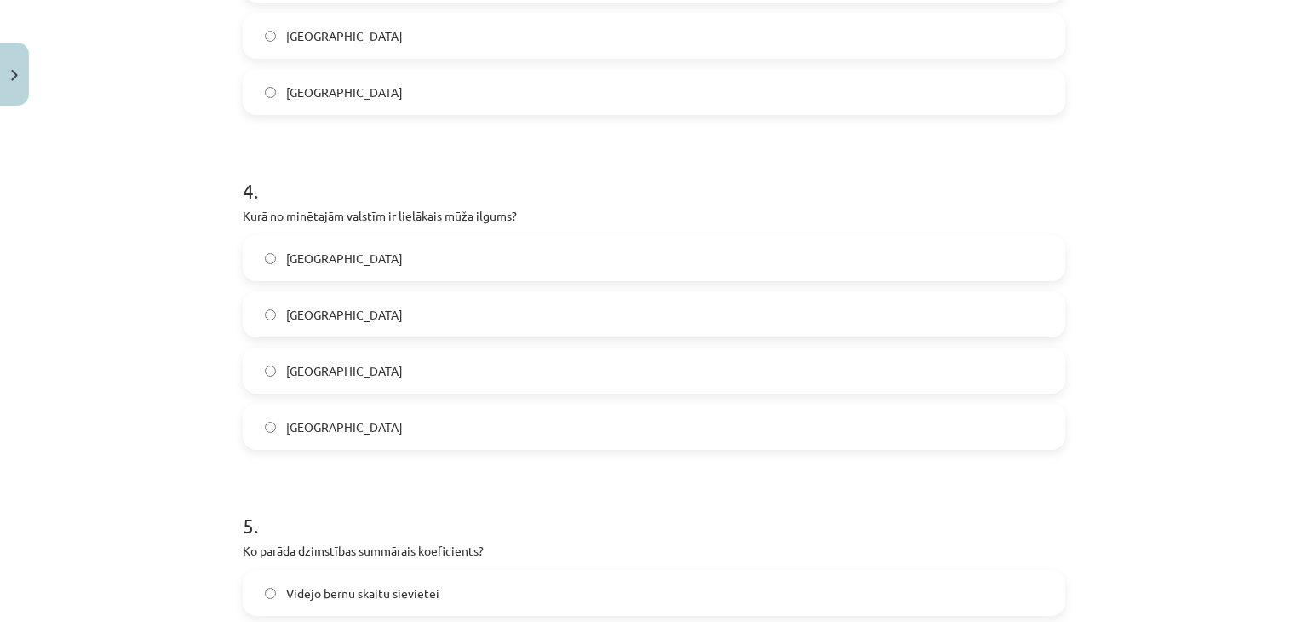
scroll to position [1219, 0]
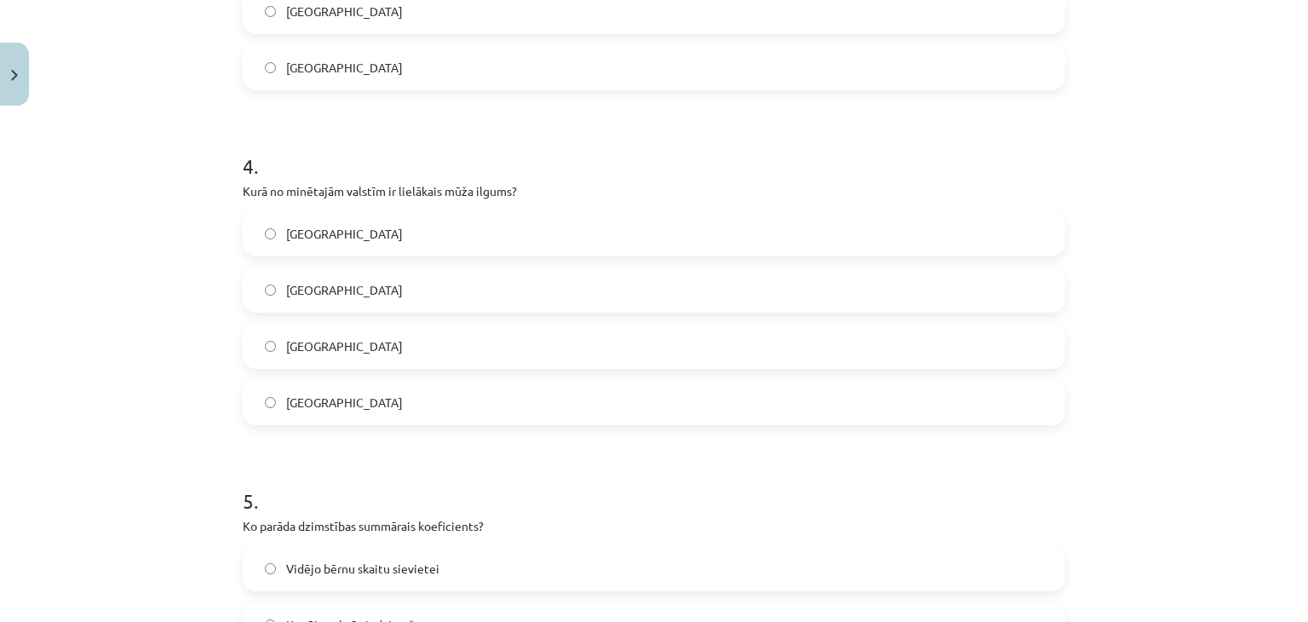
click at [992, 411] on label "Japānā" at bounding box center [653, 402] width 819 height 43
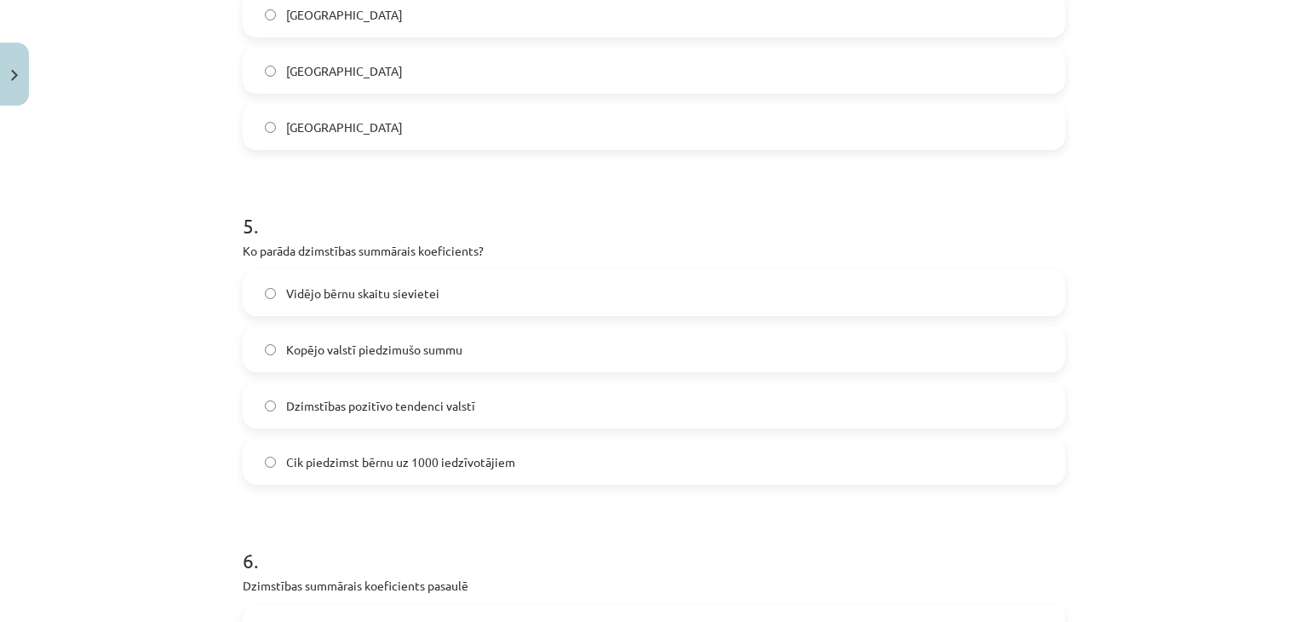
scroll to position [1510, 0]
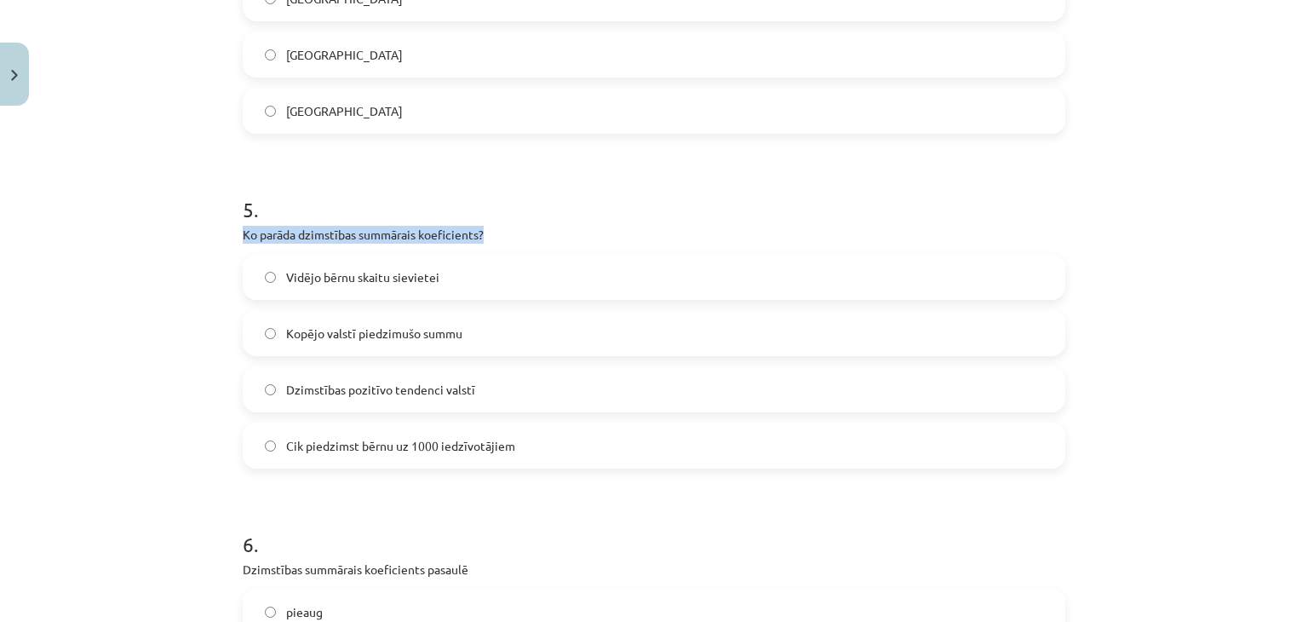
drag, startPoint x: 239, startPoint y: 229, endPoint x: 509, endPoint y: 233, distance: 270.0
click at [509, 233] on p "Ko parāda dzimstības summārais koeficients?" at bounding box center [654, 235] width 823 height 18
click at [221, 274] on div "Mācību tēma: Ģeogrāfijas i - 10. klases 2. ieskaites mācību materiāls #4 Noslēg…" at bounding box center [654, 311] width 1308 height 622
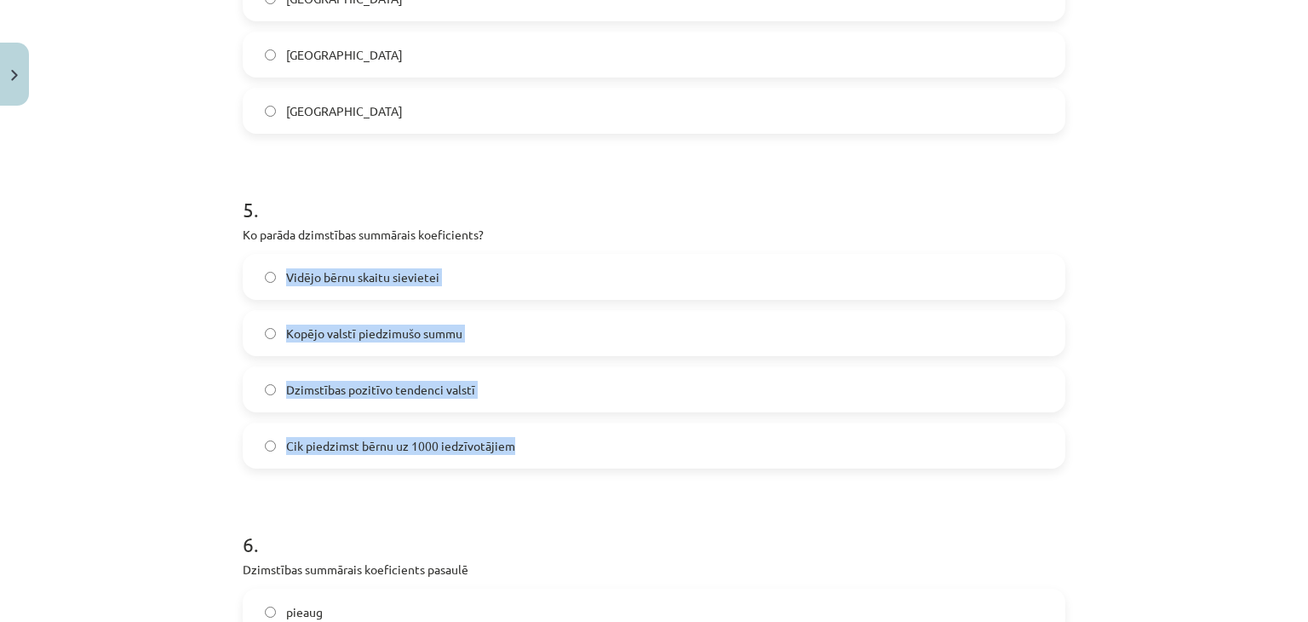
drag, startPoint x: 220, startPoint y: 274, endPoint x: 535, endPoint y: 434, distance: 353.1
click at [535, 434] on div "Mācību tēma: Ģeogrāfijas i - 10. klases 2. ieskaites mācību materiāls #4 Noslēg…" at bounding box center [654, 311] width 1308 height 622
click at [618, 275] on label "Vidējo bērnu skaitu sievietei" at bounding box center [653, 277] width 819 height 43
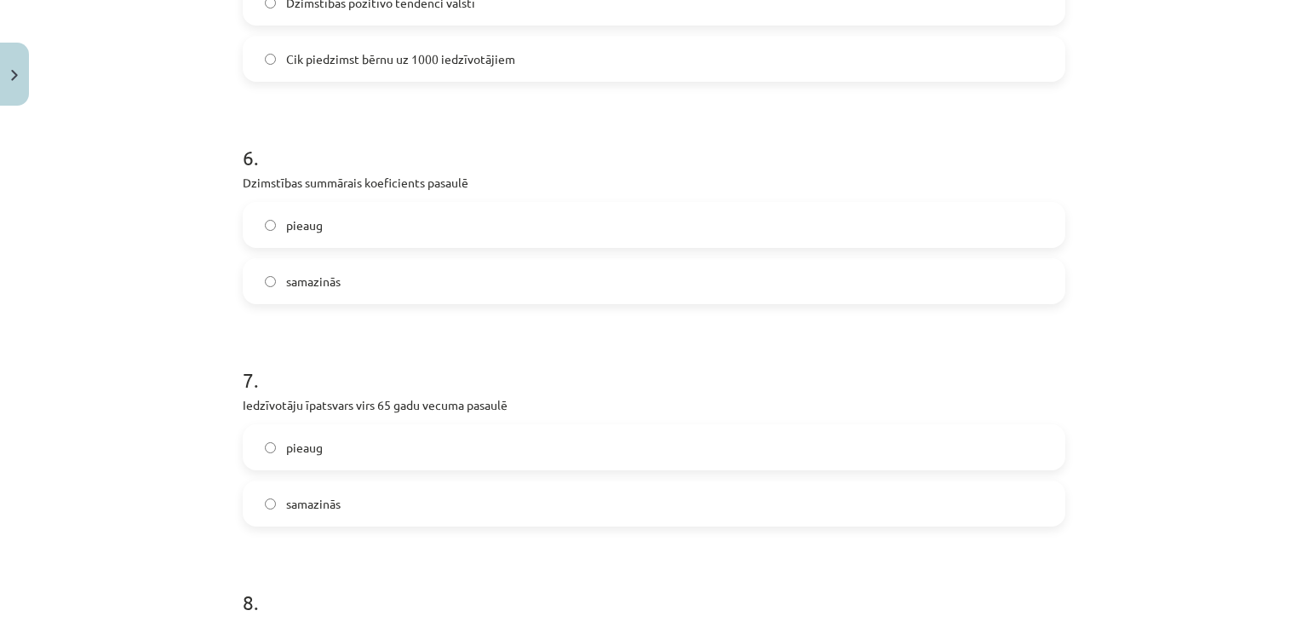
scroll to position [1905, 0]
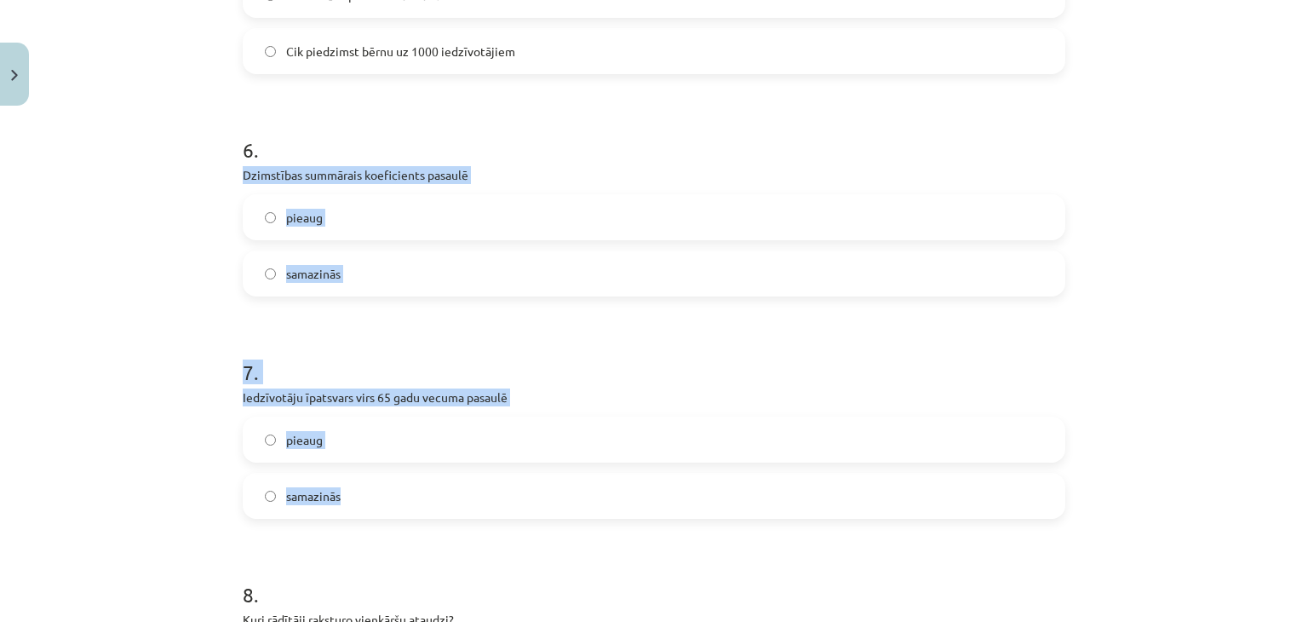
drag, startPoint x: 233, startPoint y: 170, endPoint x: 677, endPoint y: 465, distance: 532.7
click at [574, 275] on label "samazinās" at bounding box center [653, 273] width 819 height 43
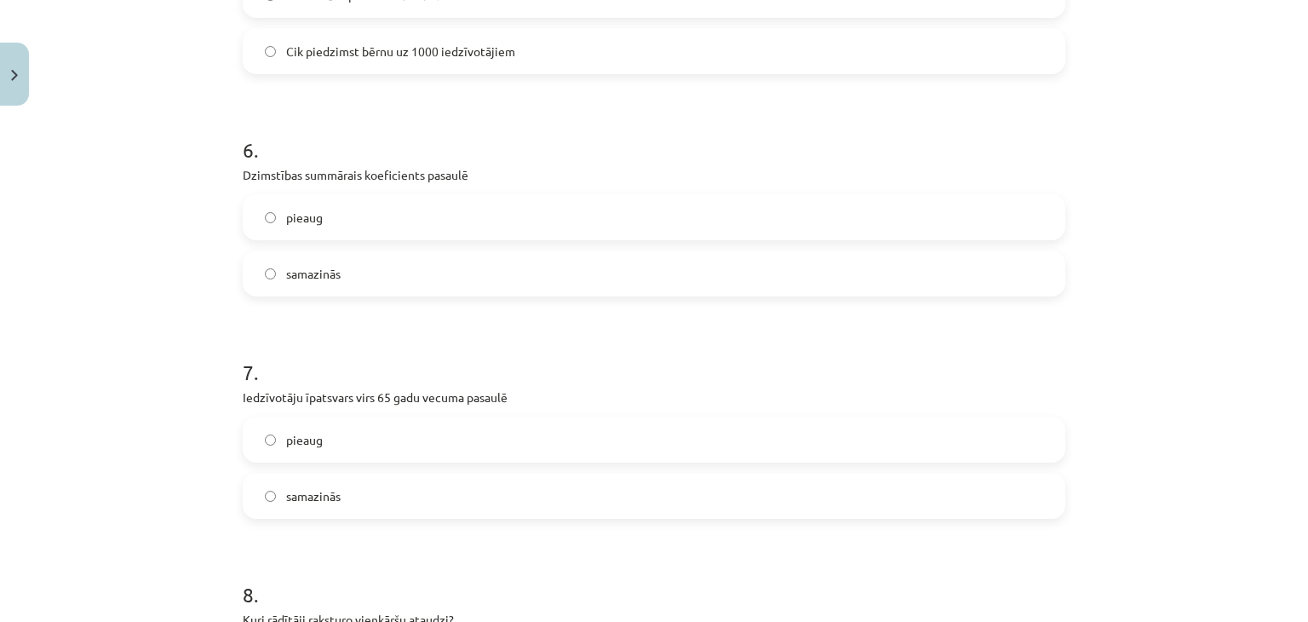
click at [549, 428] on label "pieaug" at bounding box center [653, 439] width 819 height 43
drag, startPoint x: 235, startPoint y: 392, endPoint x: 549, endPoint y: 403, distance: 313.7
click at [549, 403] on p "Iedzīvotāju īpatsvars virs 65 gadu vecuma pasaulē" at bounding box center [654, 397] width 823 height 18
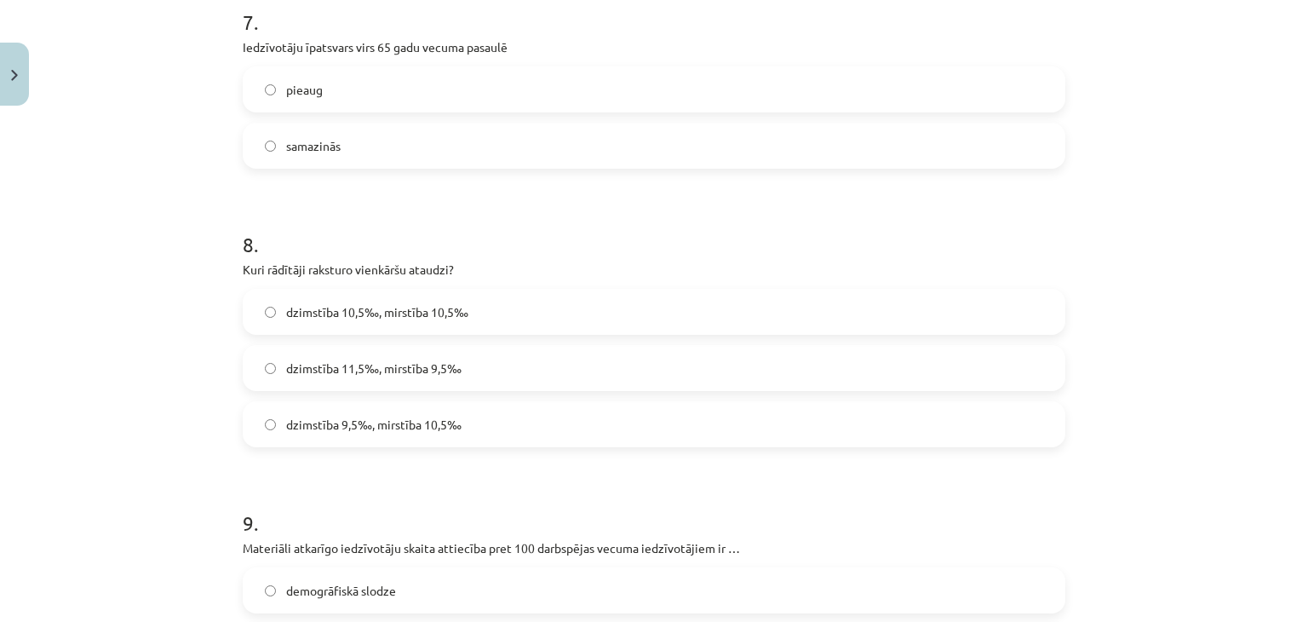
scroll to position [2250, 0]
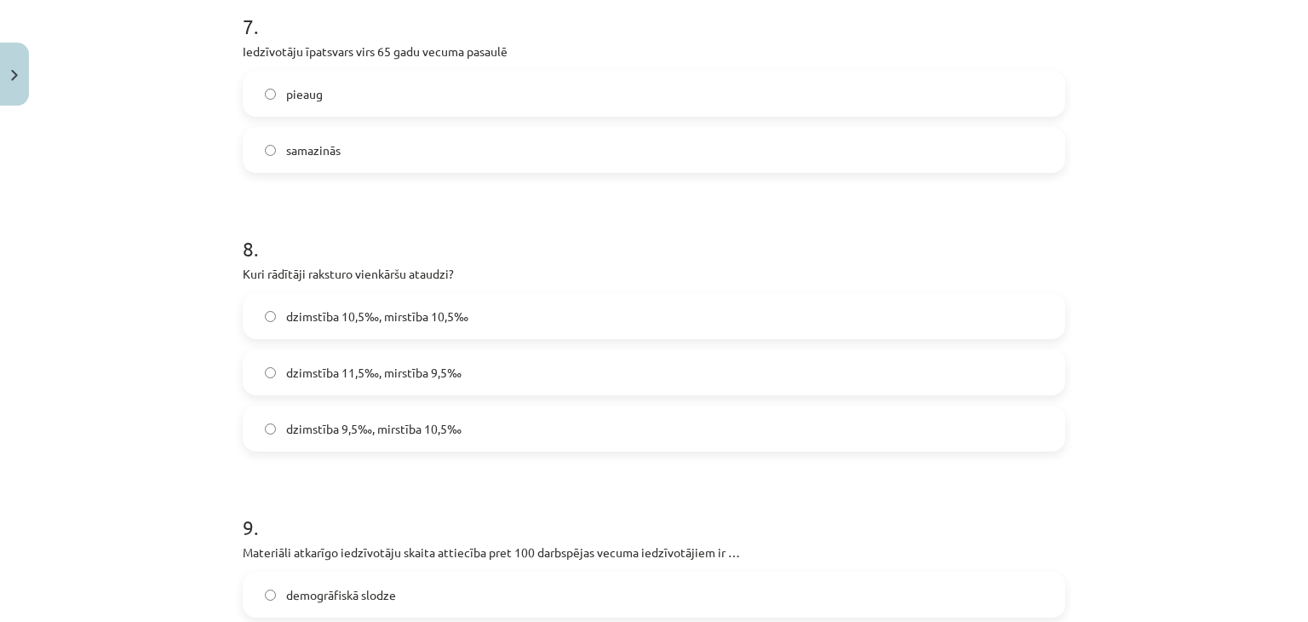
click at [698, 303] on label "dzimstība 10,5‰, mirstība 10,5‰" at bounding box center [653, 316] width 819 height 43
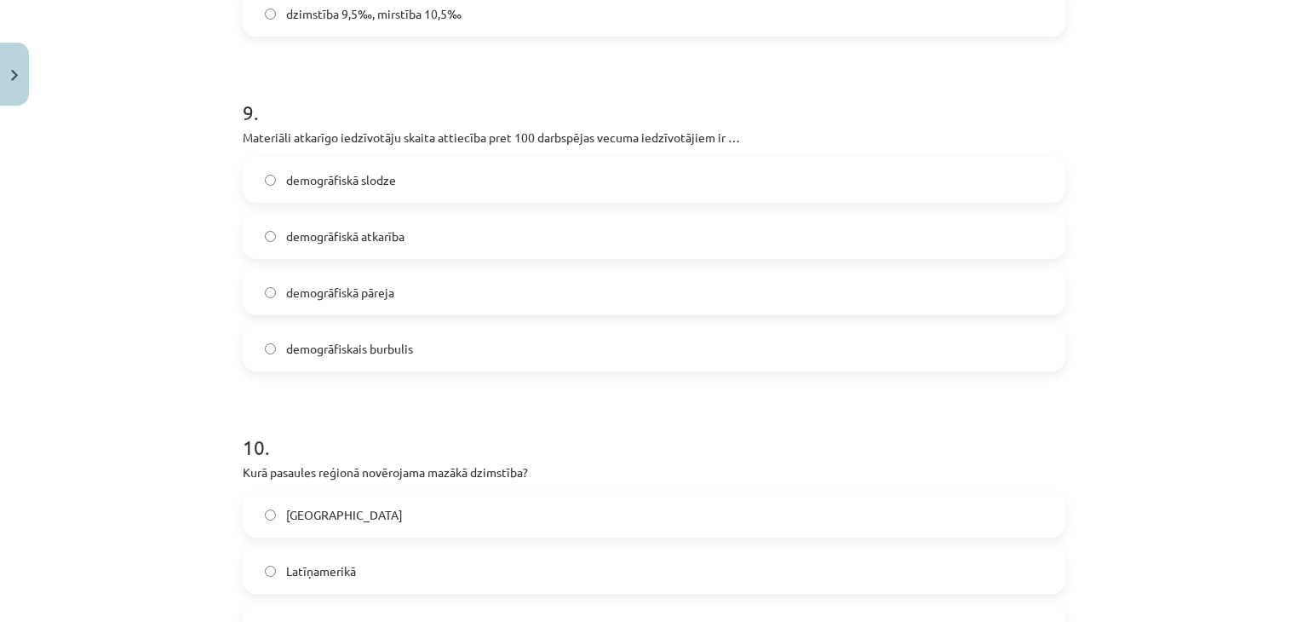
scroll to position [2678, 0]
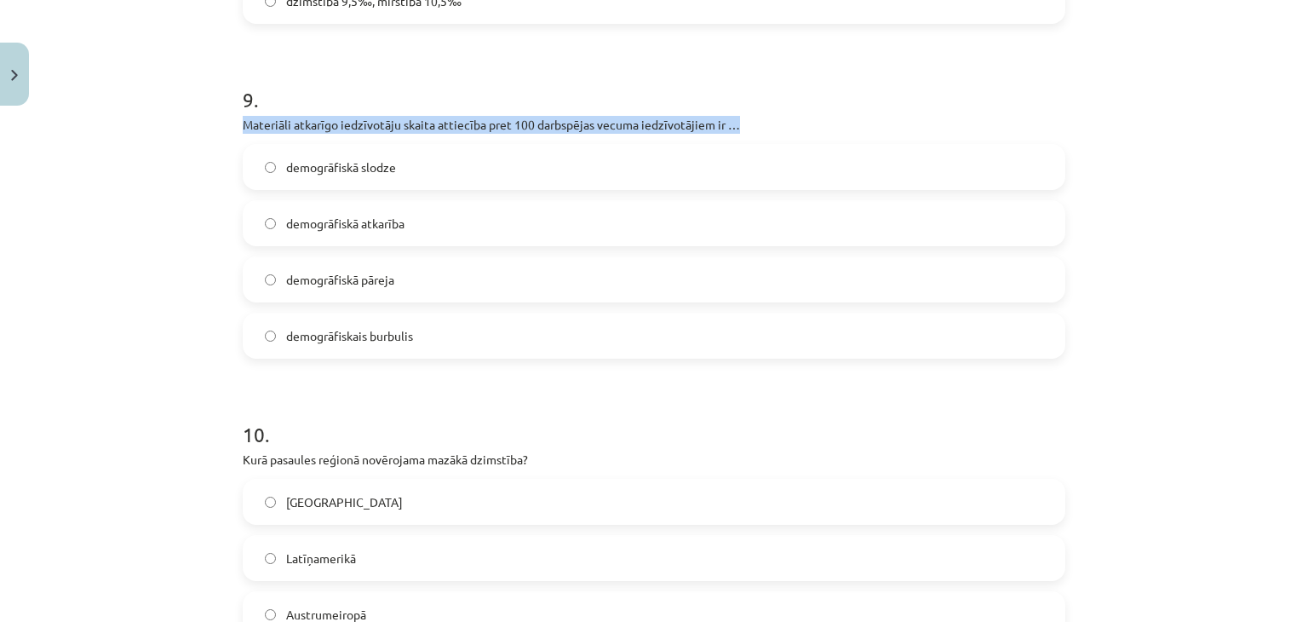
drag, startPoint x: 238, startPoint y: 123, endPoint x: 766, endPoint y: 127, distance: 528.1
click at [766, 127] on p "Materiāli atkarīgo iedzīvotāju skaita attiecība pret 100 darbspējas vecuma iedz…" at bounding box center [654, 125] width 823 height 18
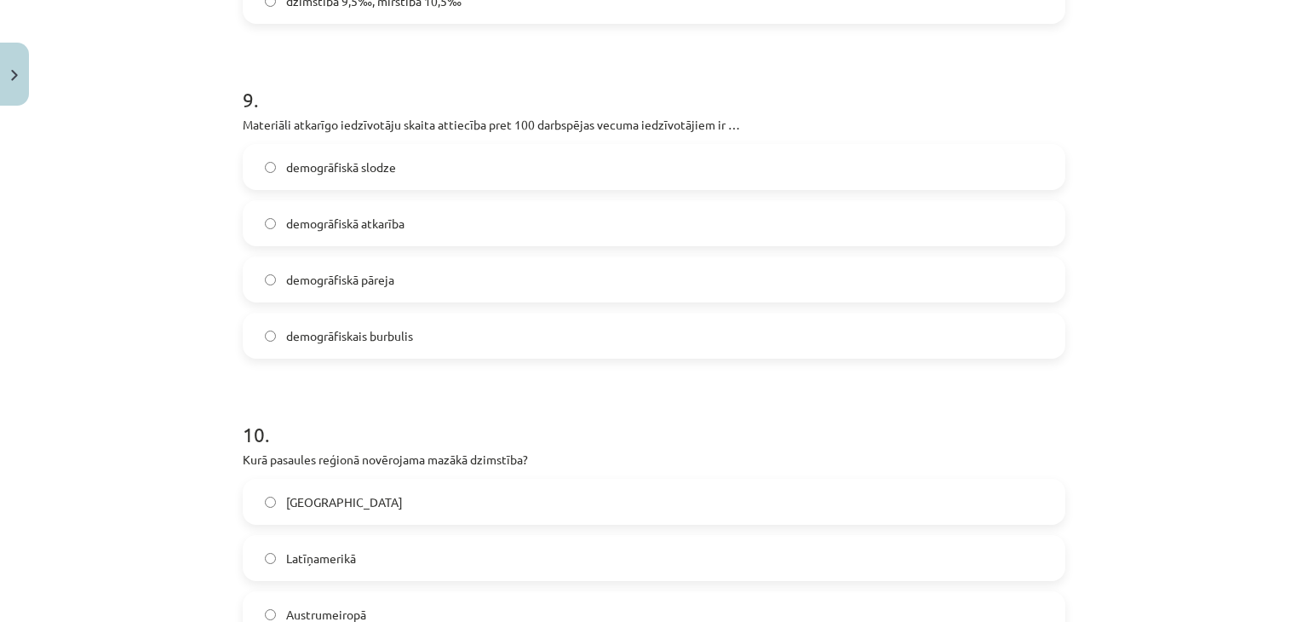
click at [484, 158] on label "demogrāfiskā slodze" at bounding box center [653, 167] width 819 height 43
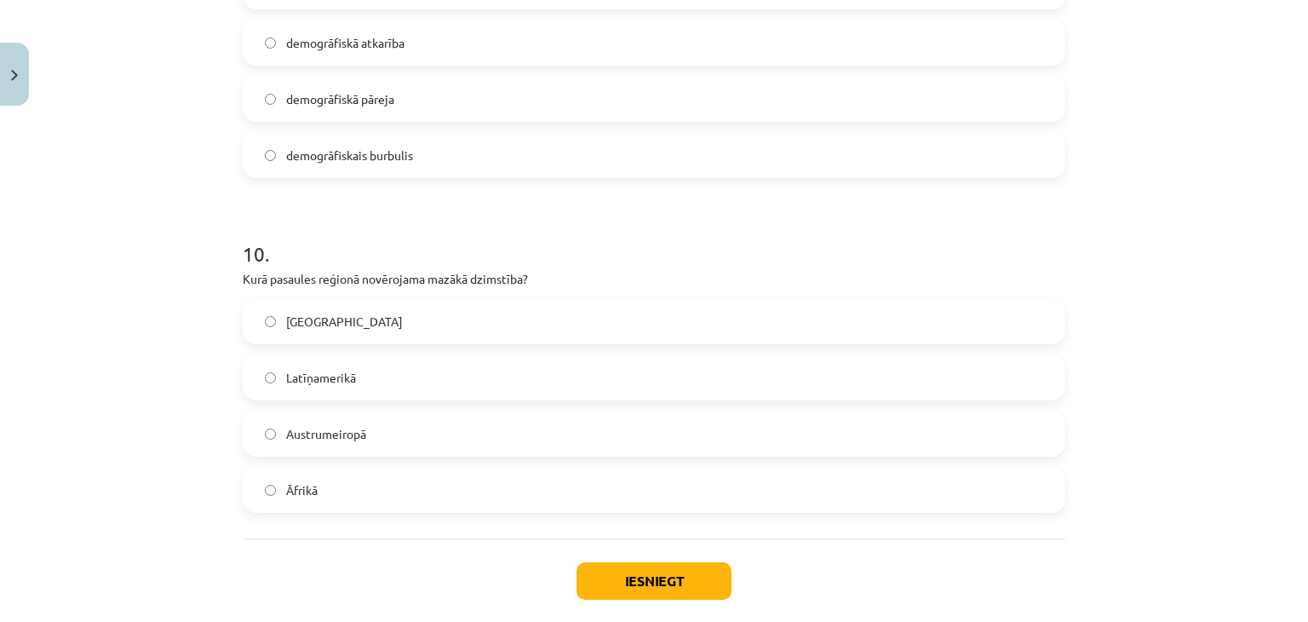
scroll to position [2866, 0]
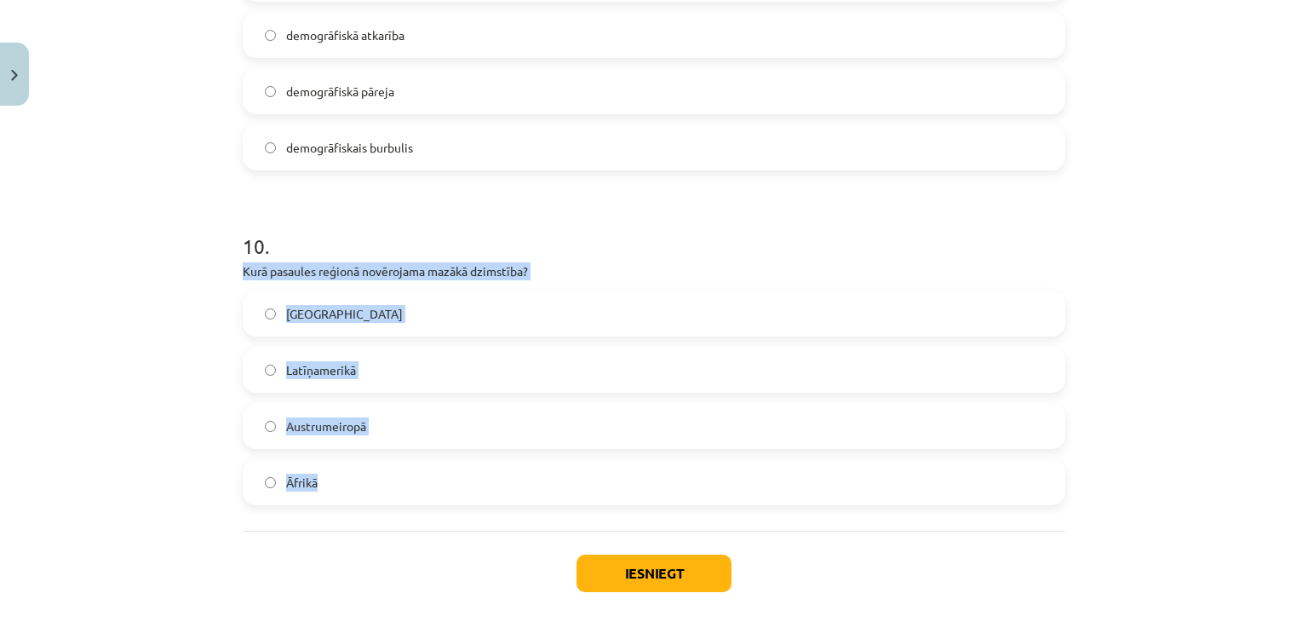
drag, startPoint x: 236, startPoint y: 272, endPoint x: 503, endPoint y: 526, distance: 368.1
click at [286, 425] on span "Austrumeiropā" at bounding box center [326, 426] width 80 height 18
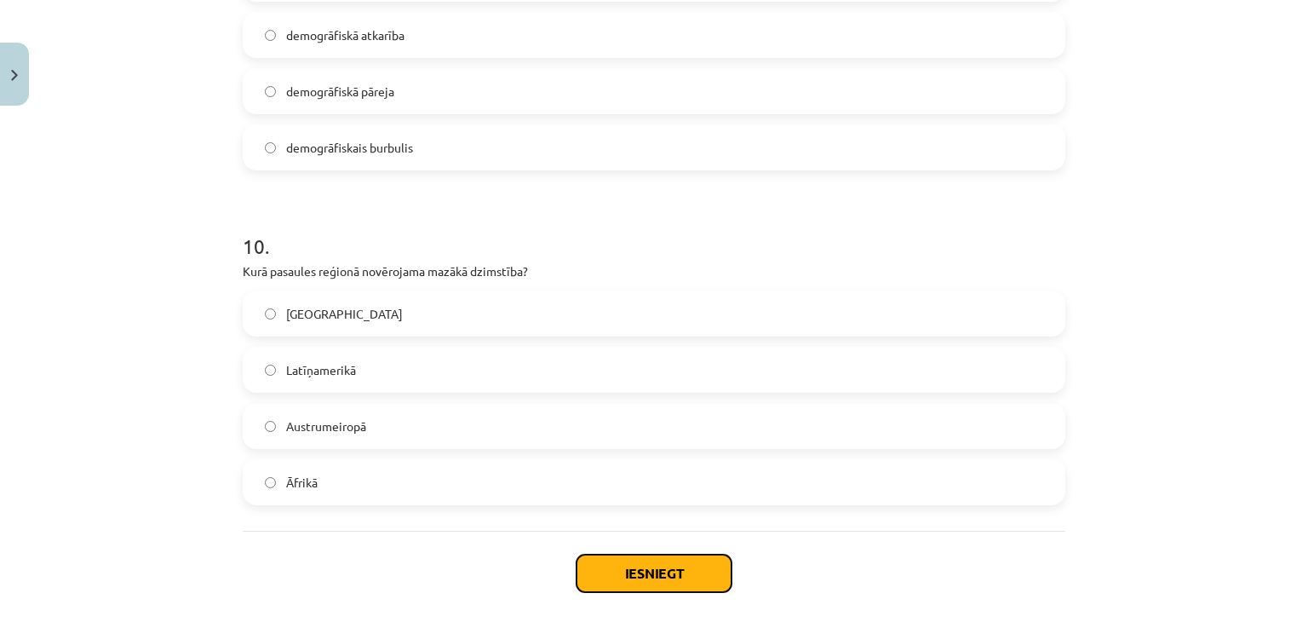
click at [681, 567] on button "Iesniegt" at bounding box center [654, 573] width 155 height 37
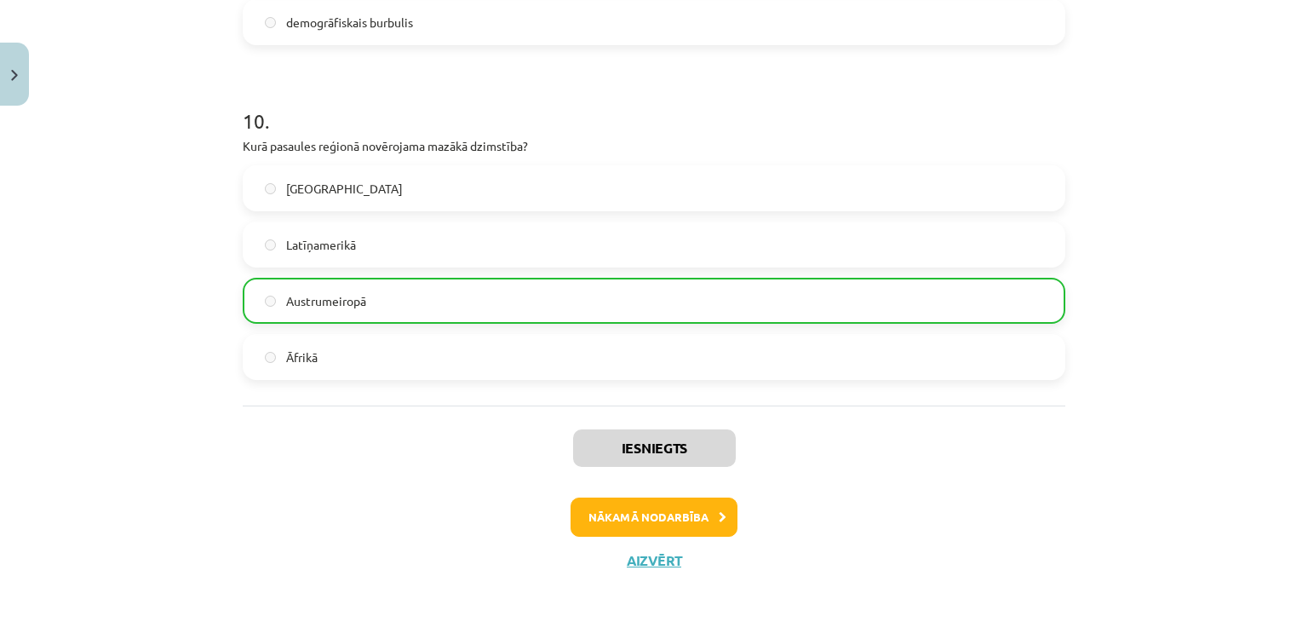
scroll to position [3001, 0]
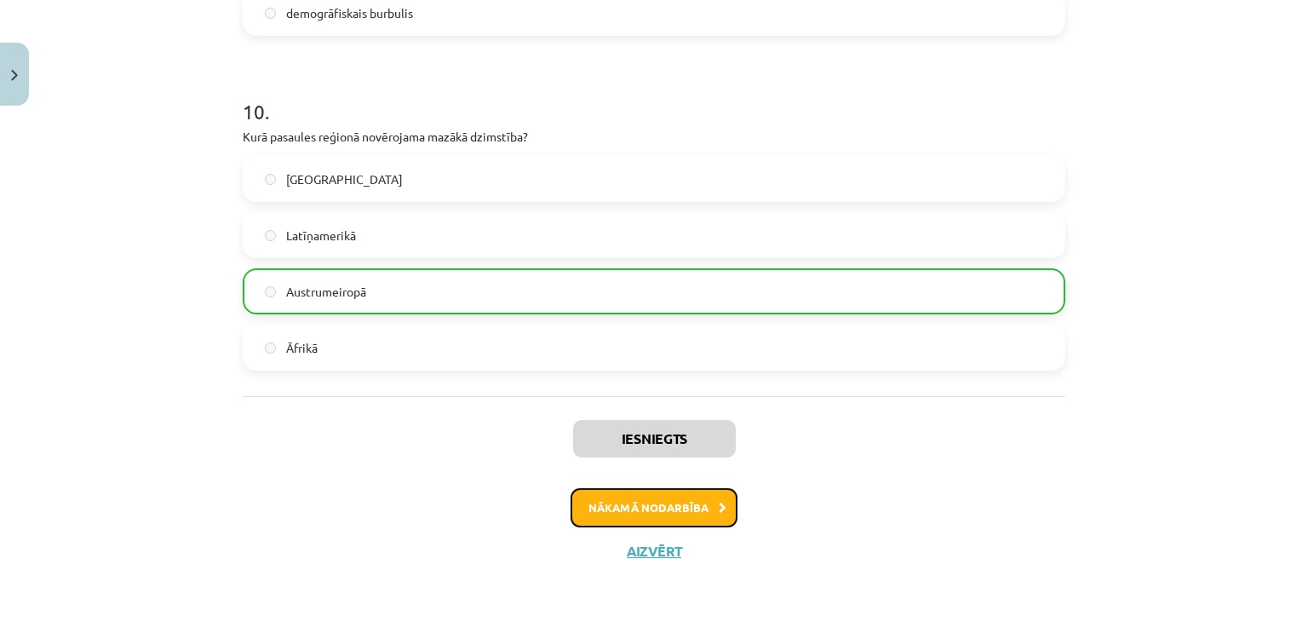
click at [708, 496] on button "Nākamā nodarbība" at bounding box center [654, 507] width 167 height 39
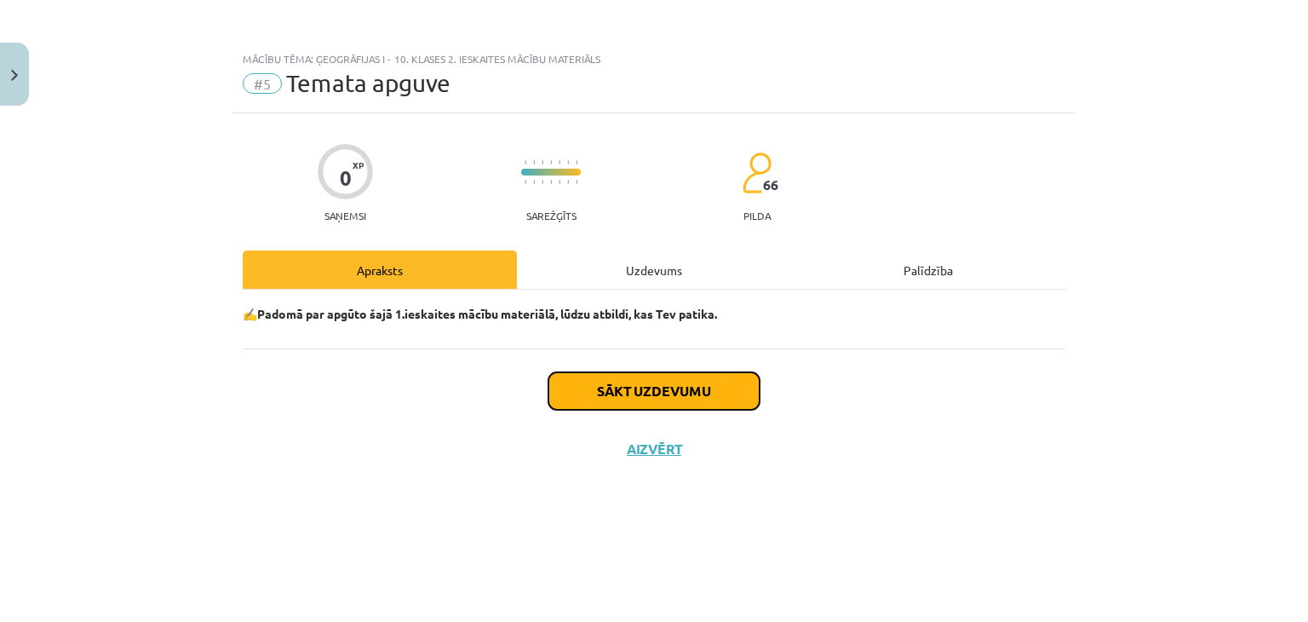
click at [670, 397] on button "Sākt uzdevumu" at bounding box center [654, 390] width 211 height 37
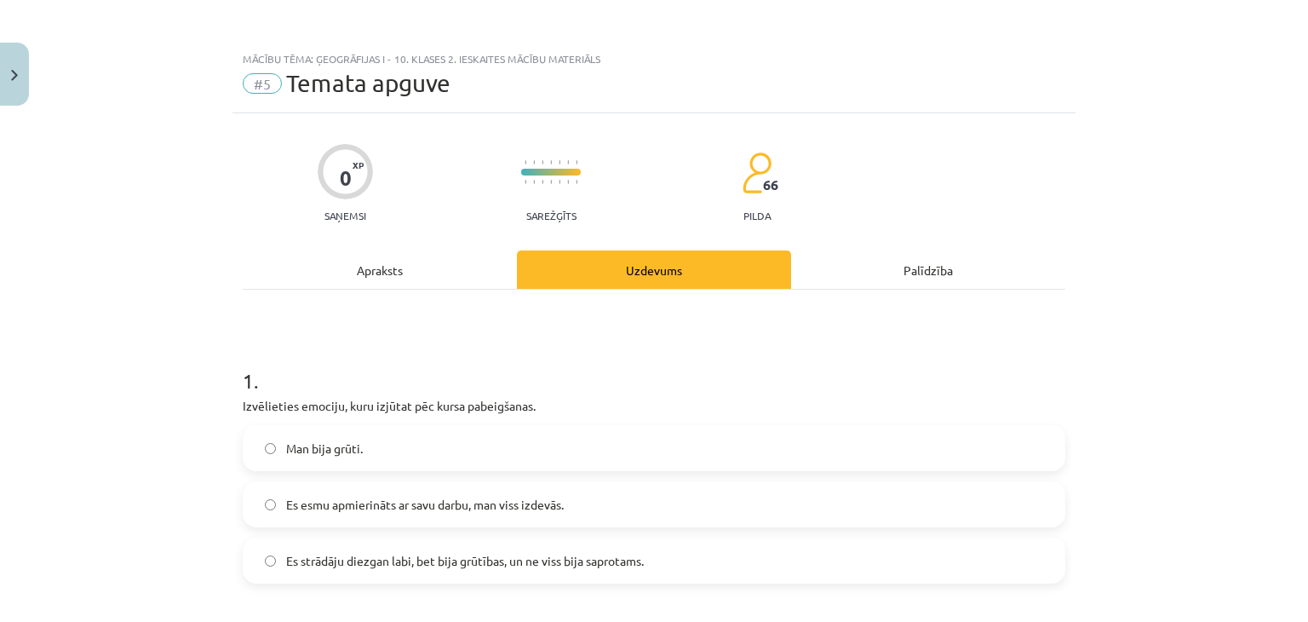
click at [537, 491] on label "Es esmu apmierināts ar savu darbu, man viss izdevās." at bounding box center [653, 504] width 819 height 43
click at [750, 553] on label "Es strādāju diezgan labi, bet bija grūtības, un ne viss bija saprotams." at bounding box center [653, 560] width 819 height 43
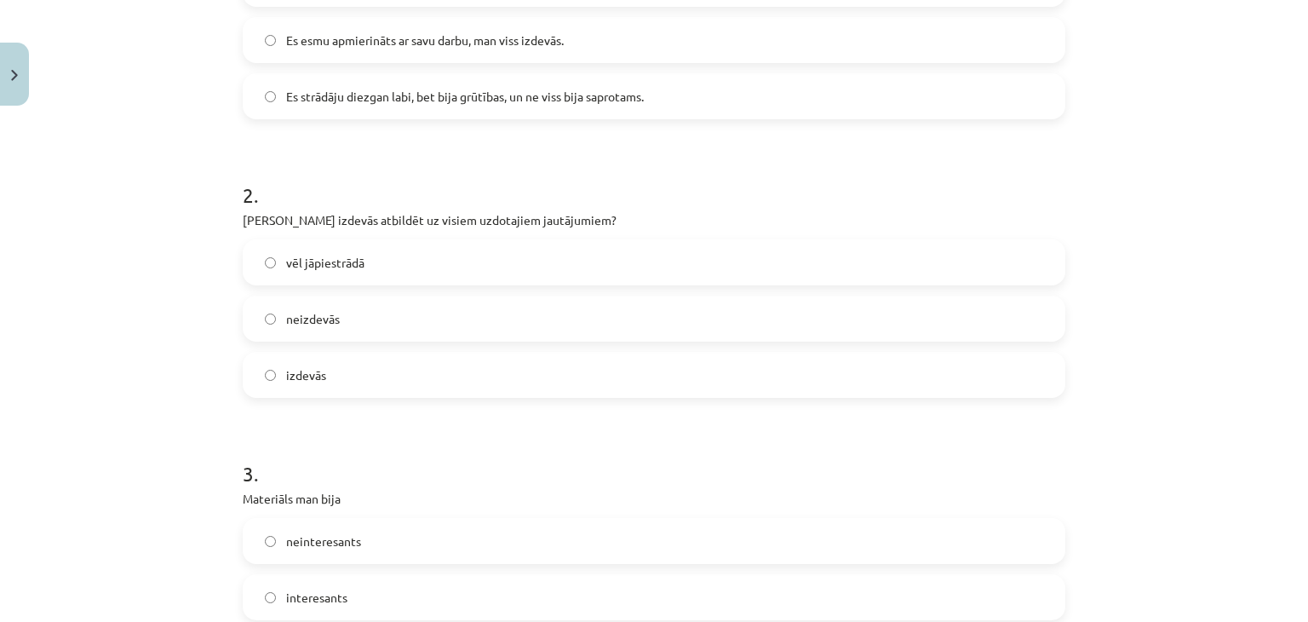
scroll to position [469, 0]
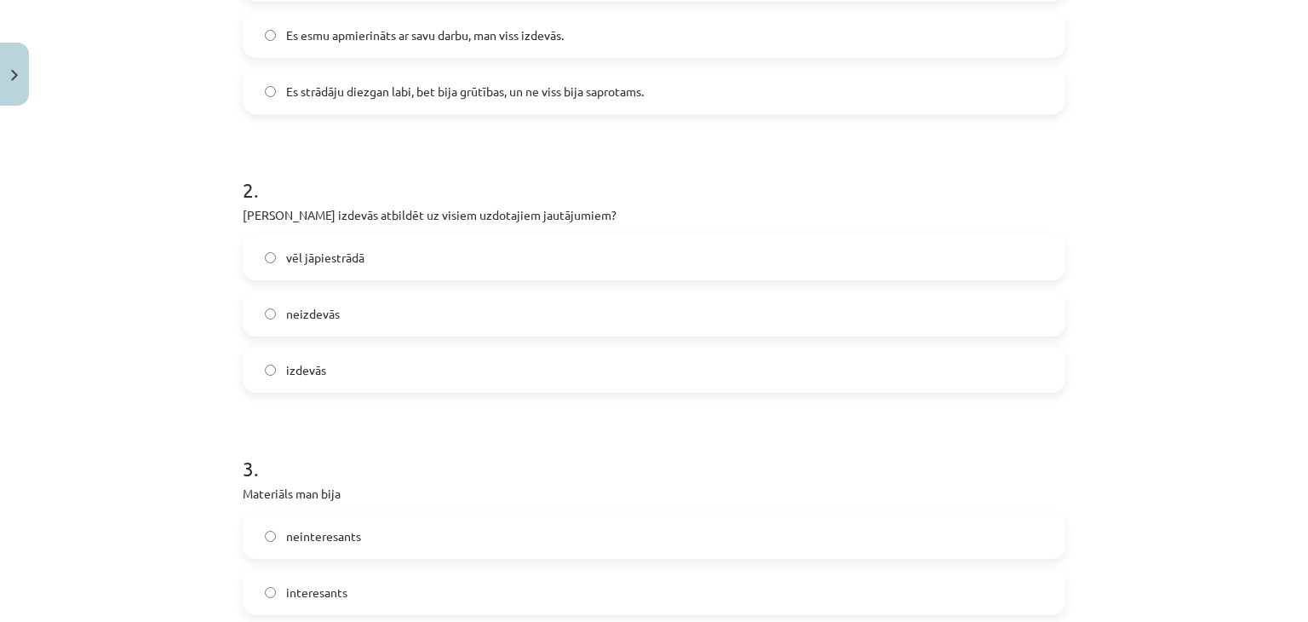
click at [337, 366] on label "izdevās" at bounding box center [653, 369] width 819 height 43
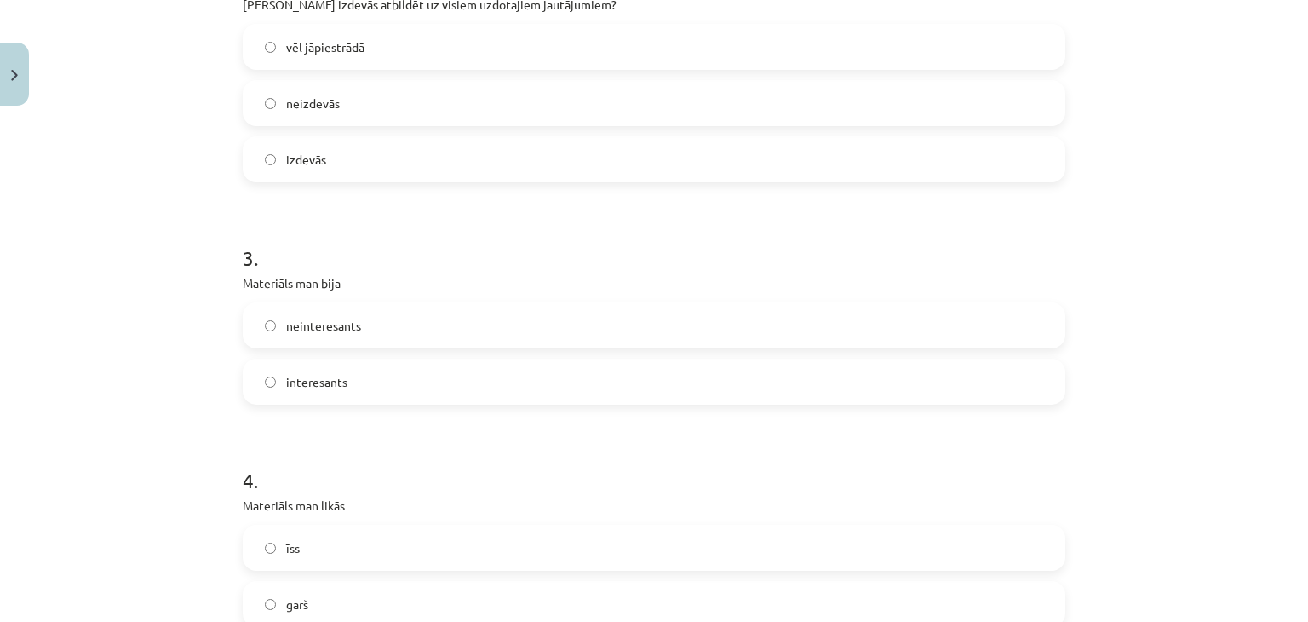
scroll to position [705, 0]
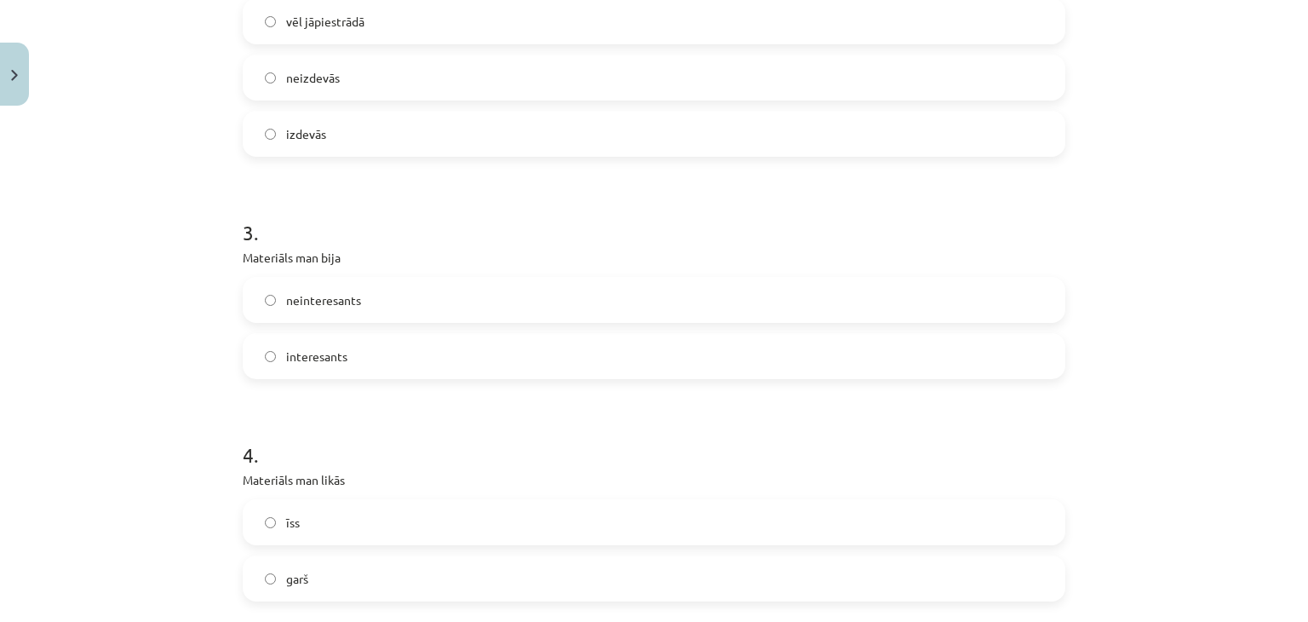
click at [970, 359] on label "interesants" at bounding box center [653, 356] width 819 height 43
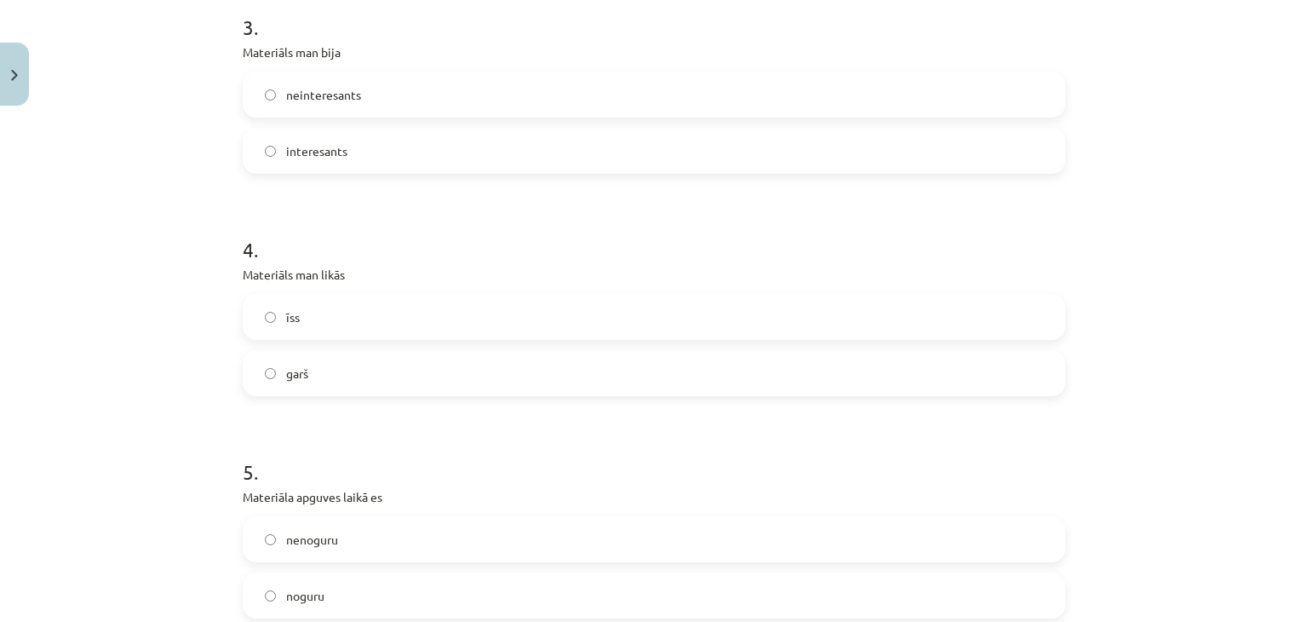
scroll to position [924, 0]
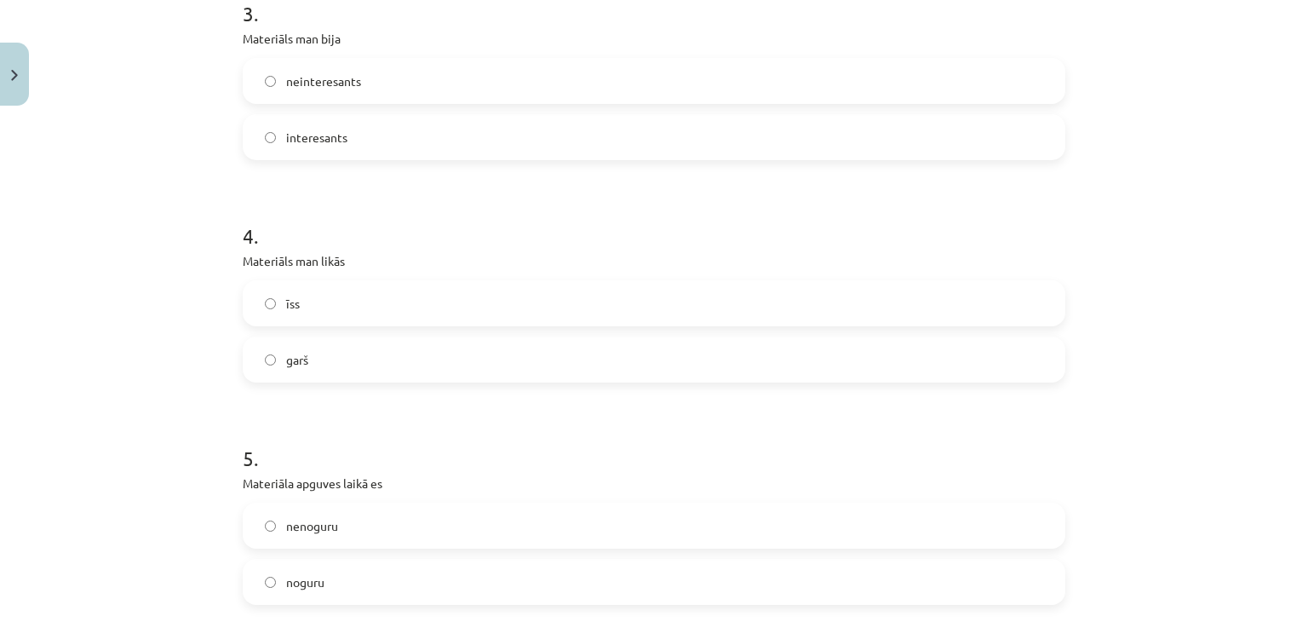
click at [484, 313] on label "īss" at bounding box center [653, 303] width 819 height 43
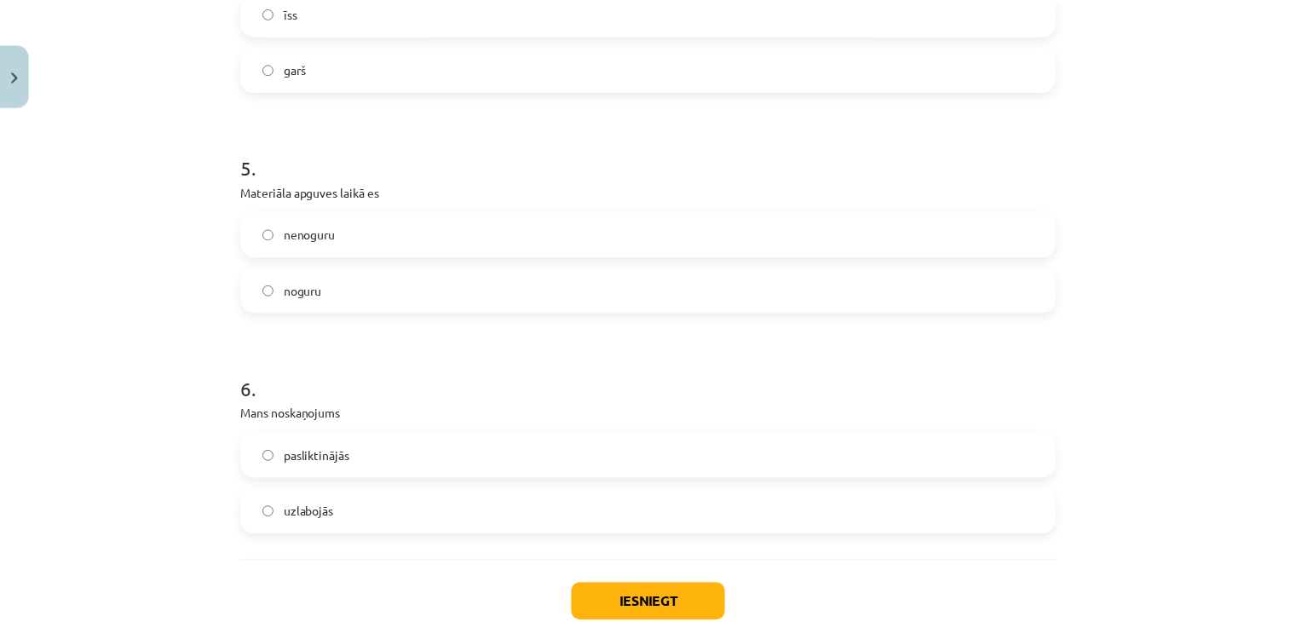
scroll to position [1230, 0]
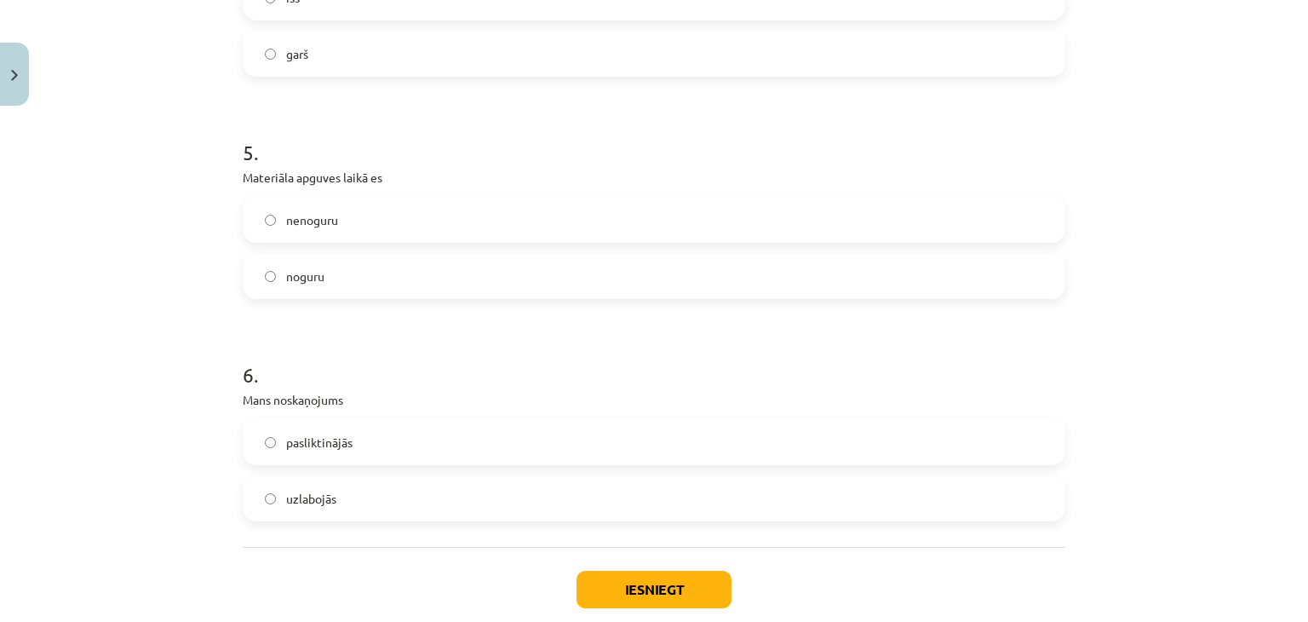
click at [740, 212] on label "nenoguru" at bounding box center [653, 219] width 819 height 43
click at [336, 502] on label "uzlabojās" at bounding box center [653, 498] width 819 height 43
click at [638, 590] on button "Iesniegt" at bounding box center [654, 589] width 155 height 37
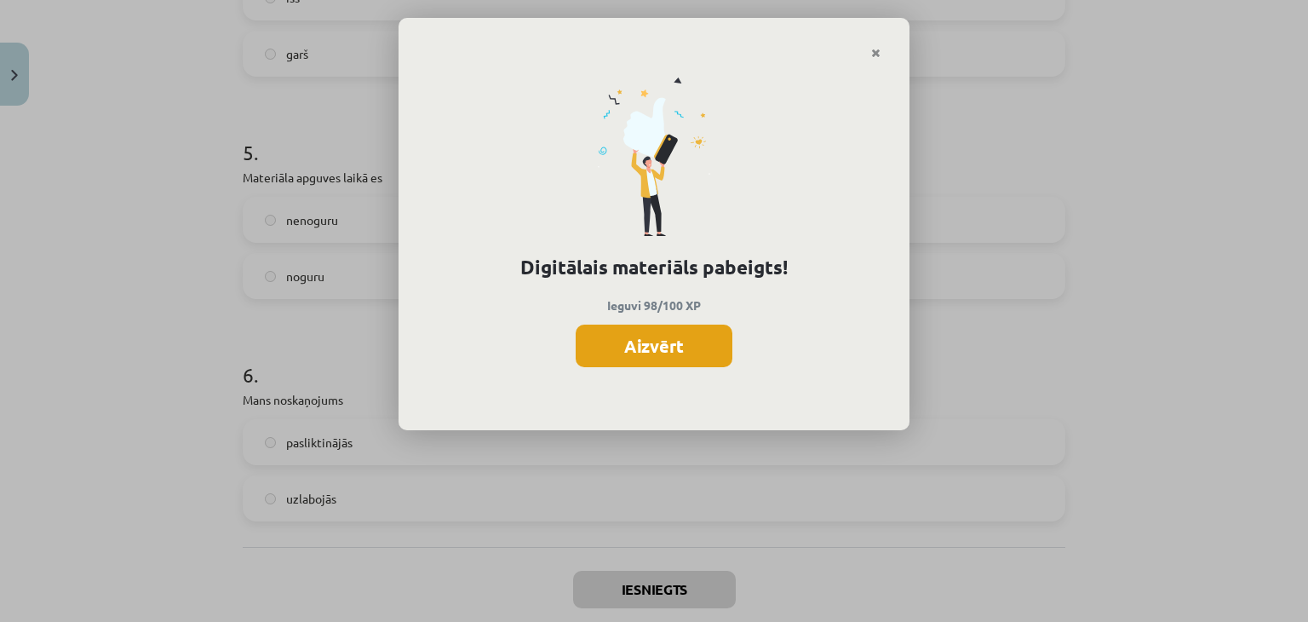
click at [593, 355] on button "Aizvērt" at bounding box center [654, 346] width 157 height 43
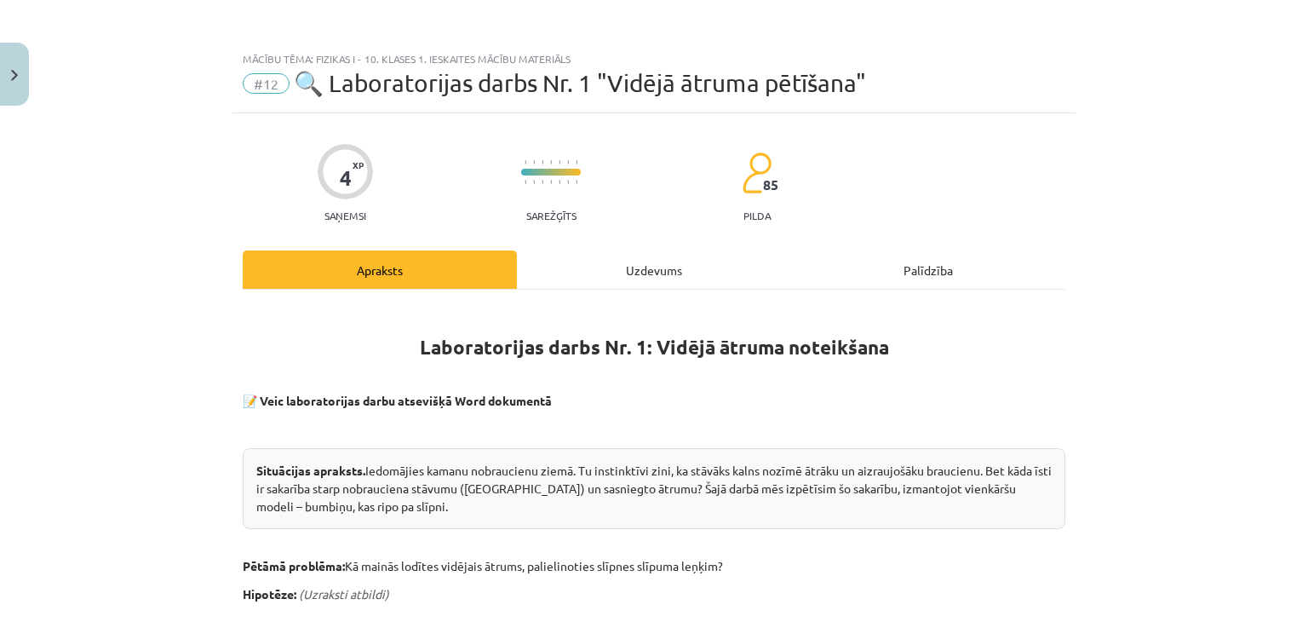
scroll to position [696, 0]
